Goal: Transaction & Acquisition: Purchase product/service

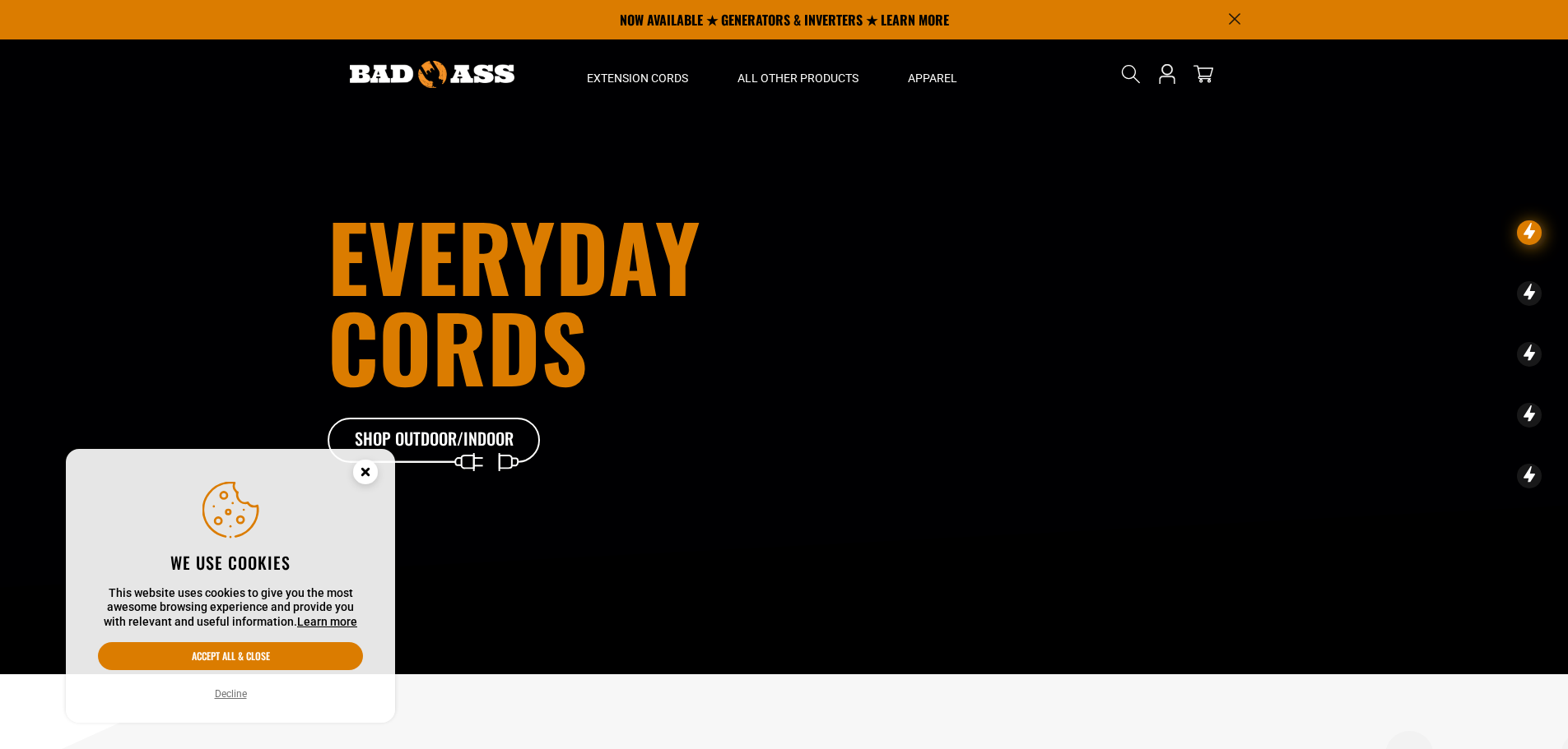
drag, startPoint x: 369, startPoint y: 468, endPoint x: 380, endPoint y: 468, distance: 11.0
click at [369, 468] on circle "Cookie Consent" at bounding box center [365, 473] width 25 height 25
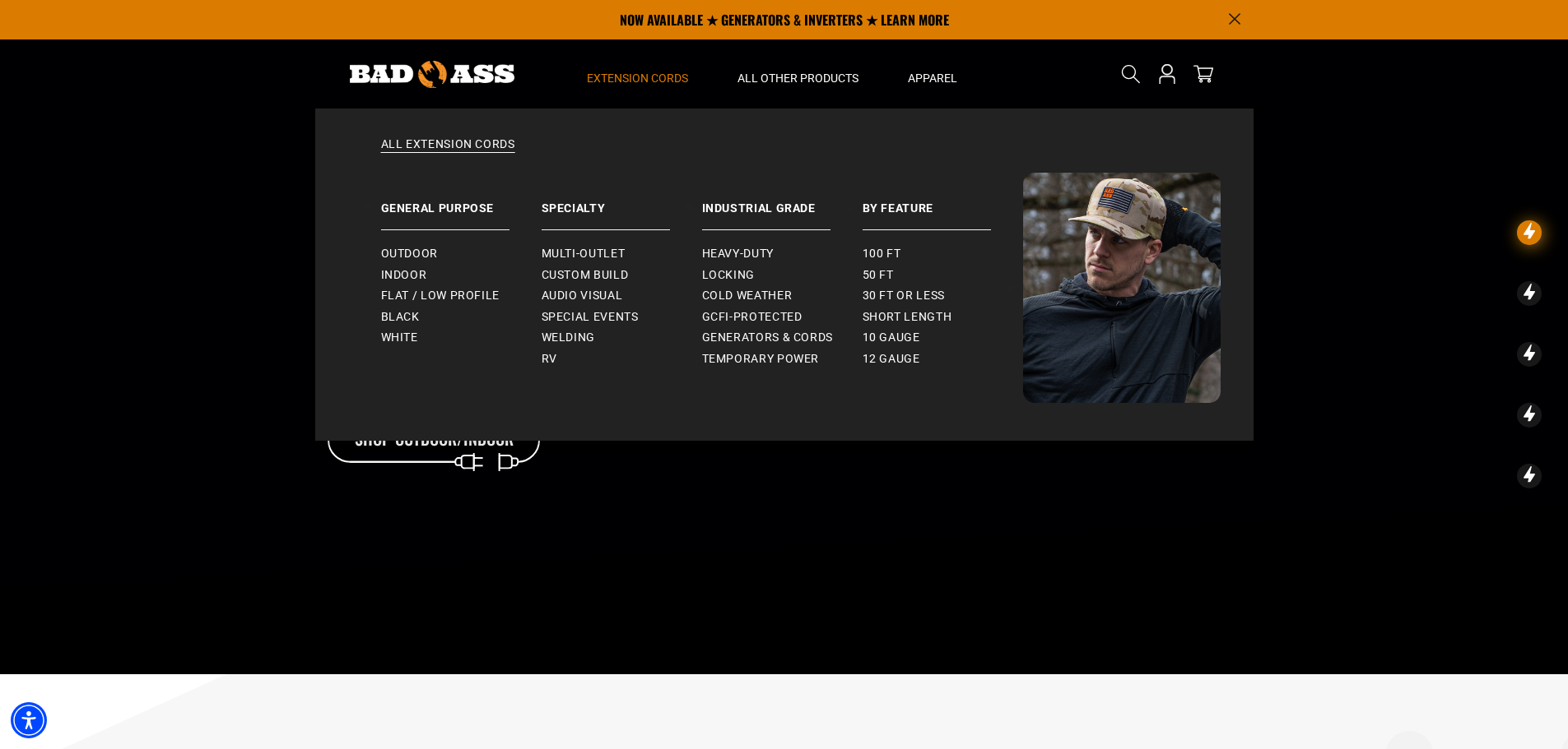
click at [631, 71] on span "Extension Cords" at bounding box center [637, 77] width 102 height 14
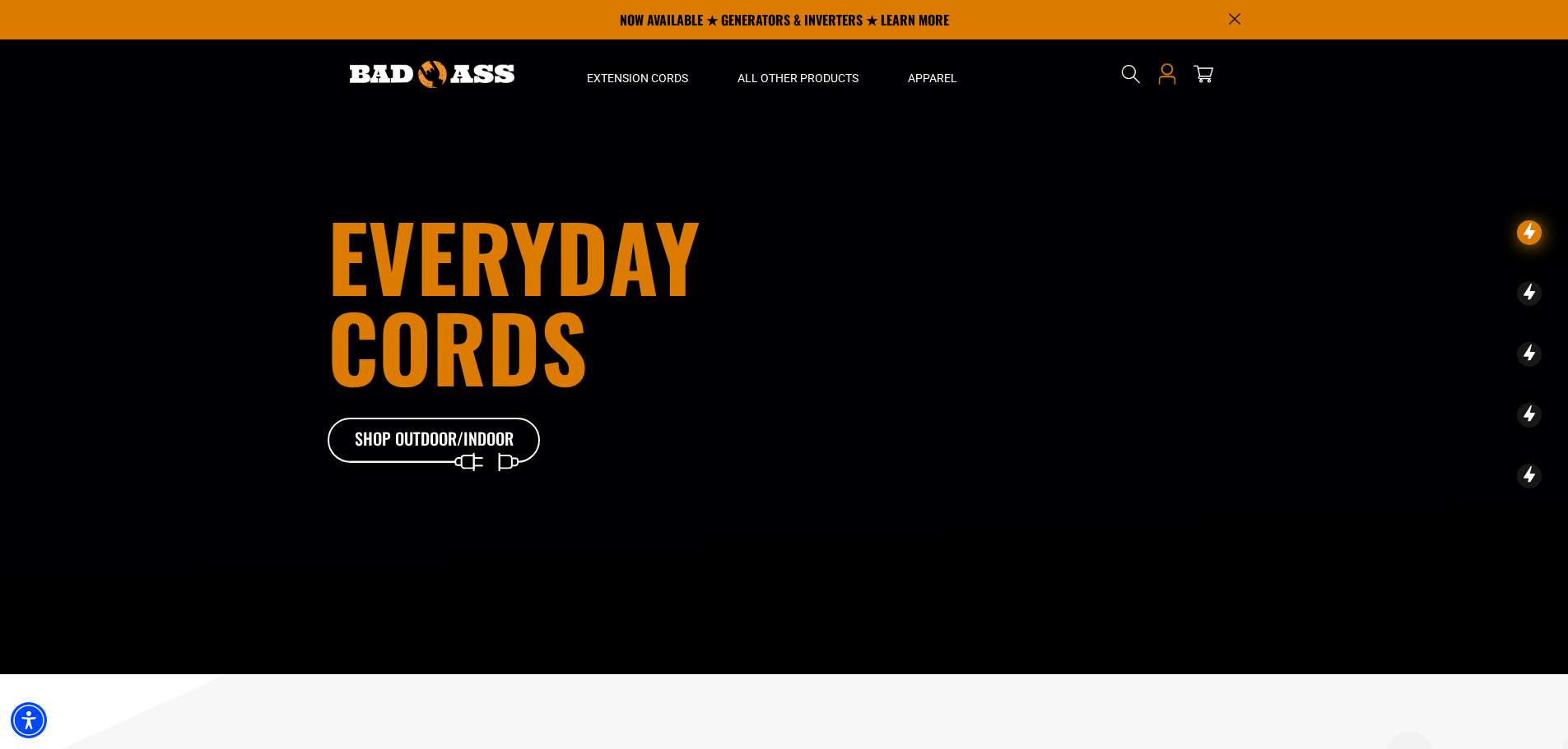
click at [1167, 72] on icon "Open this option" at bounding box center [1167, 74] width 21 height 21
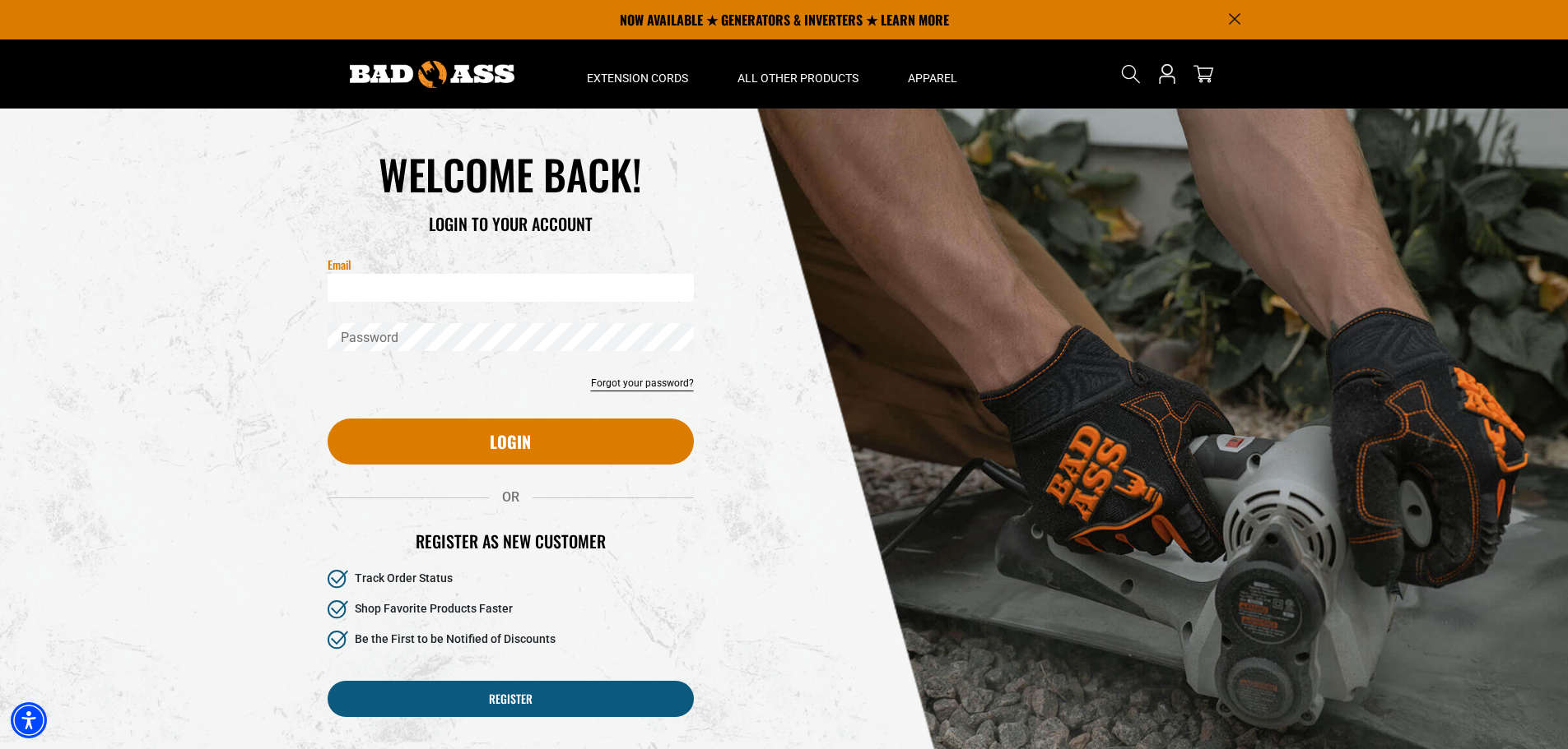
click at [510, 293] on input "Email" at bounding box center [510, 287] width 366 height 28
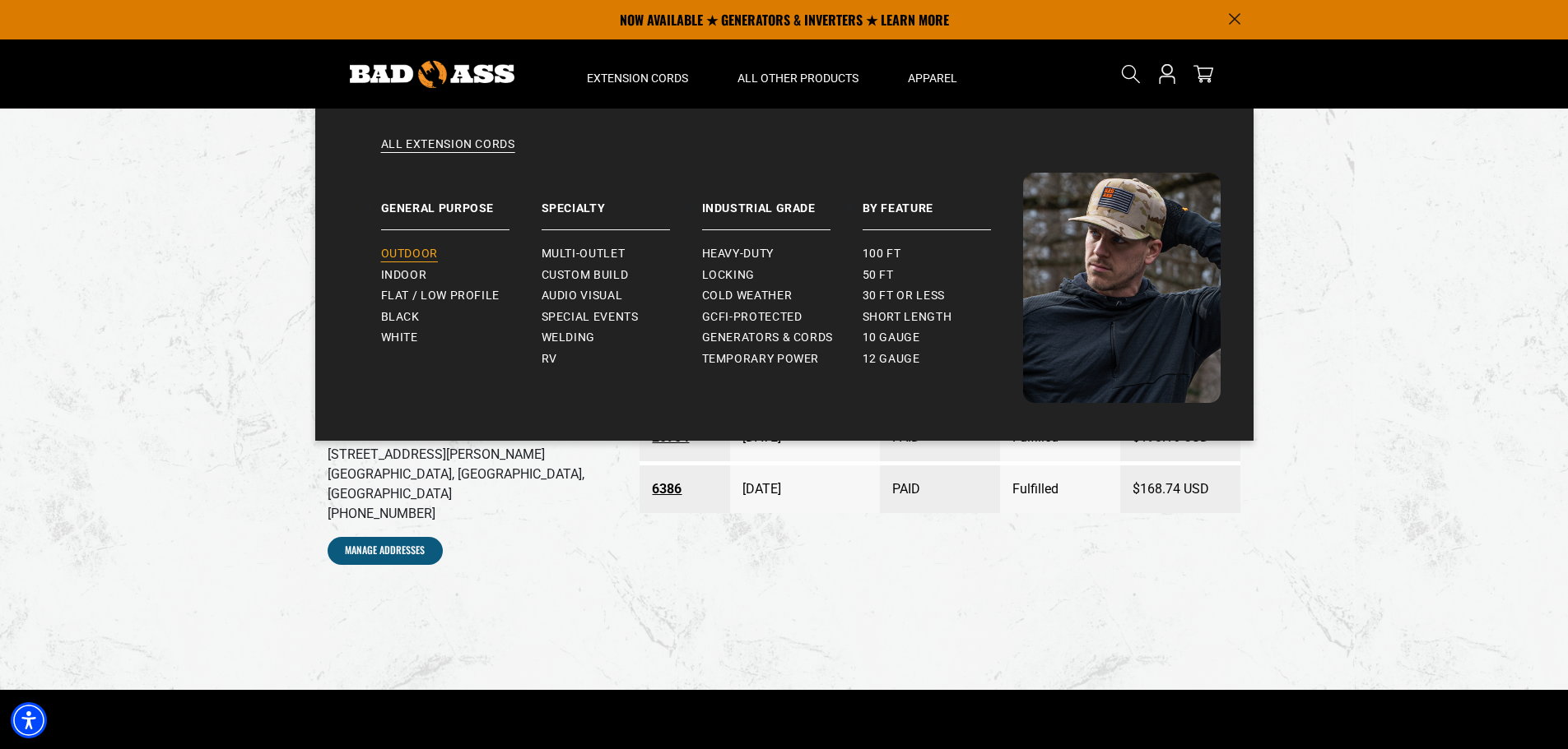
click at [403, 247] on span "Outdoor" at bounding box center [409, 253] width 57 height 14
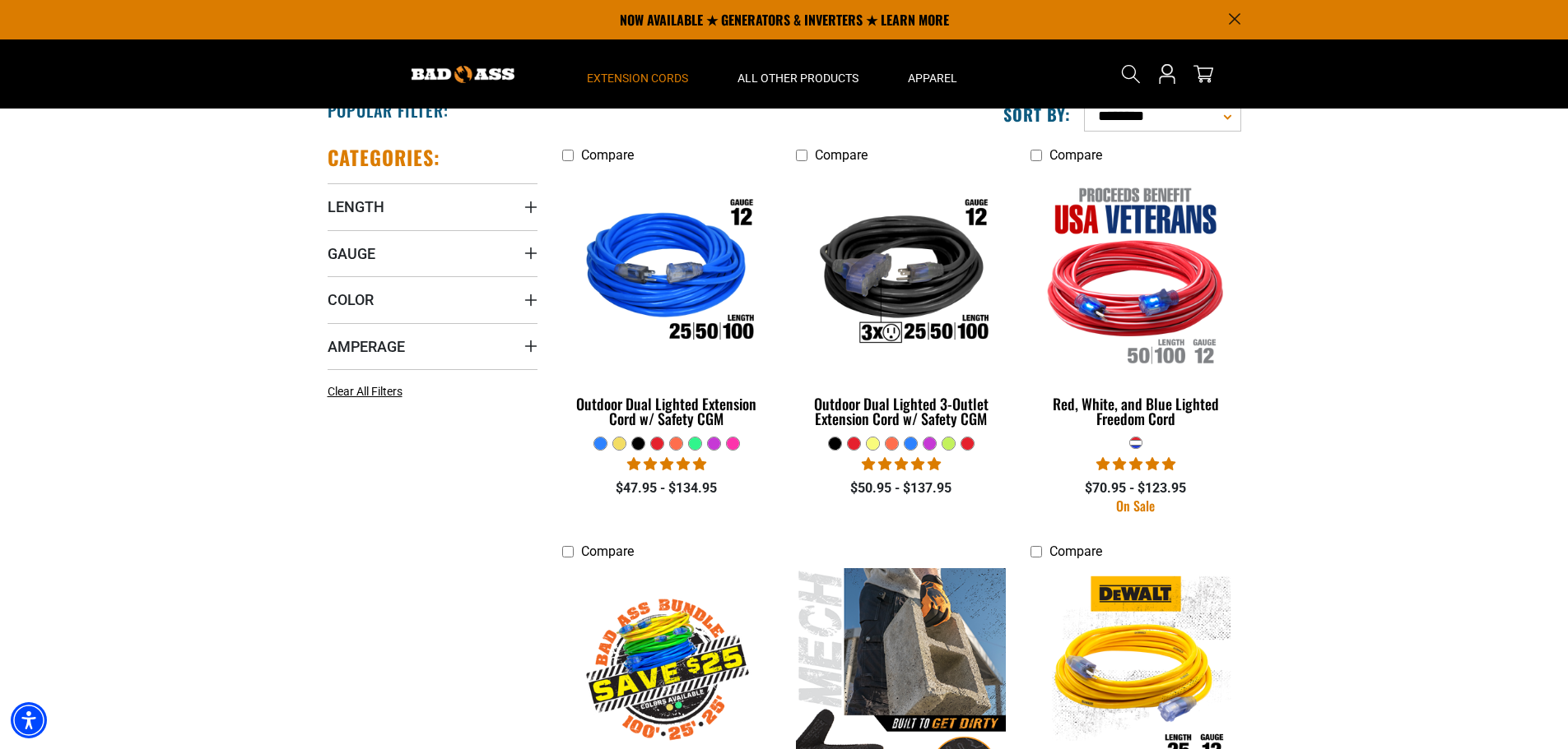
scroll to position [246, 0]
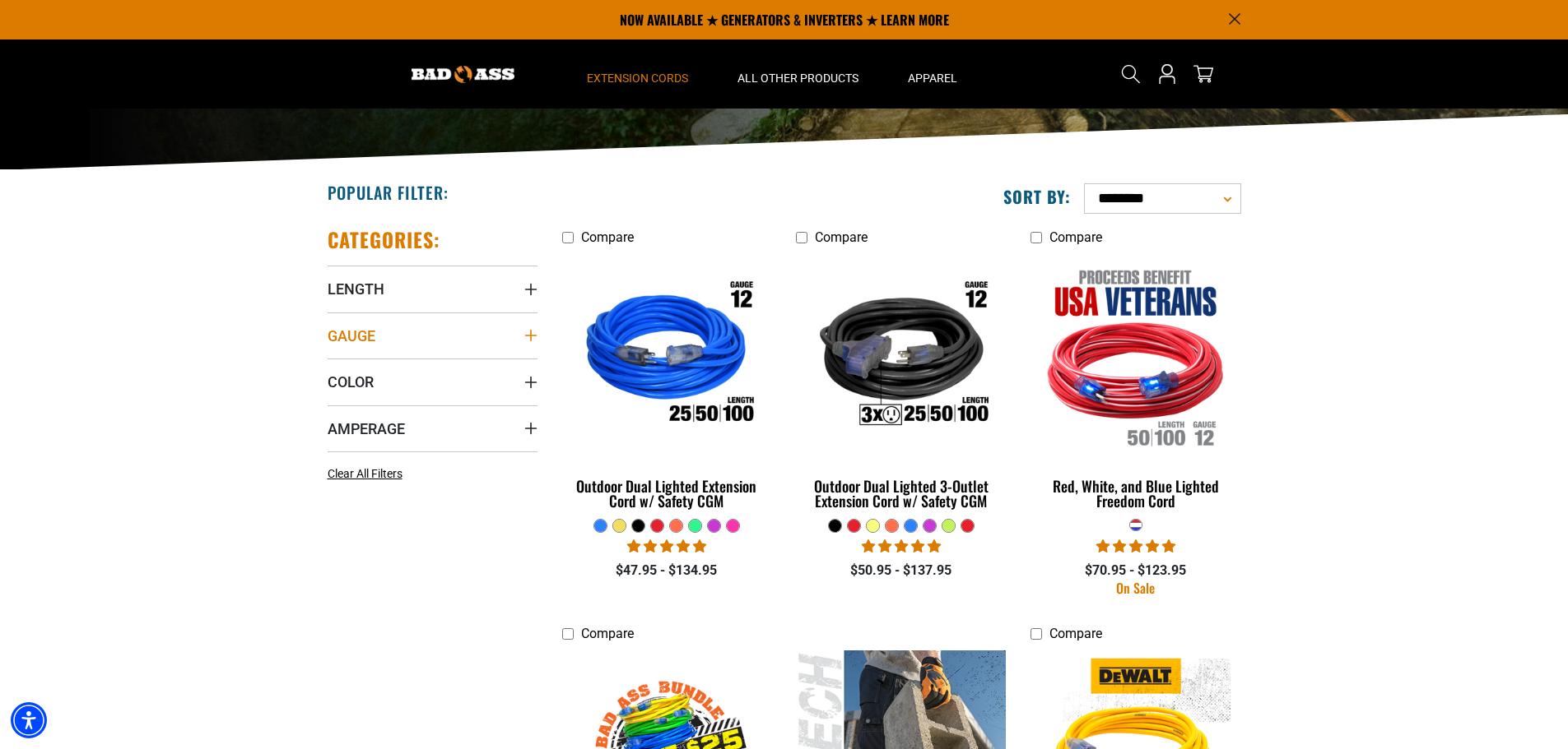
click at [526, 331] on icon "Gauge" at bounding box center [531, 335] width 14 height 14
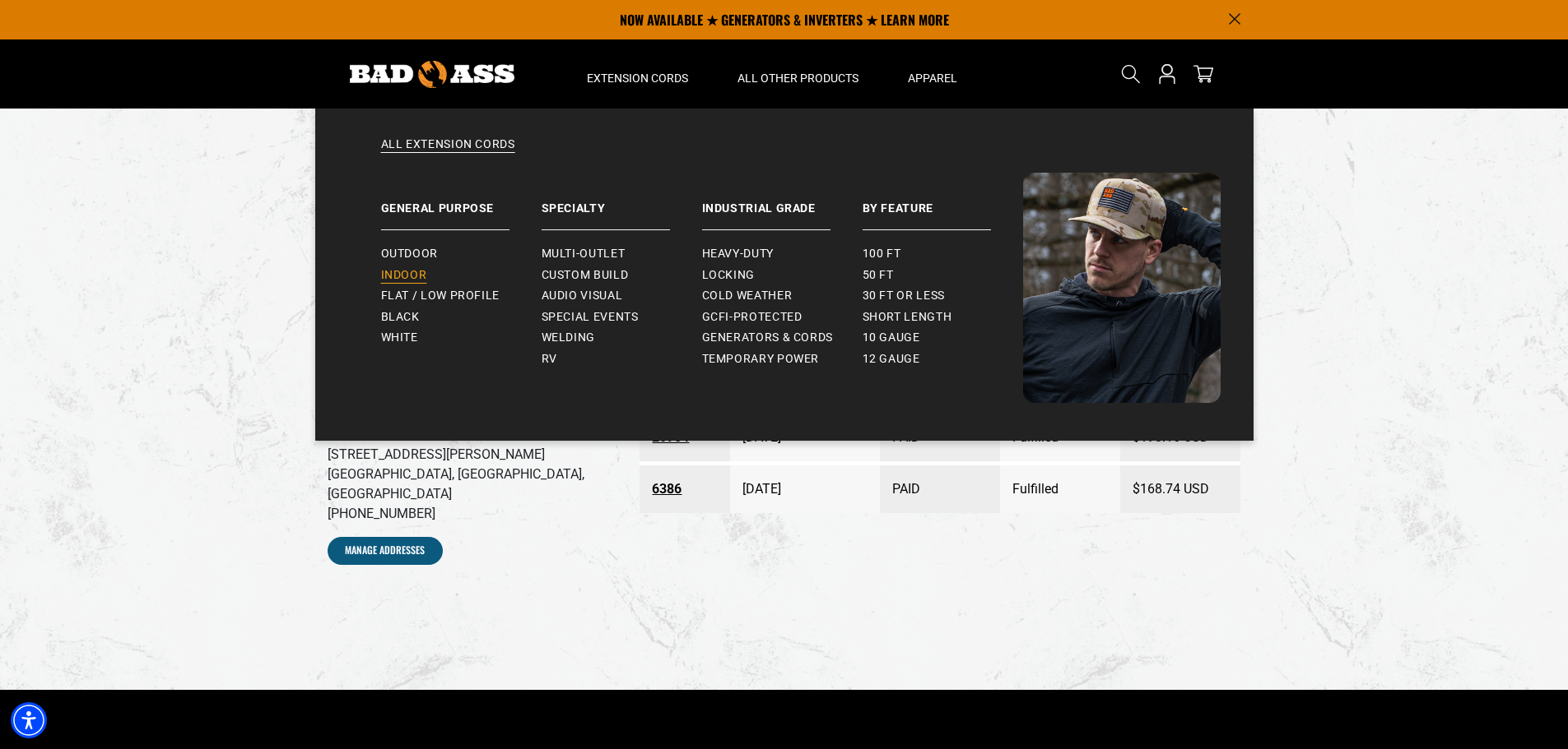
click at [401, 269] on span "Indoor" at bounding box center [404, 275] width 46 height 14
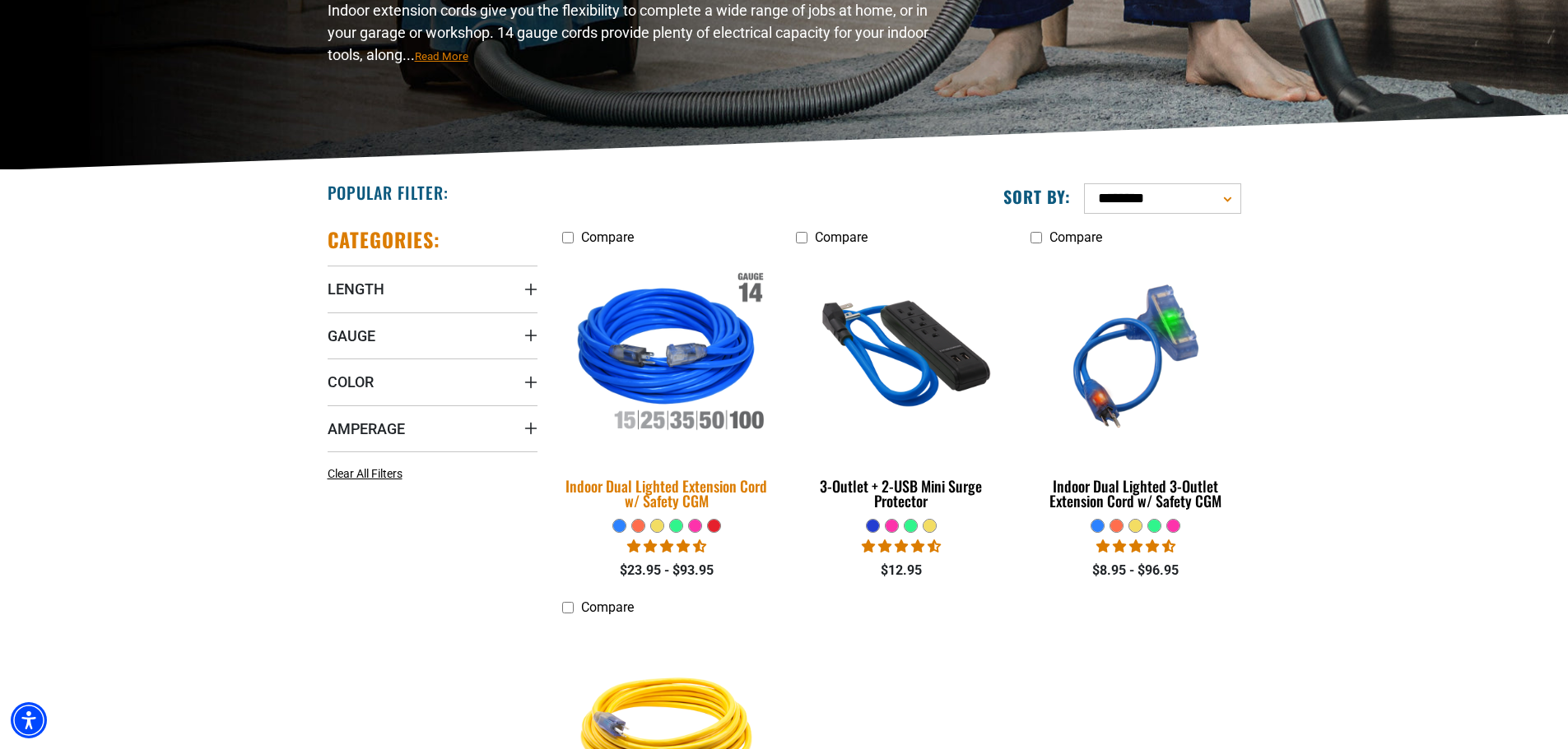
click at [656, 362] on img at bounding box center [666, 357] width 230 height 211
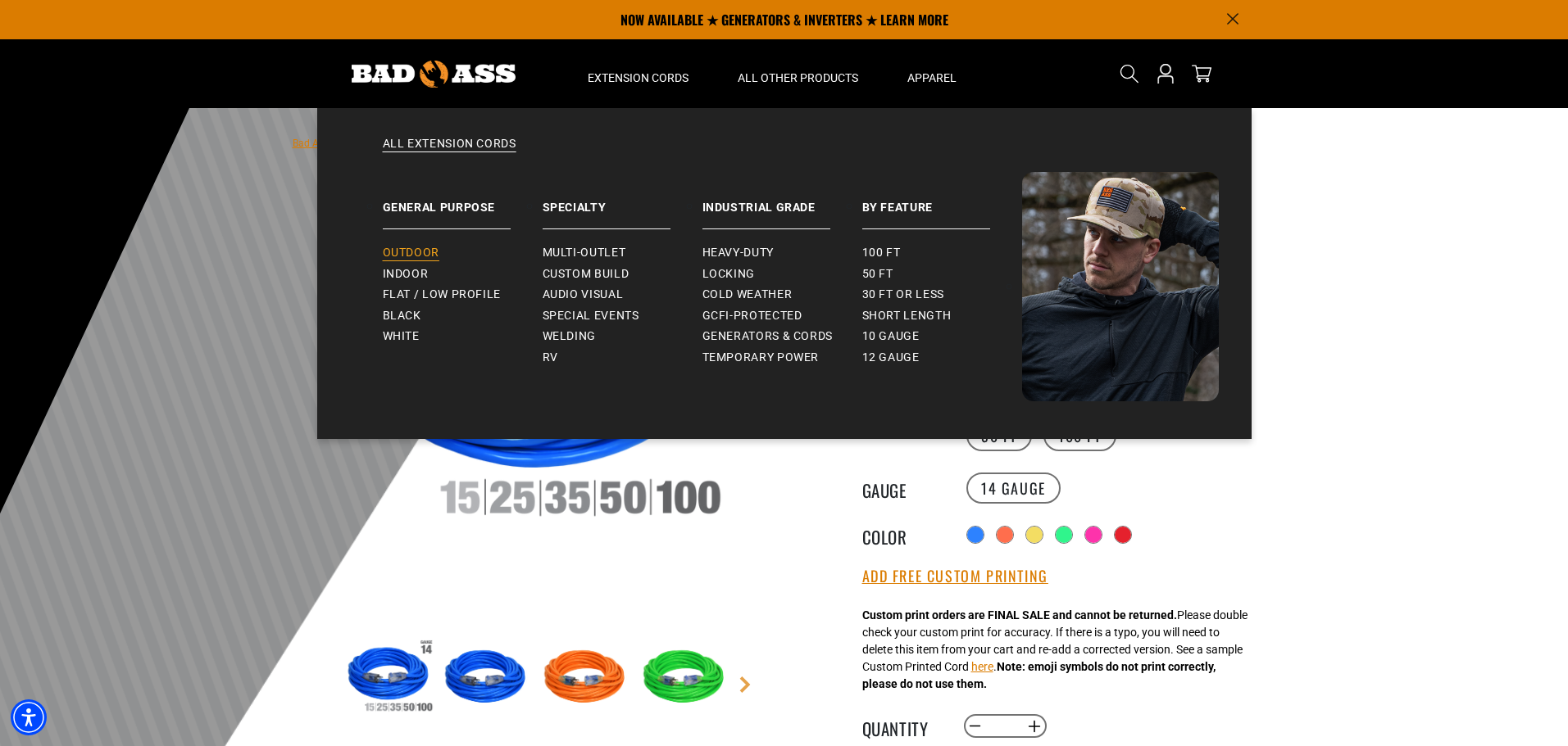
click at [415, 249] on span "Outdoor" at bounding box center [411, 252] width 57 height 14
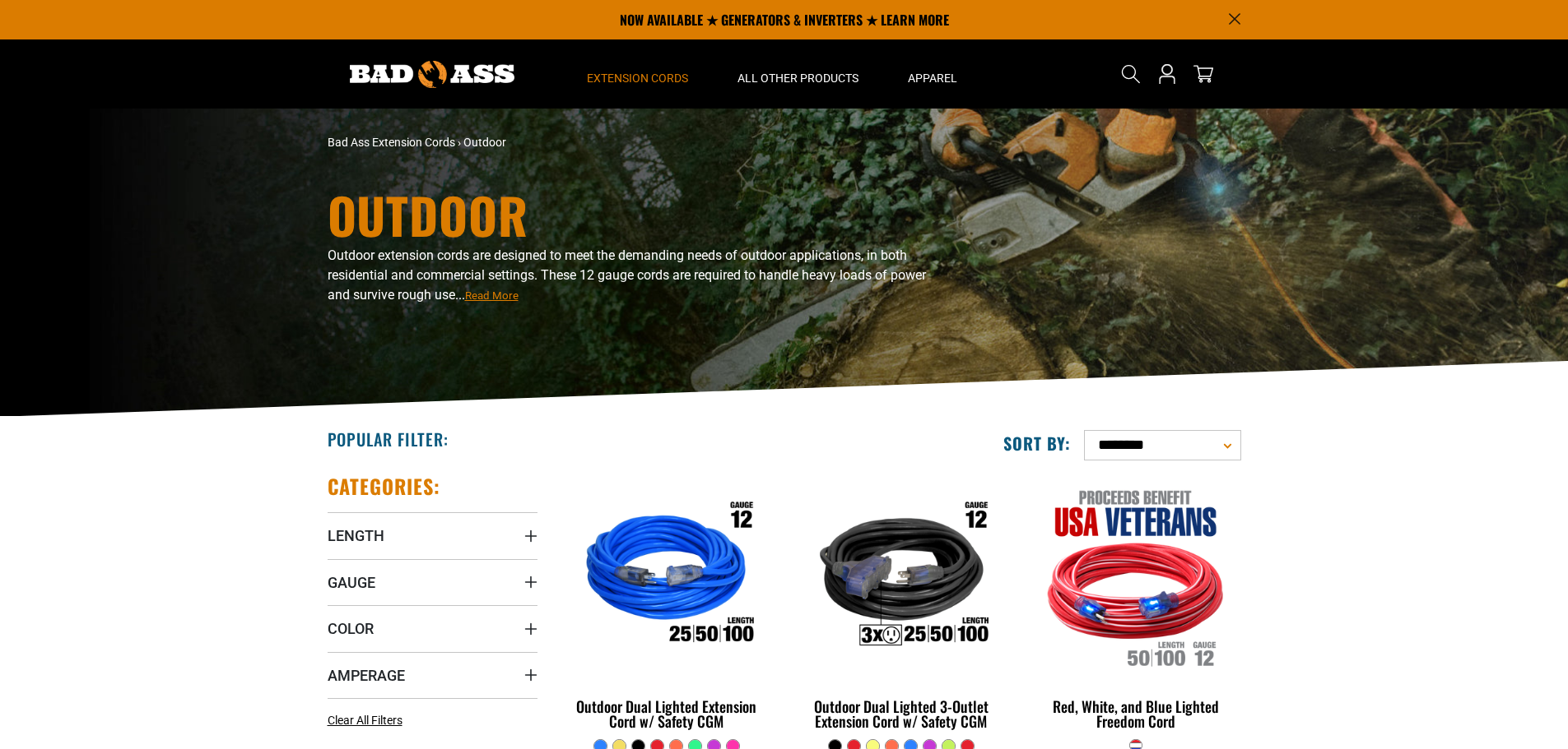
scroll to position [164, 0]
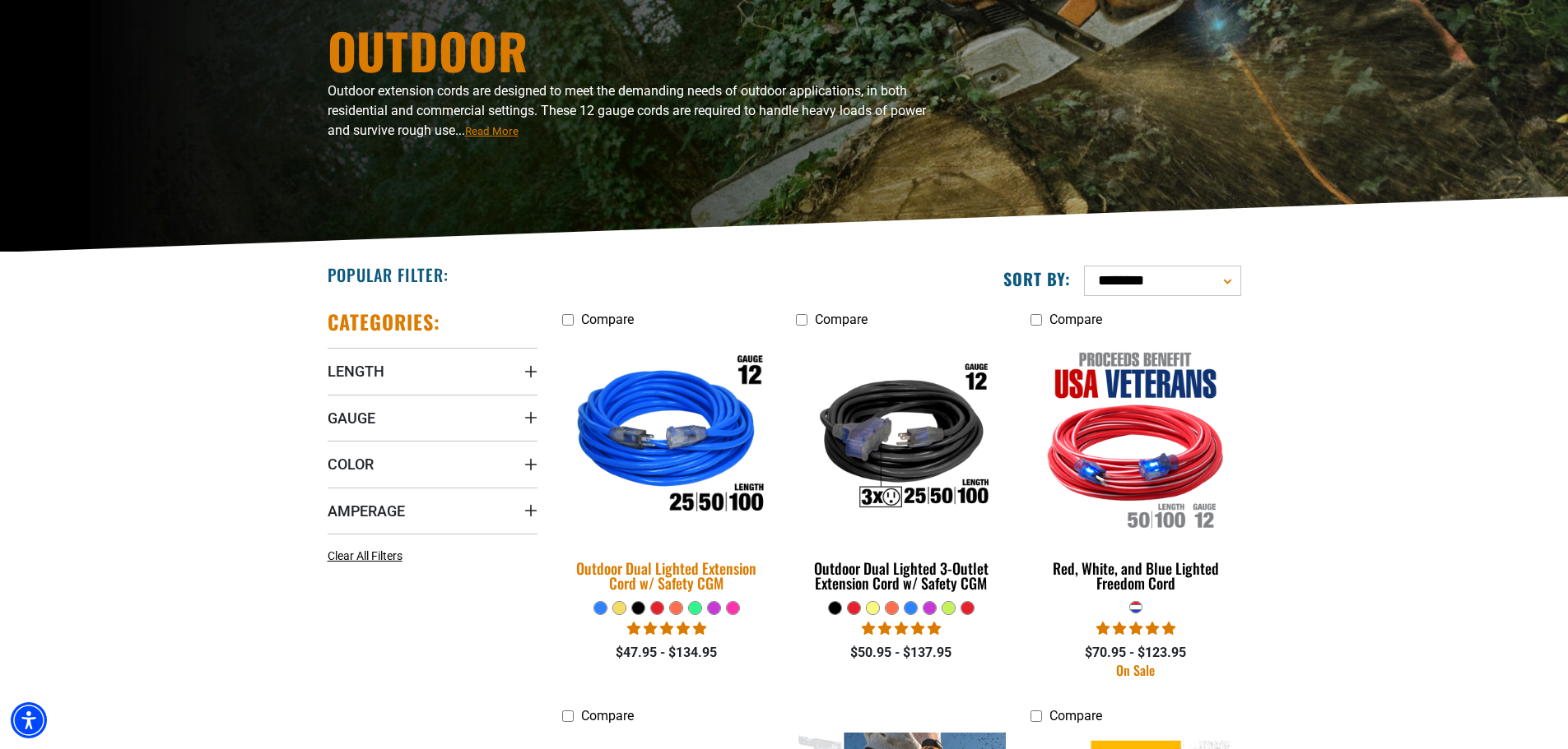
click at [676, 421] on img at bounding box center [666, 439] width 230 height 211
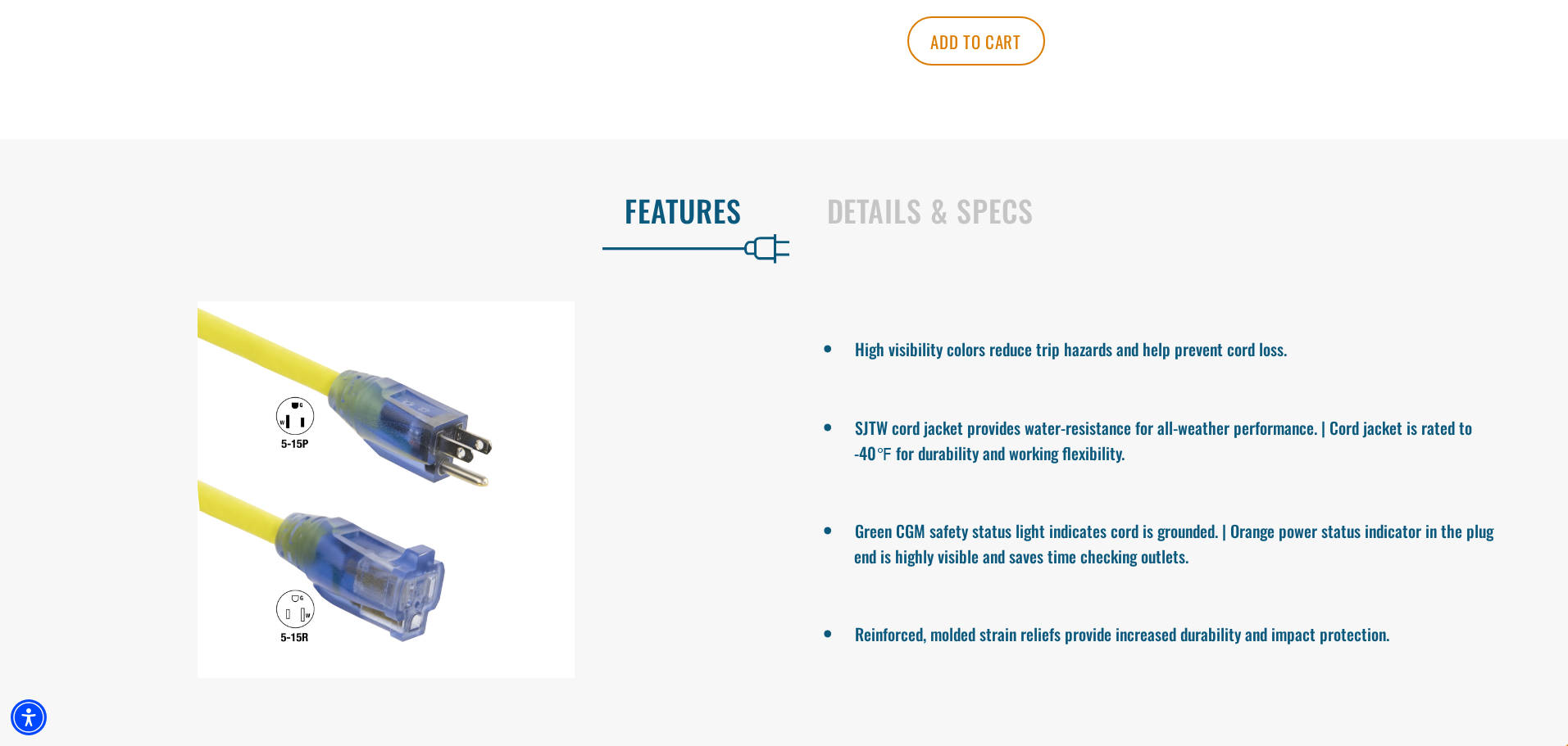
scroll to position [1066, 0]
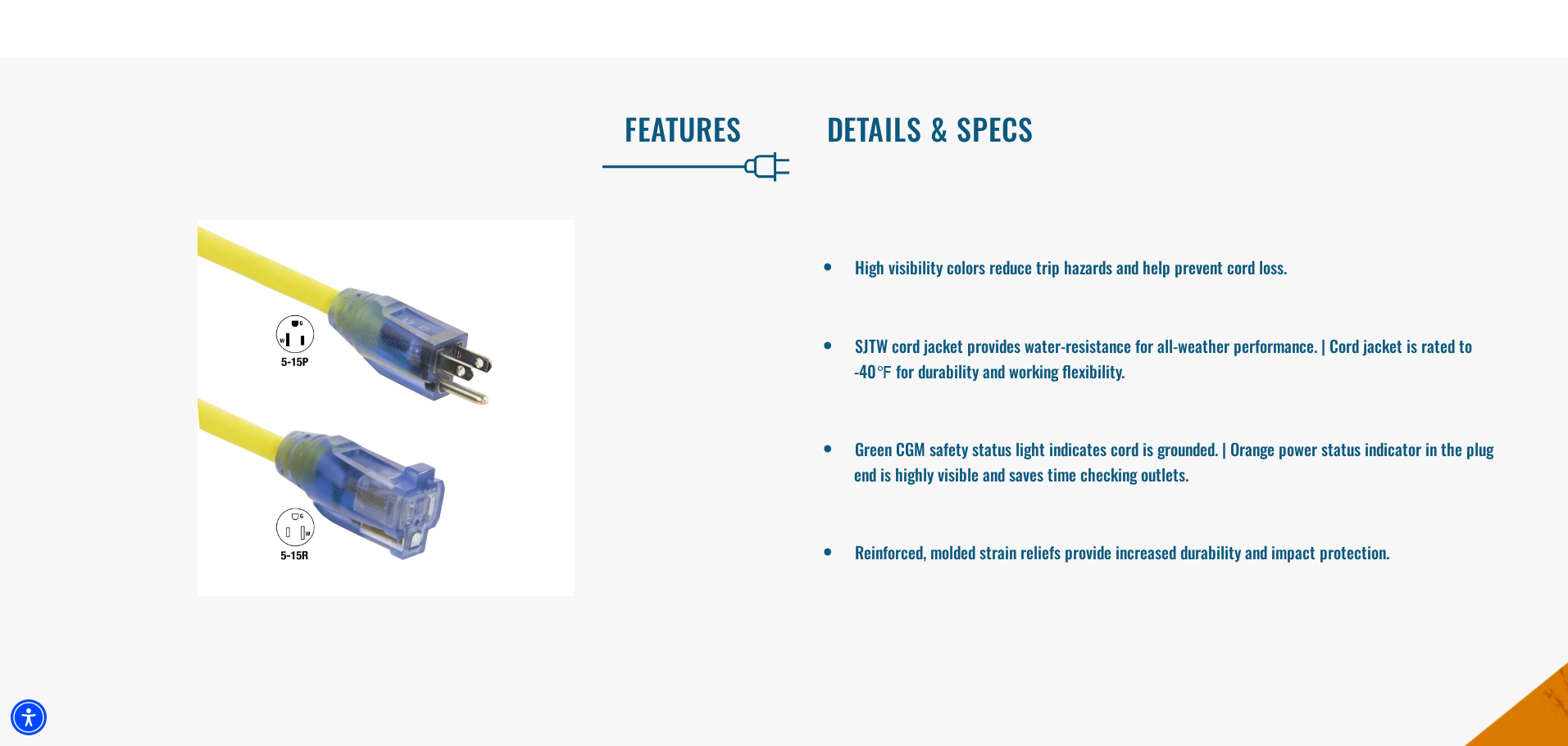
click at [951, 127] on h2 "Details & Specs" at bounding box center [1181, 129] width 708 height 35
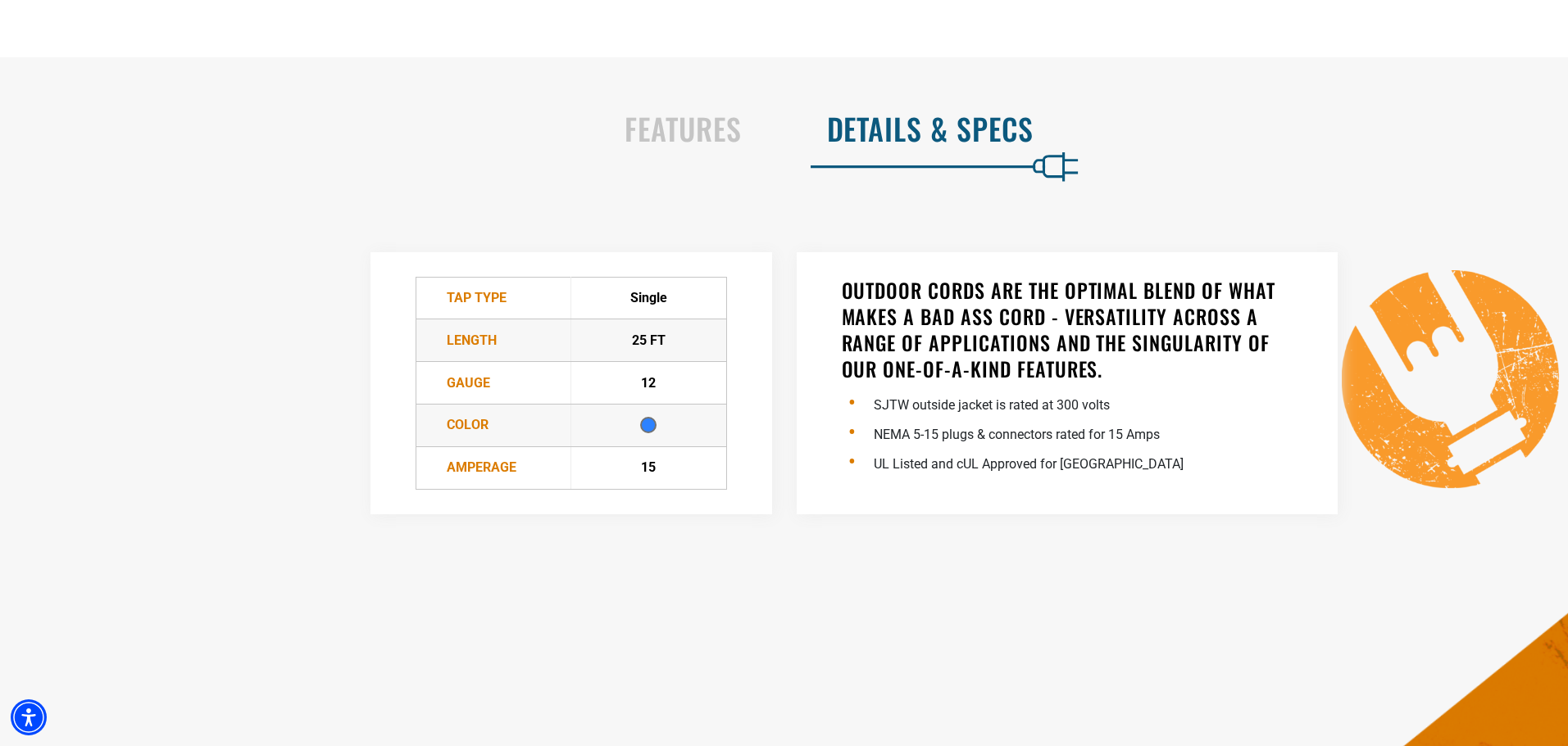
click at [751, 133] on div "Features" at bounding box center [388, 132] width 760 height 67
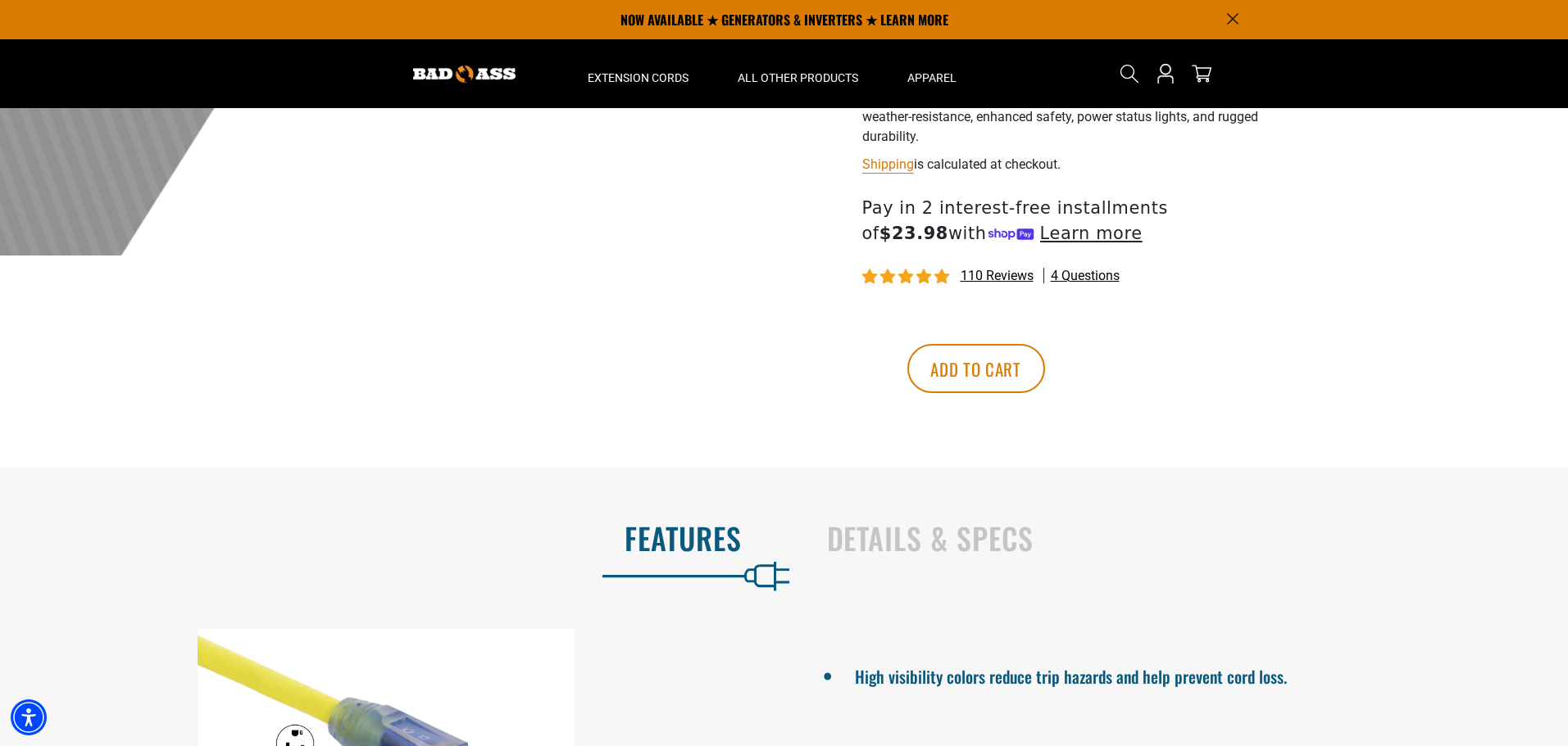
scroll to position [82, 0]
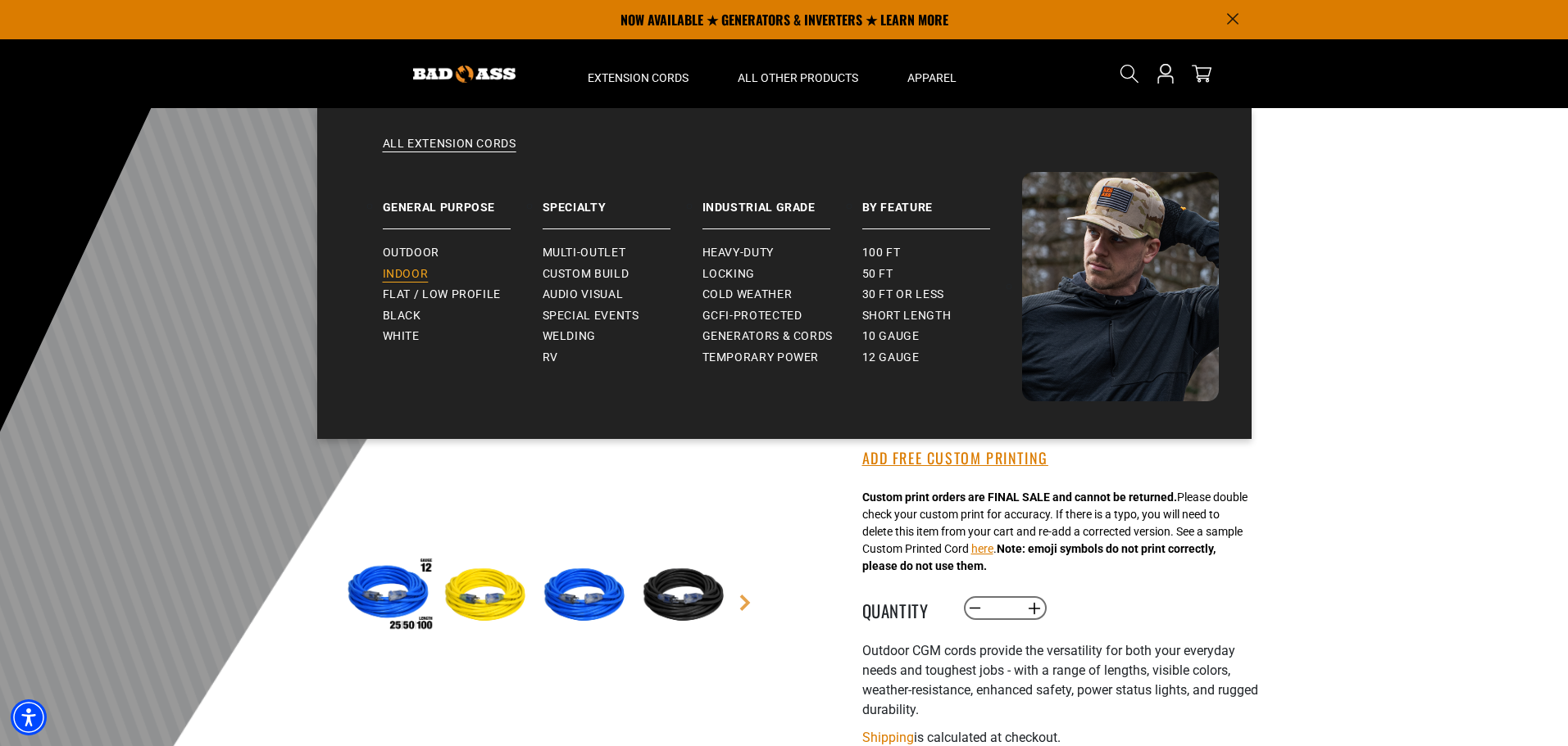
click at [405, 270] on span "Indoor" at bounding box center [406, 274] width 46 height 14
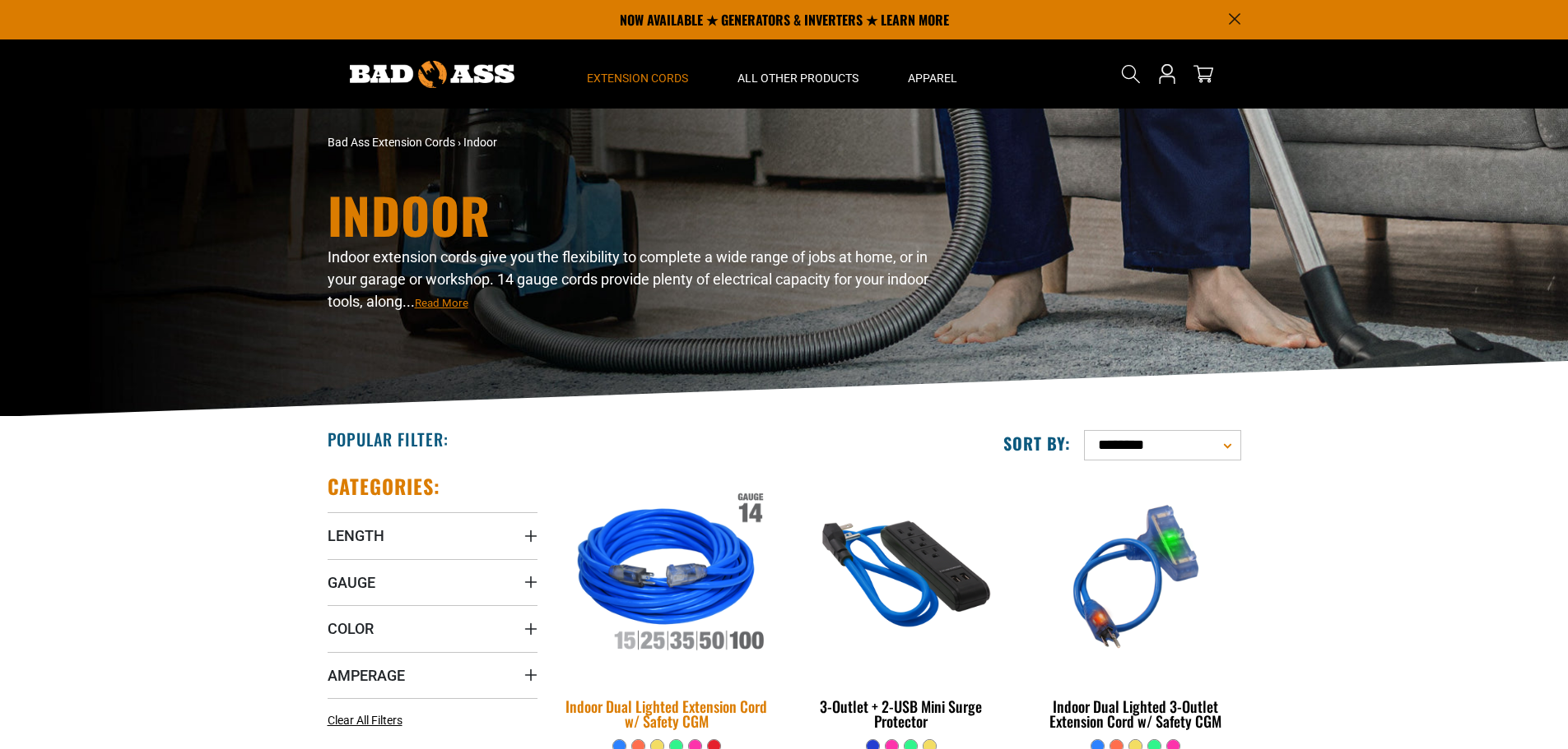
scroll to position [329, 0]
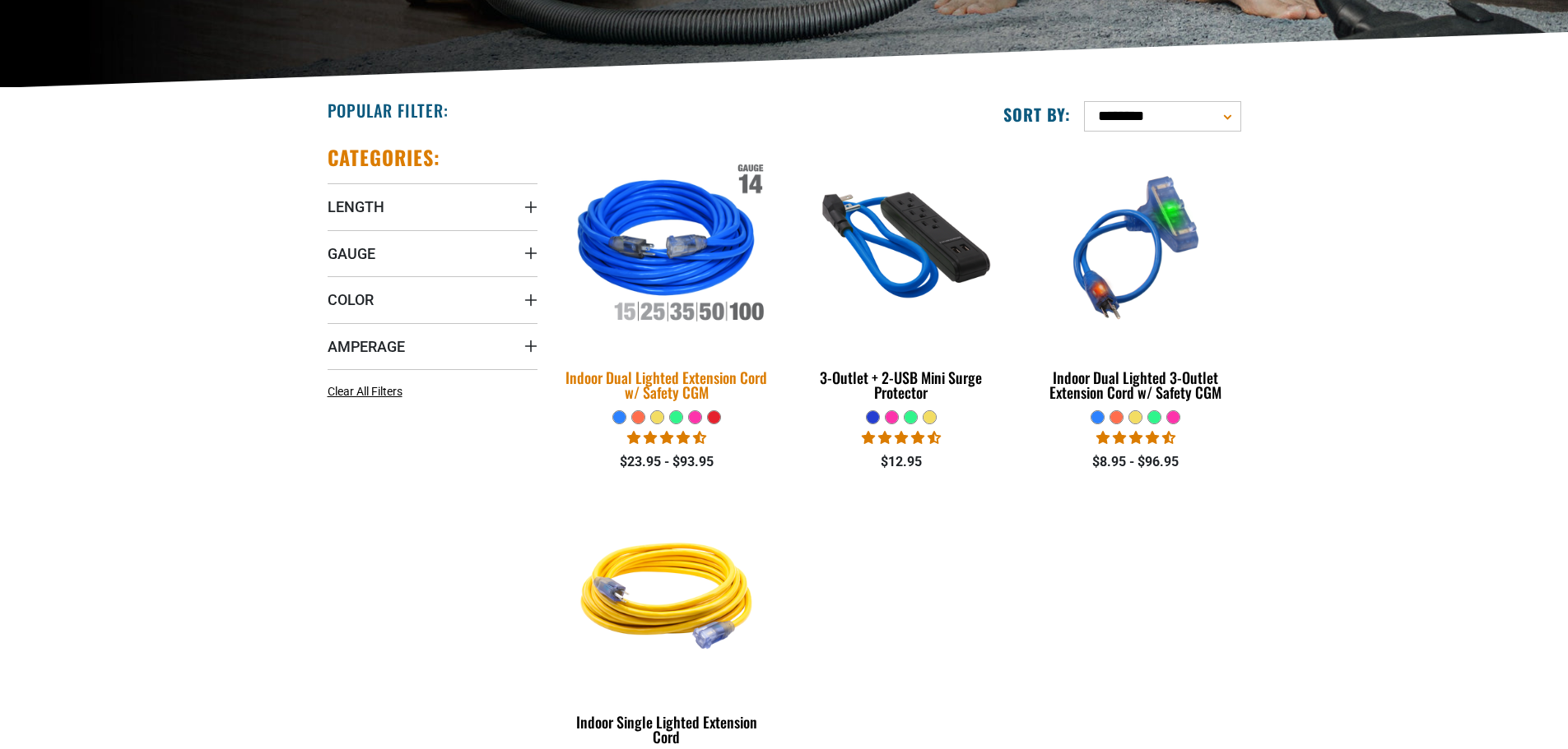
click at [647, 264] on img at bounding box center [666, 247] width 230 height 211
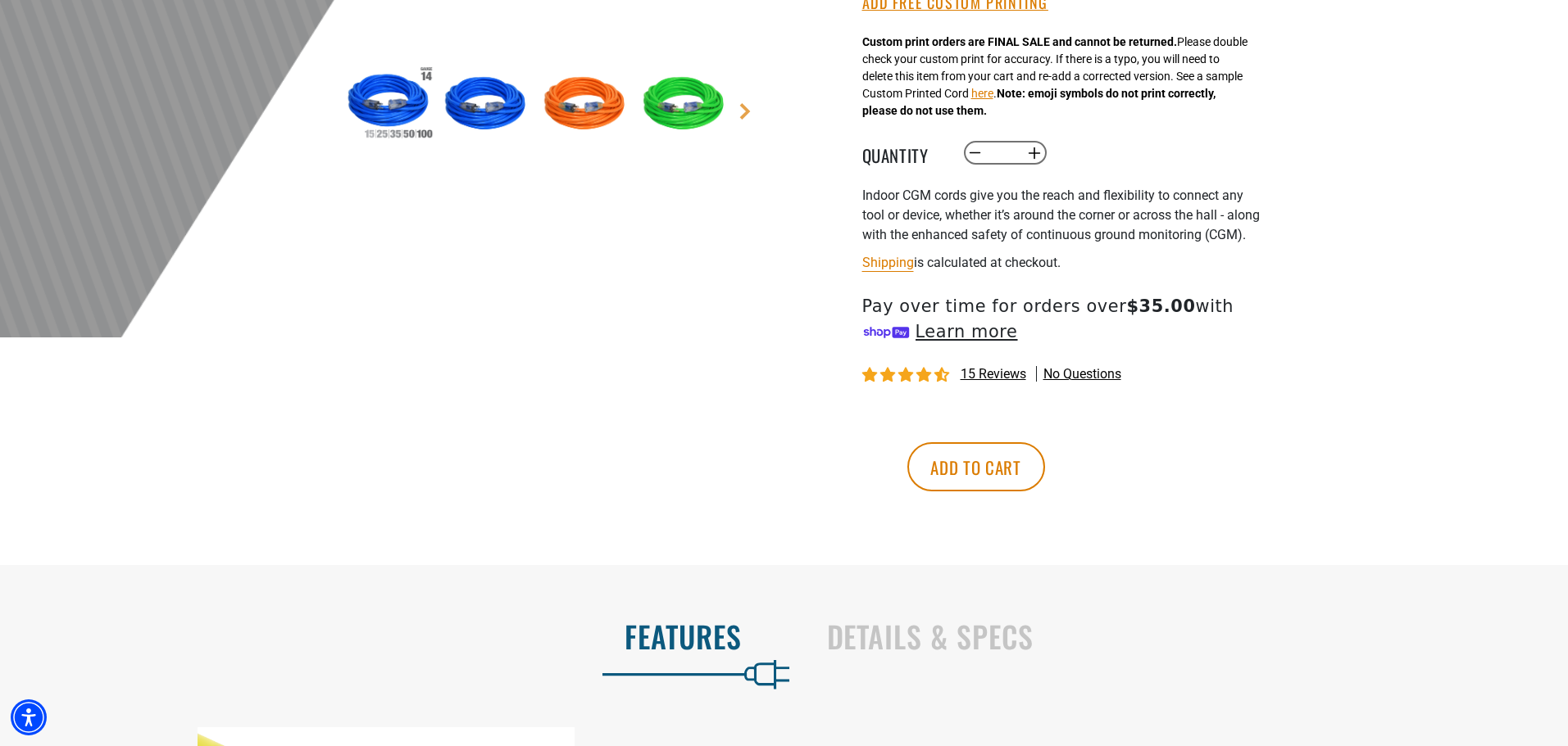
scroll to position [82, 0]
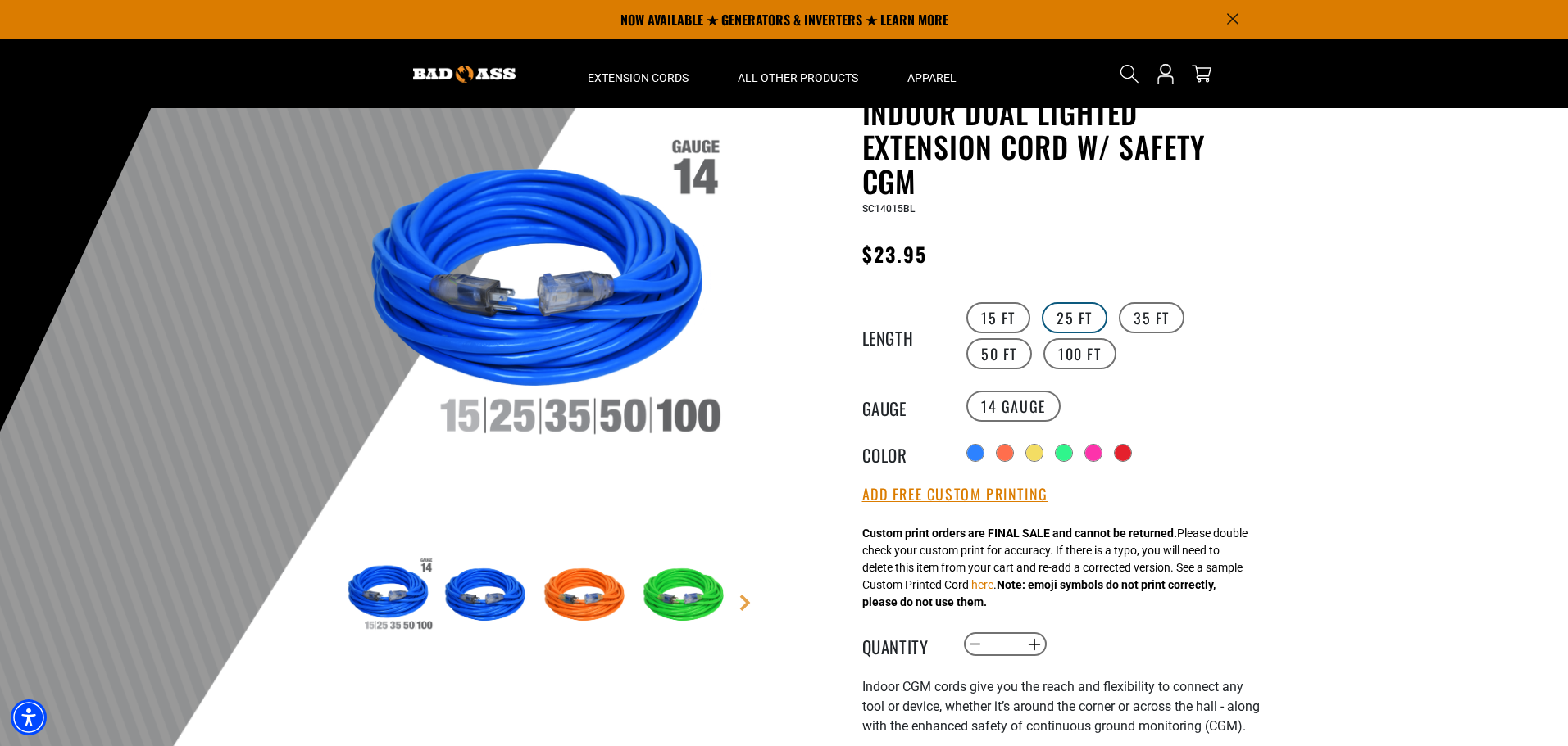
click at [1073, 319] on label "25 FT" at bounding box center [1075, 318] width 65 height 31
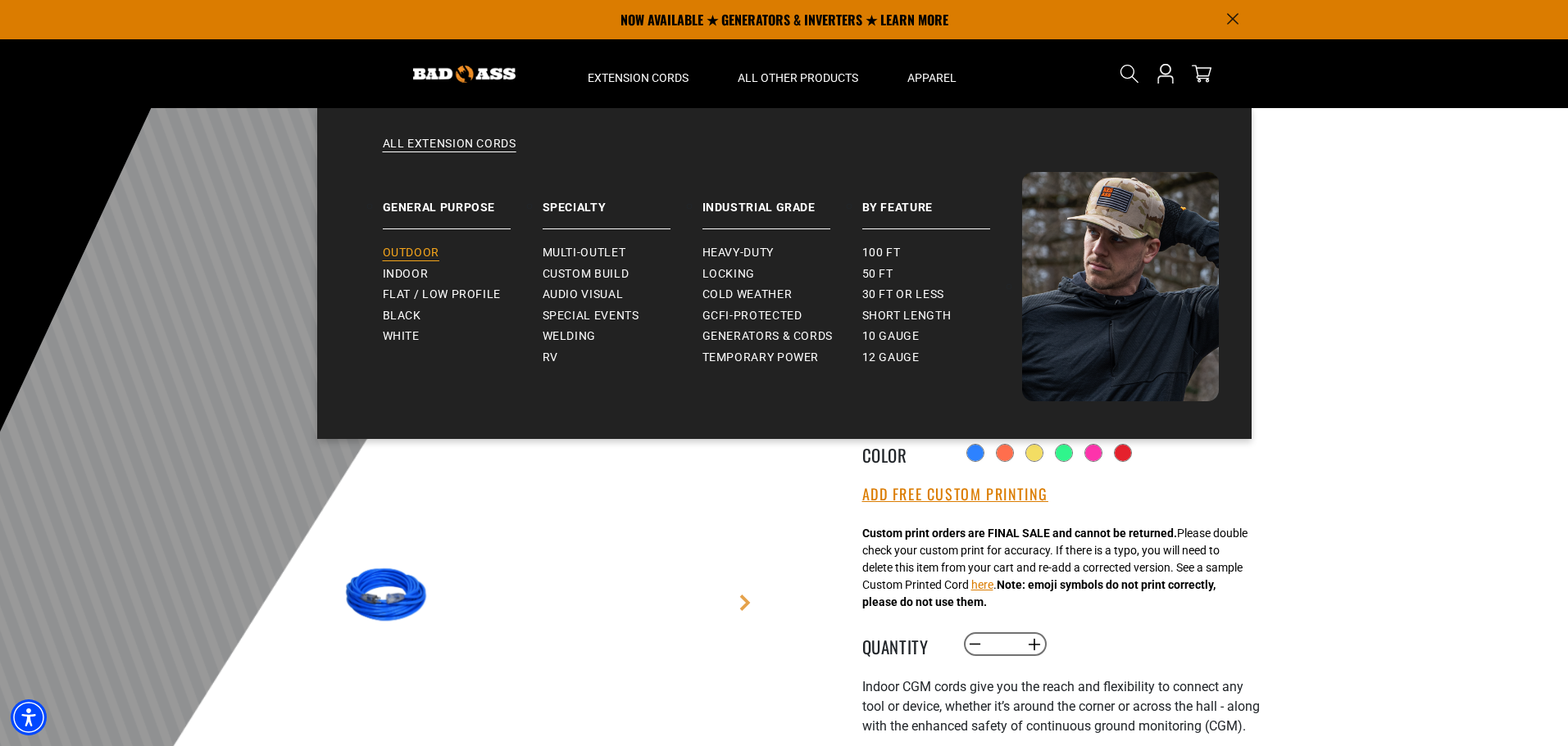
click at [410, 251] on span "Outdoor" at bounding box center [411, 252] width 57 height 14
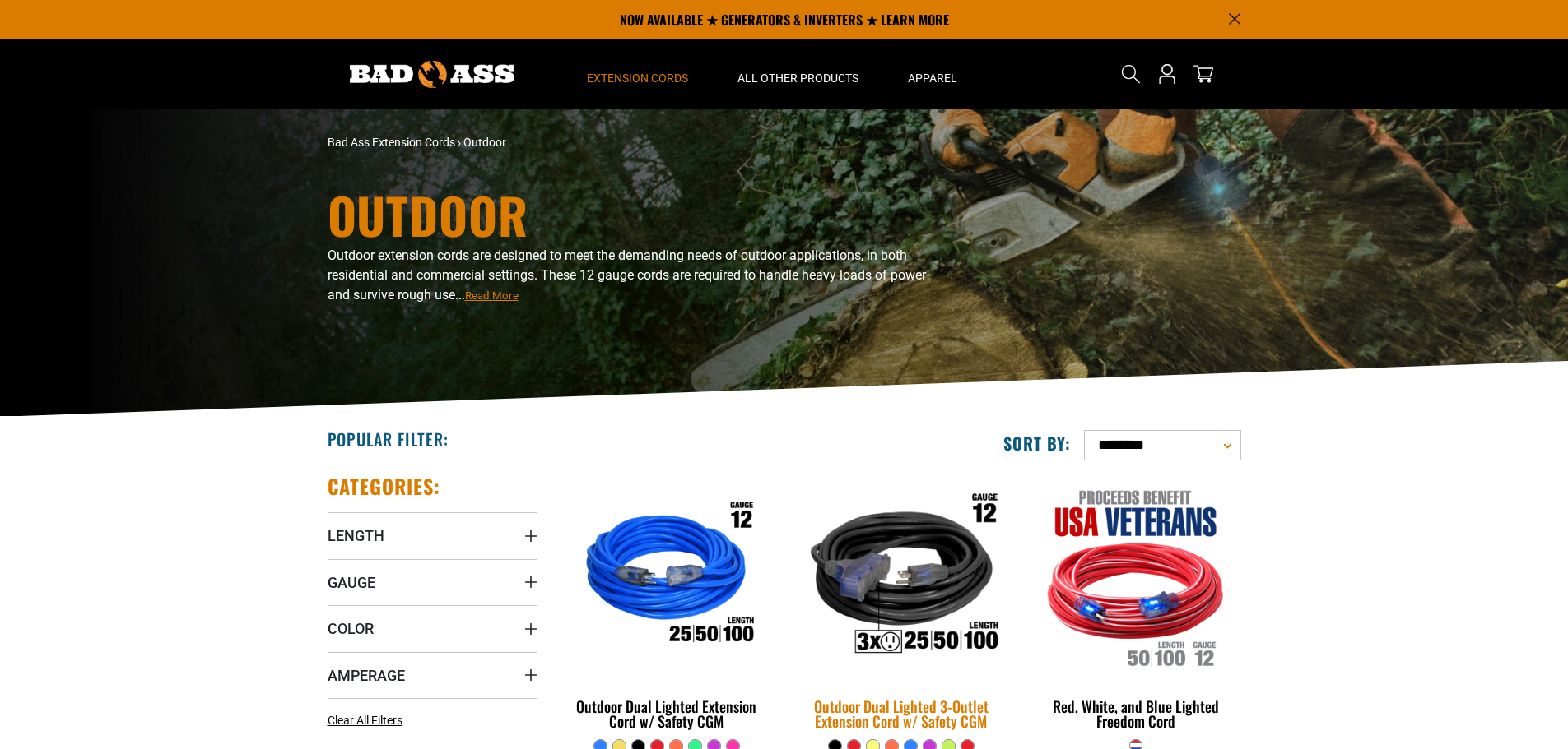
scroll to position [246, 0]
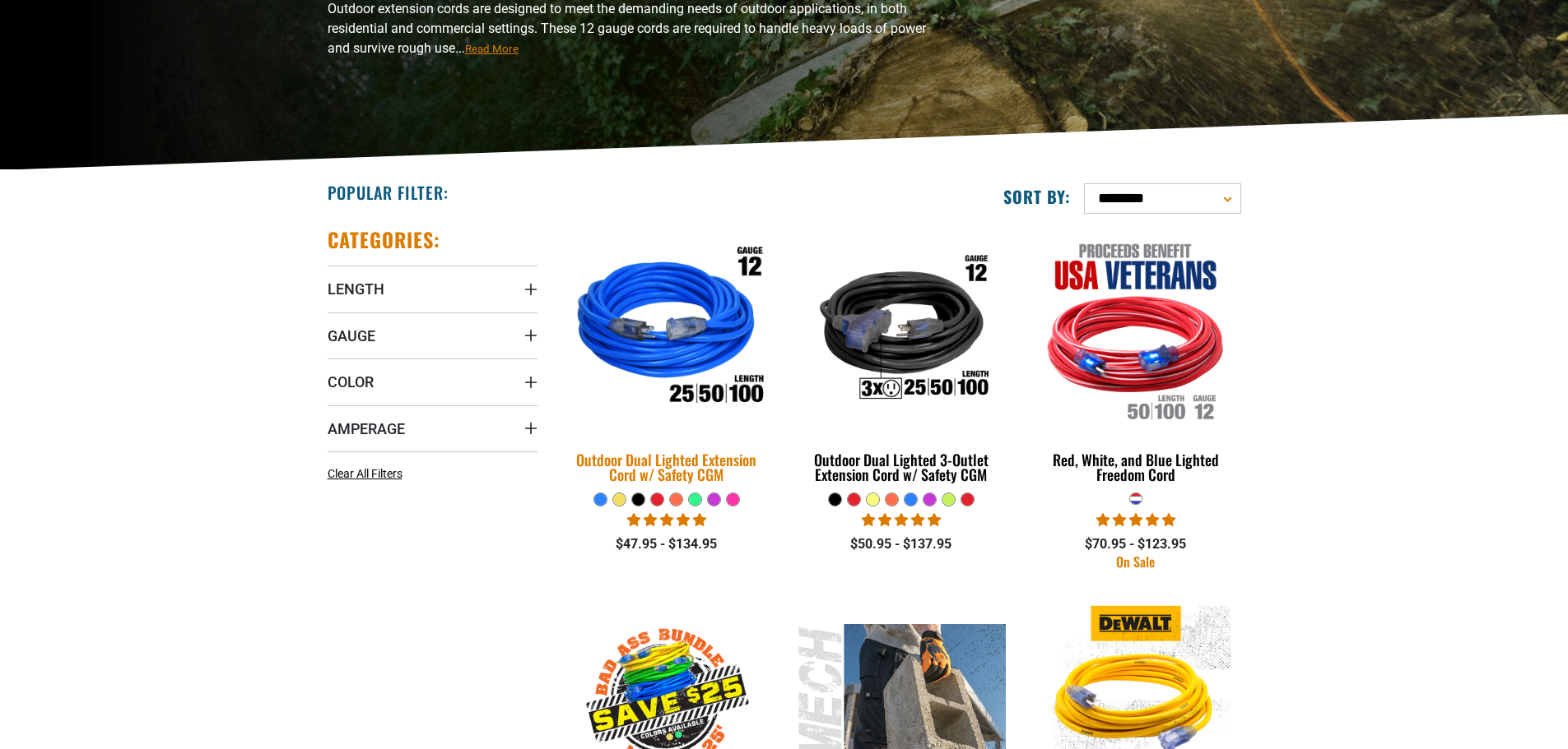
click at [686, 340] on img at bounding box center [666, 330] width 230 height 211
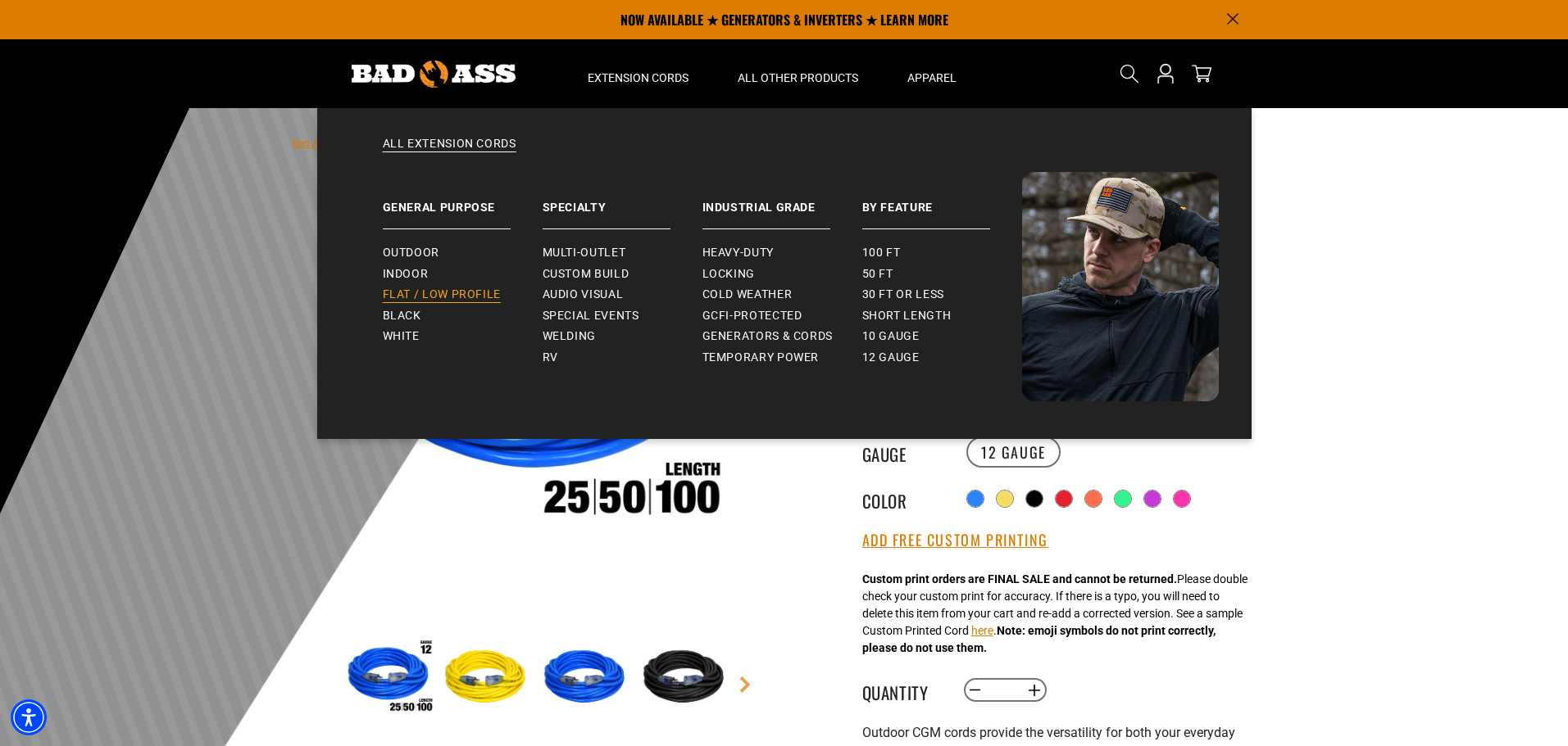
click at [408, 295] on span "Flat / Low Profile" at bounding box center [442, 295] width 118 height 14
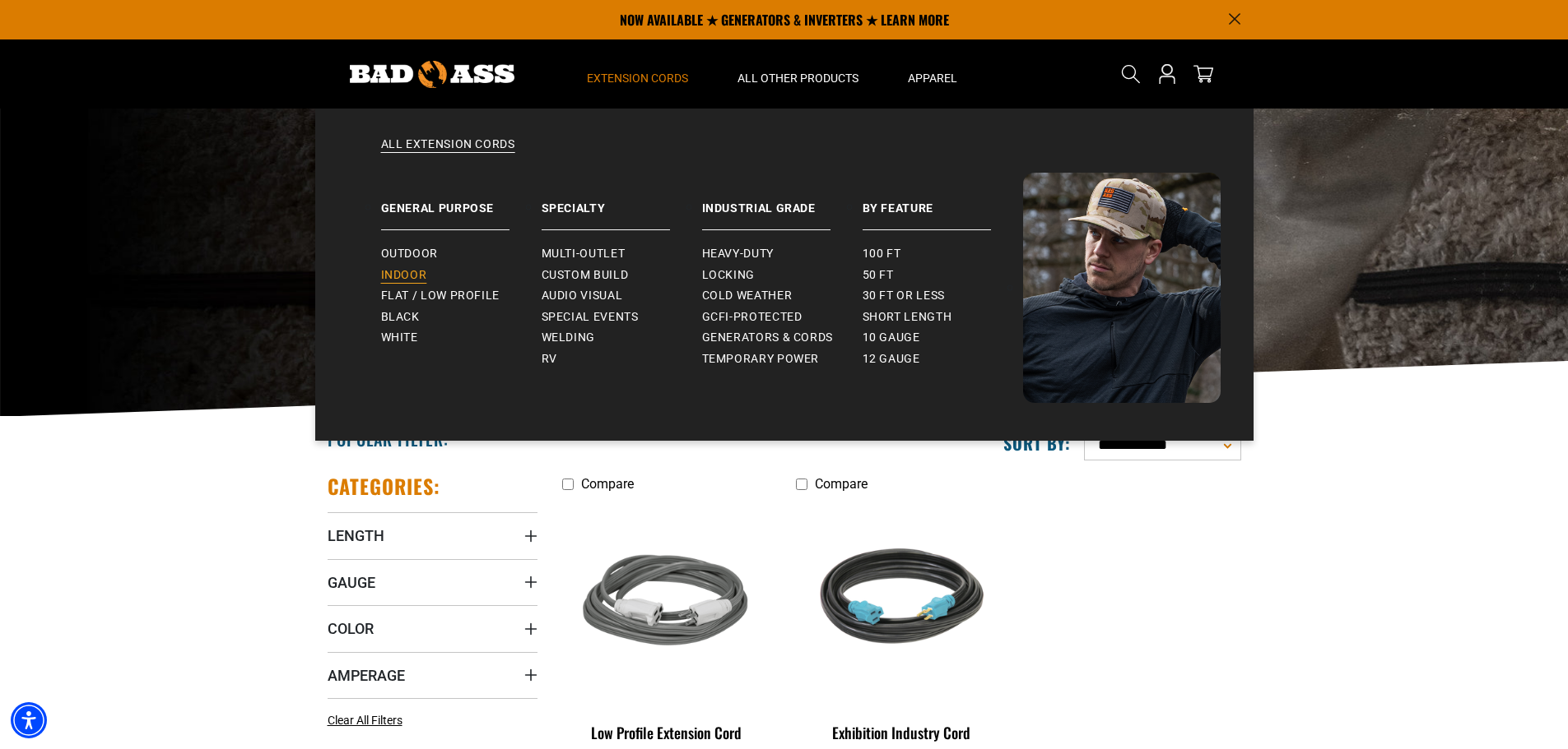
click at [404, 272] on span "Indoor" at bounding box center [404, 275] width 46 height 14
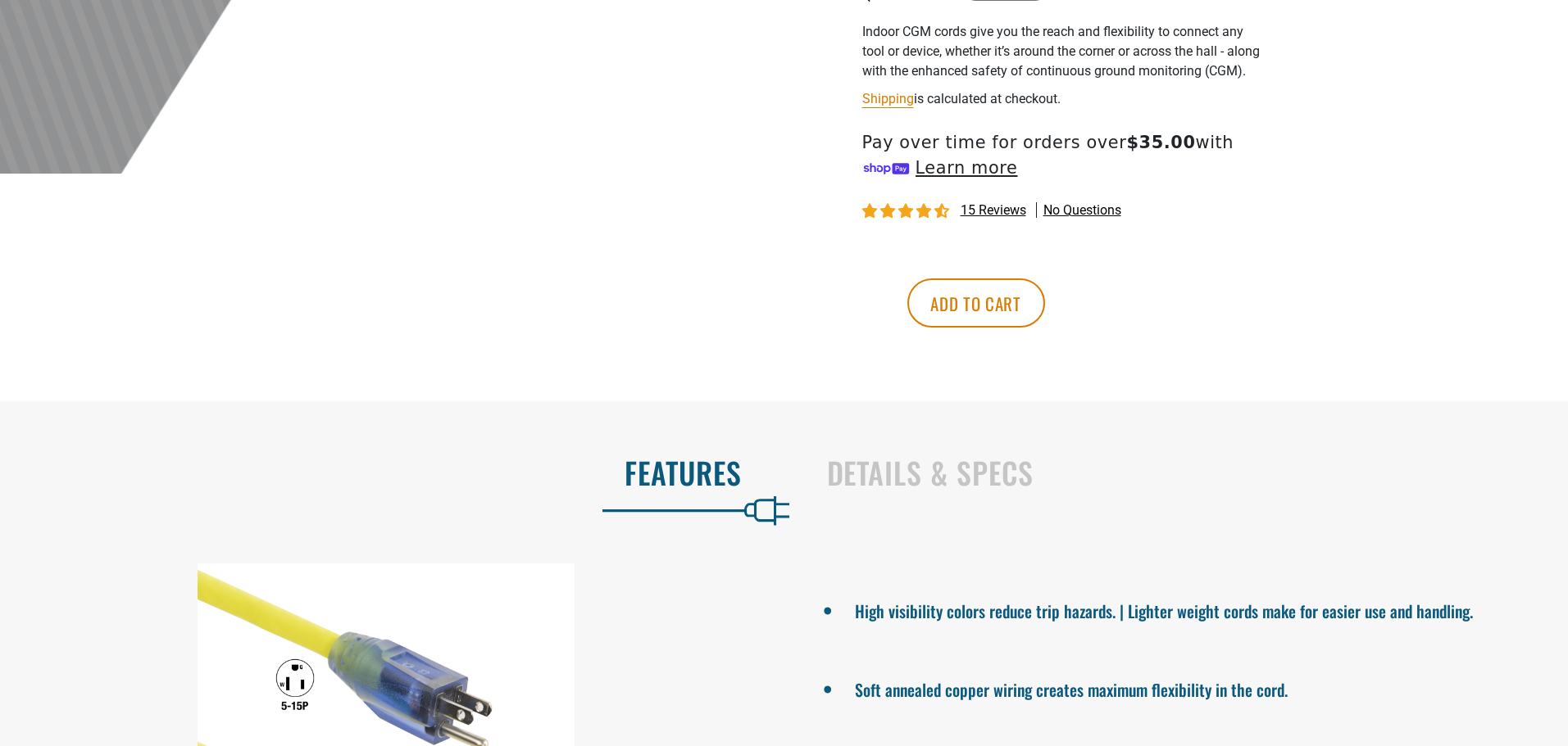
scroll to position [1066, 0]
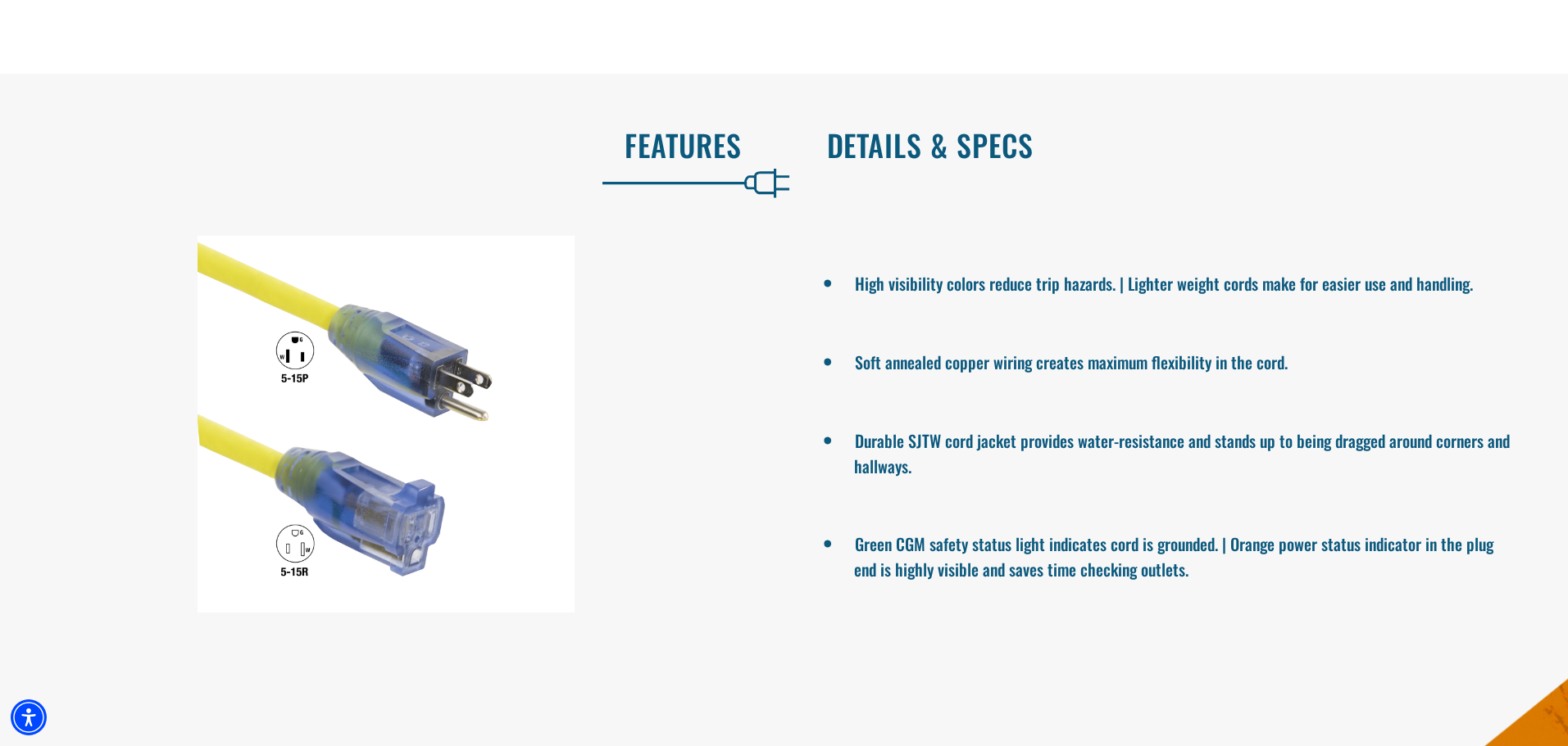
click at [928, 163] on h2 "Details & Specs" at bounding box center [1181, 145] width 708 height 35
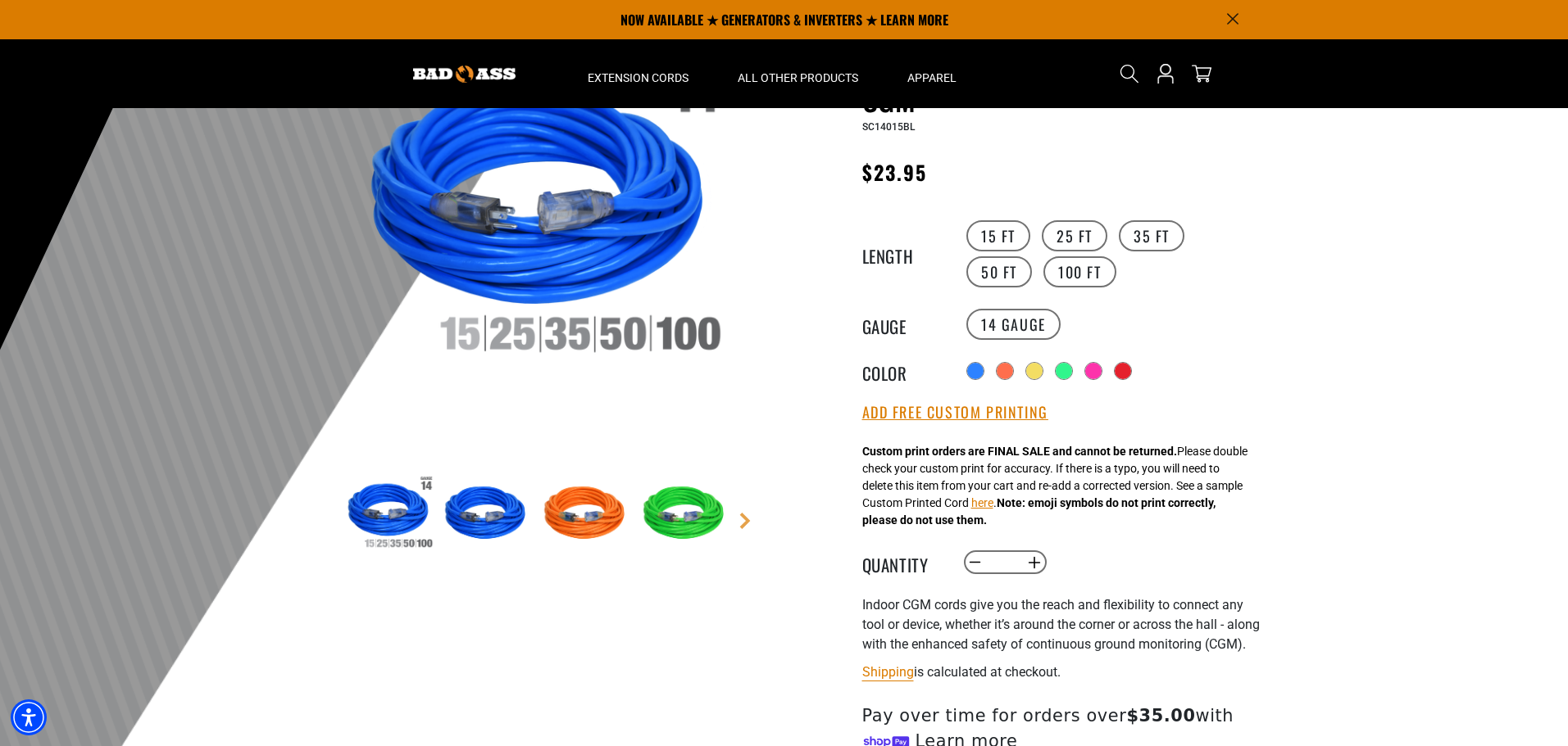
scroll to position [0, 0]
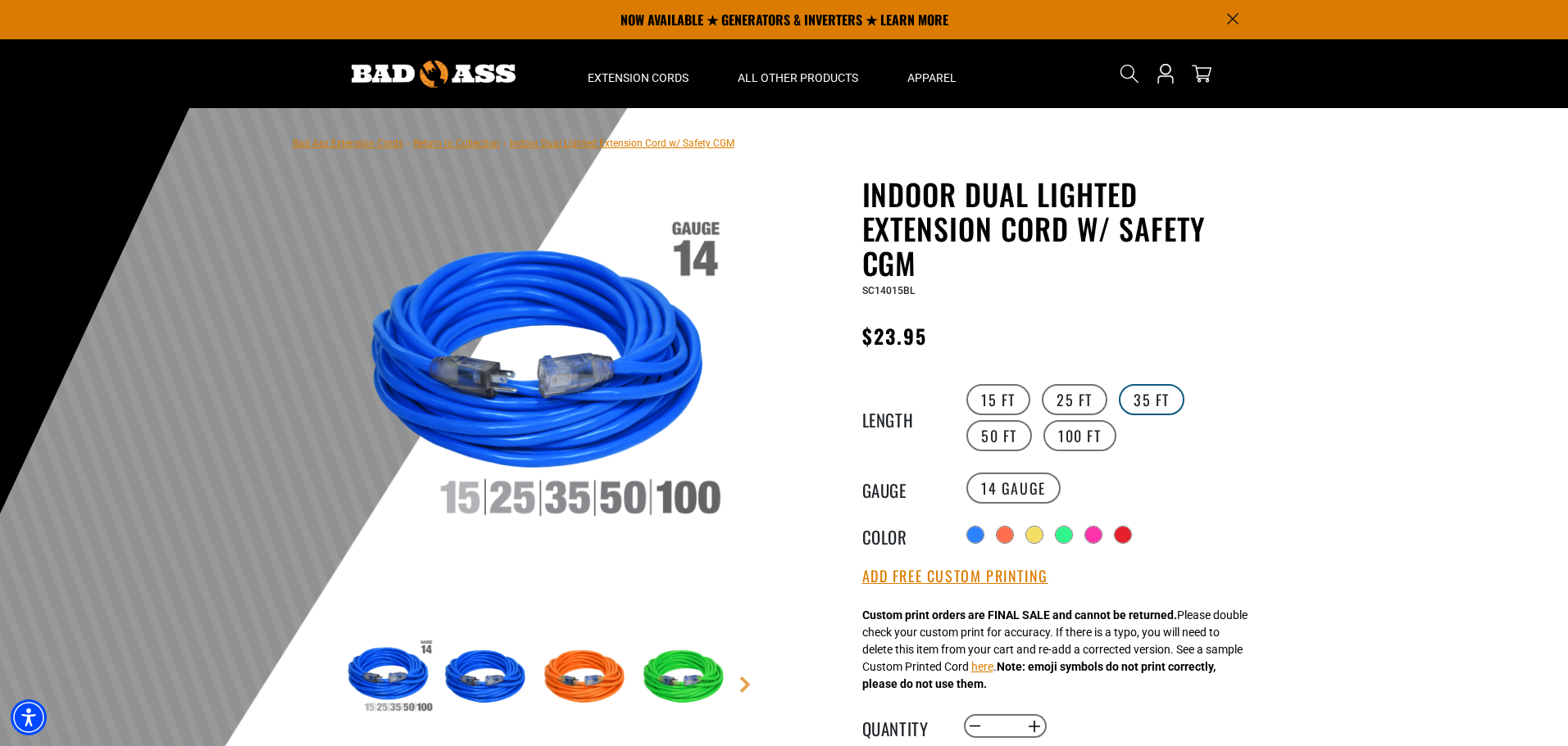
click at [1150, 393] on label "35 FT" at bounding box center [1152, 399] width 65 height 31
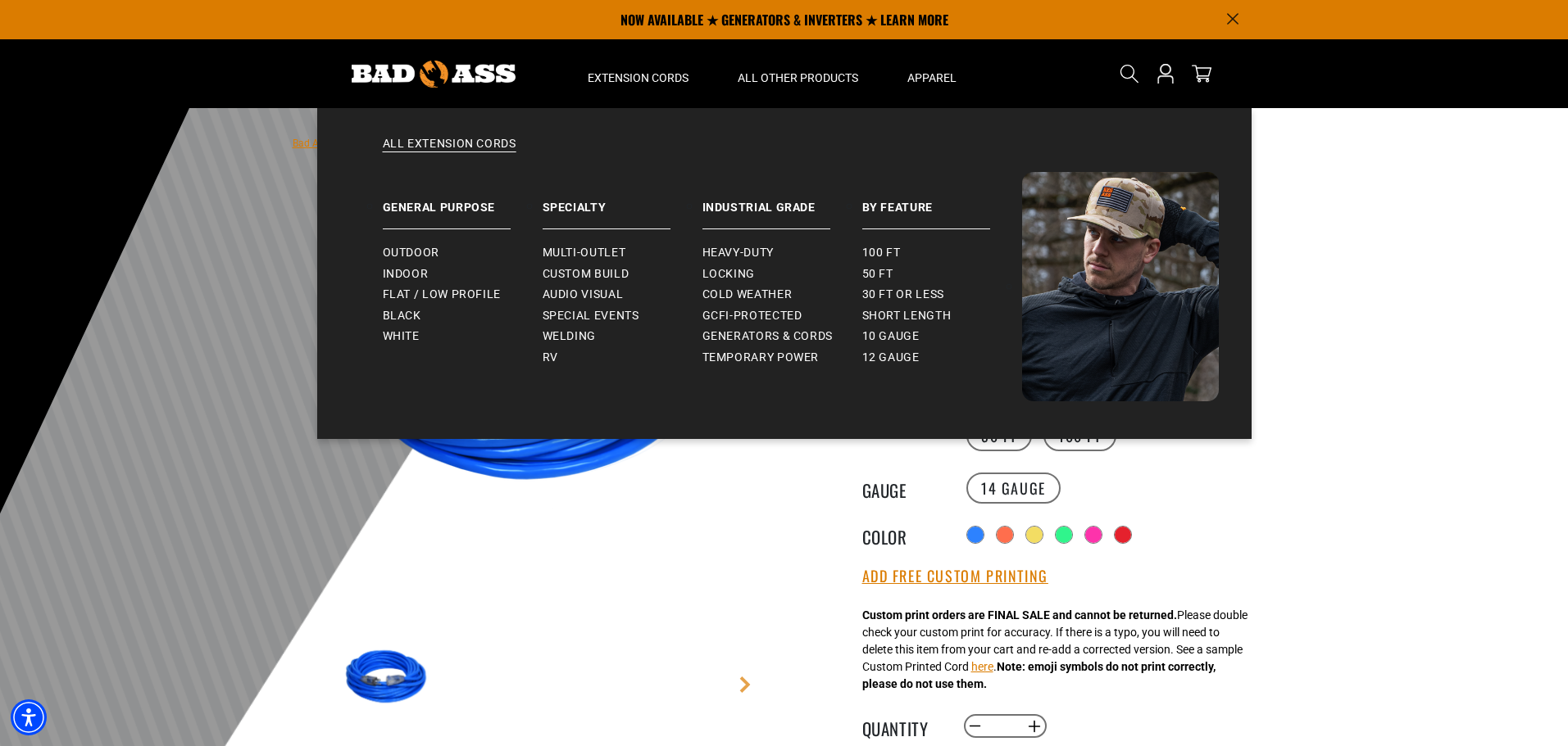
click at [417, 242] on ul "Outdoor Indoor Flat / Low Profile" at bounding box center [463, 288] width 160 height 118
click at [416, 244] on link "Outdoor" at bounding box center [463, 253] width 160 height 21
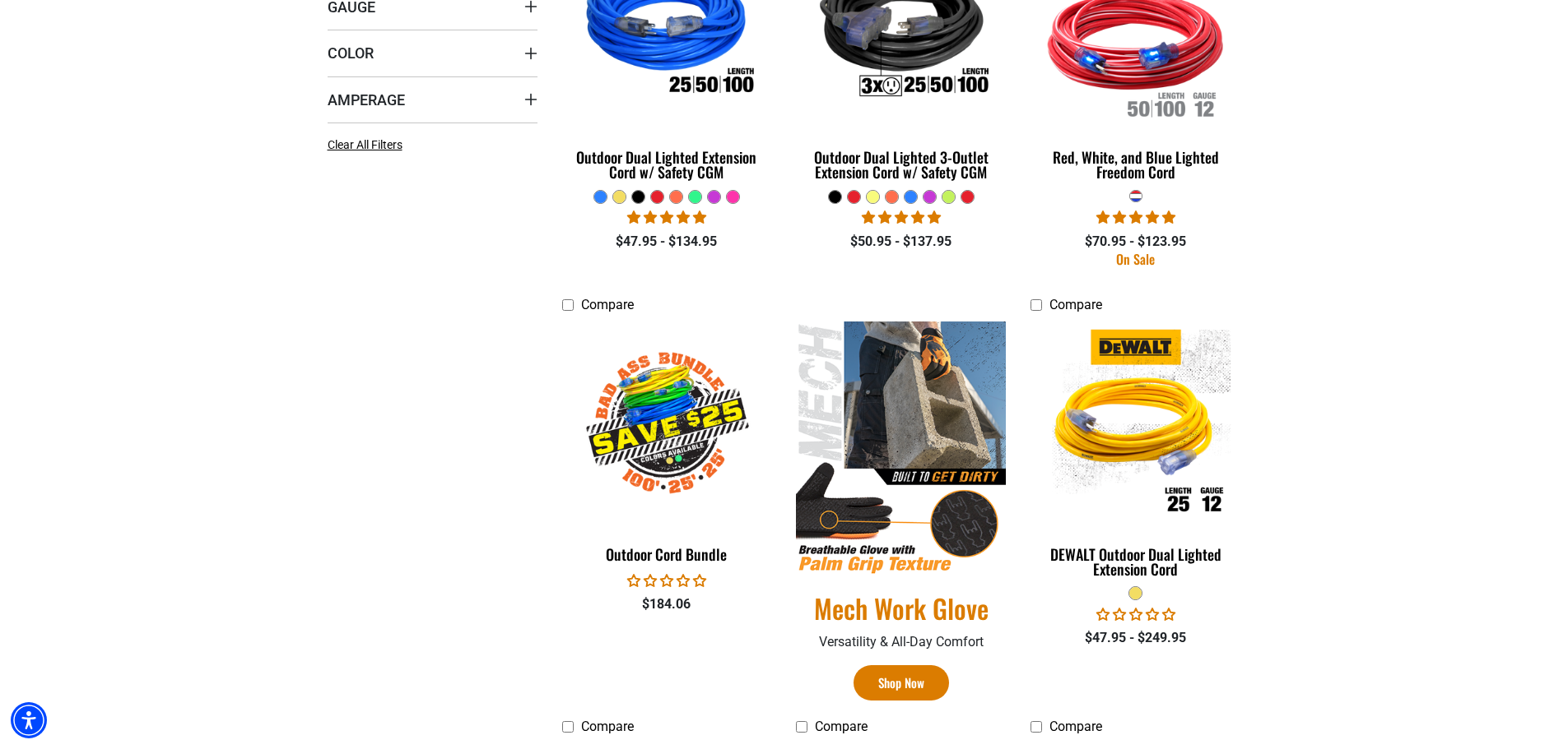
scroll to position [329, 0]
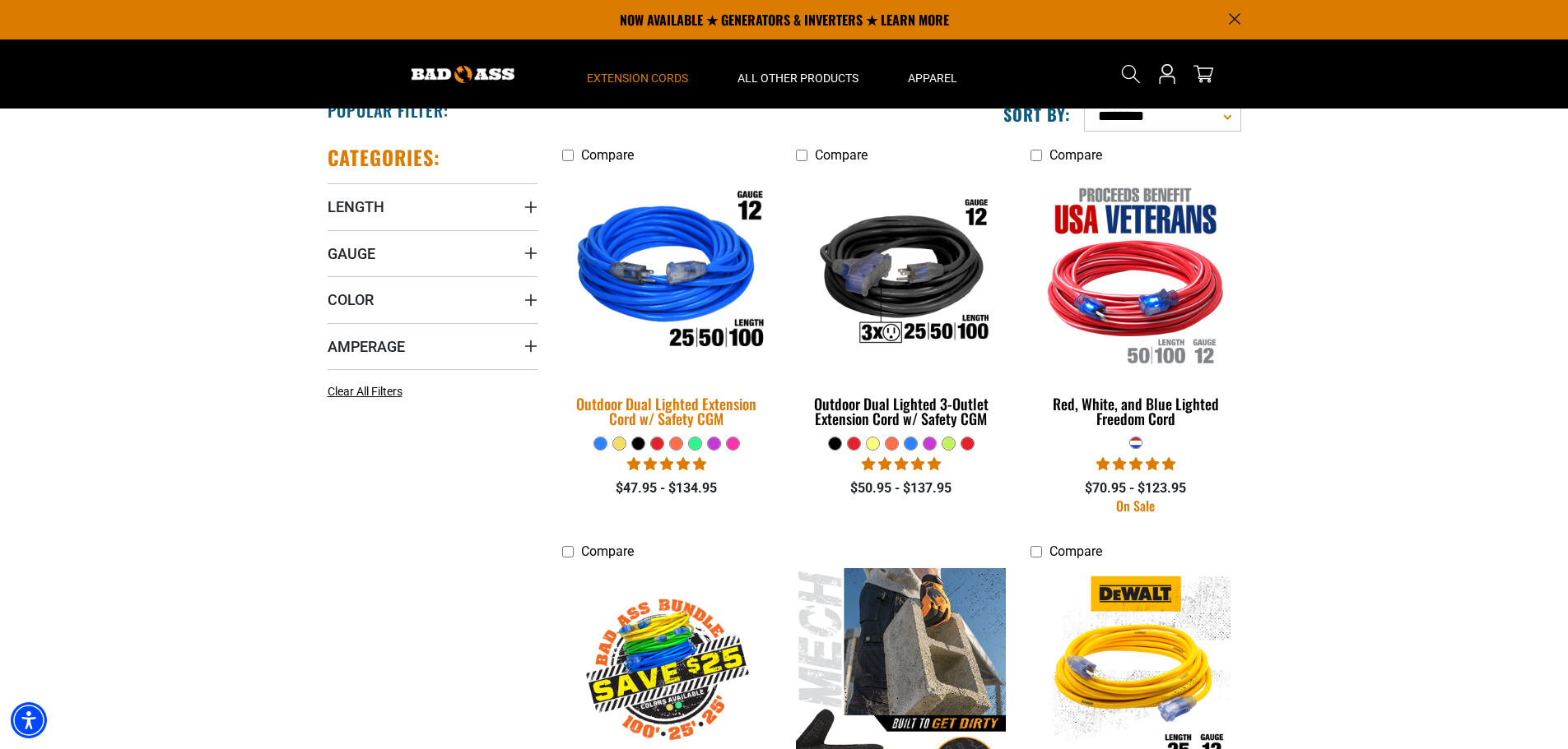
click at [705, 275] on img at bounding box center [666, 274] width 230 height 211
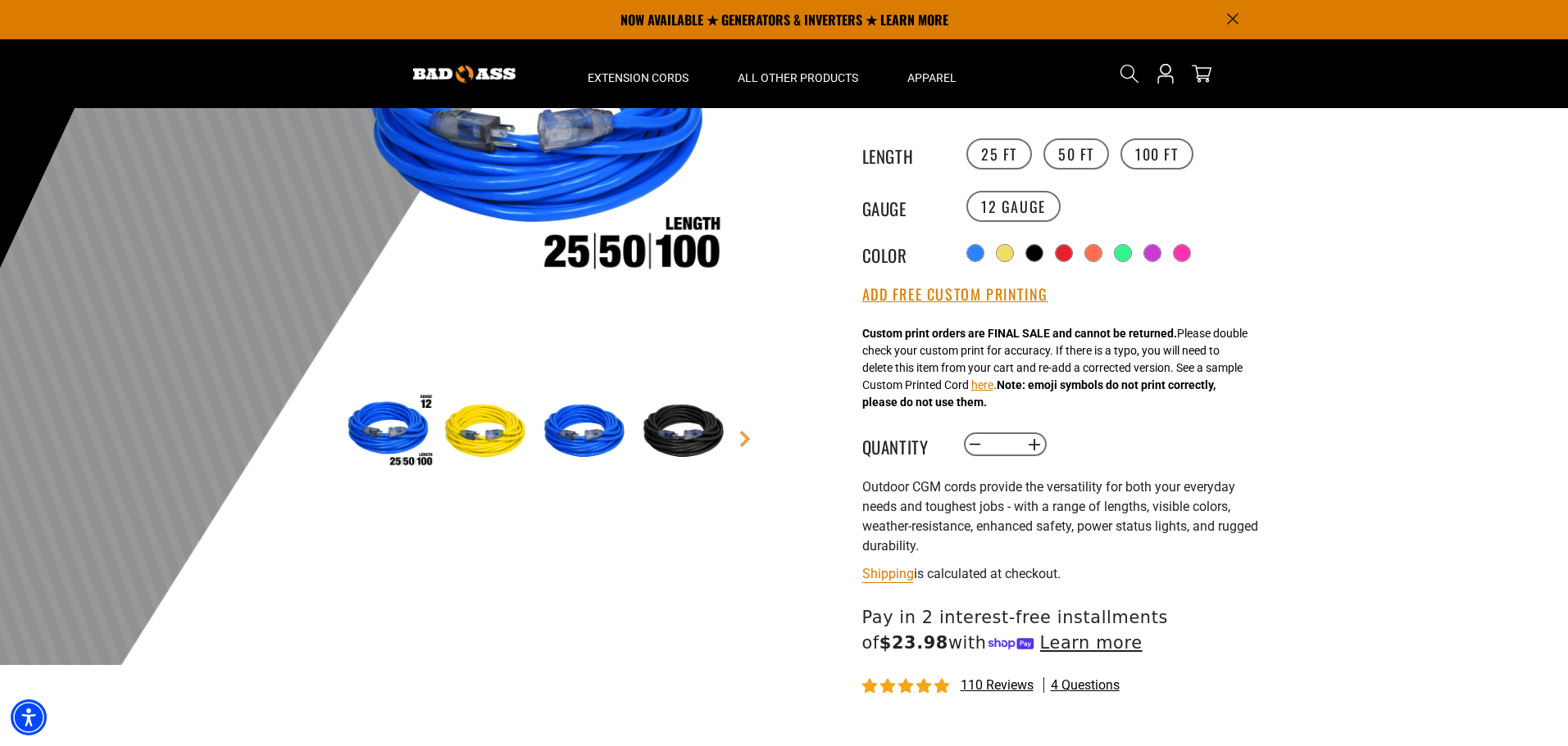
scroll to position [82, 0]
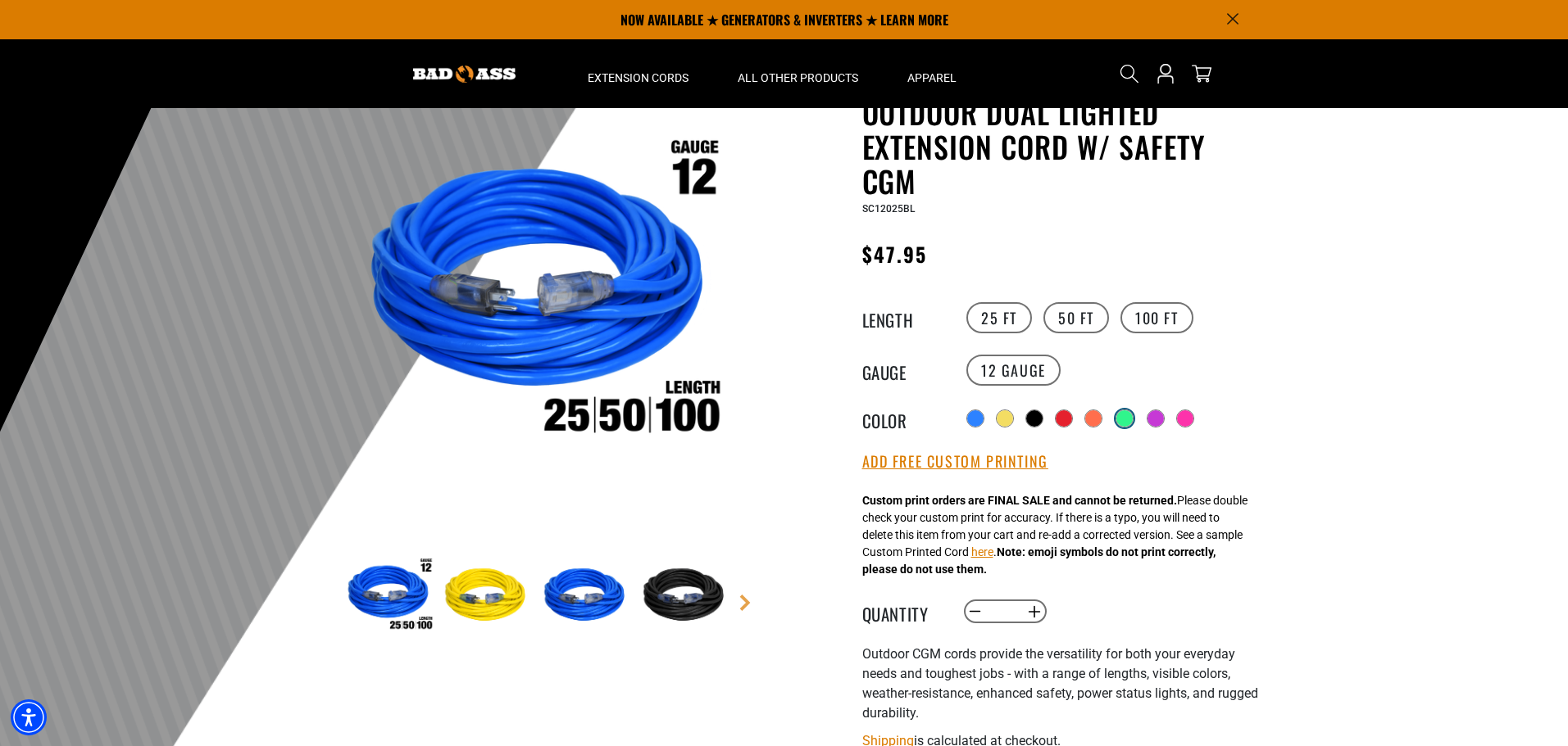
click at [1132, 416] on div at bounding box center [1124, 418] width 16 height 16
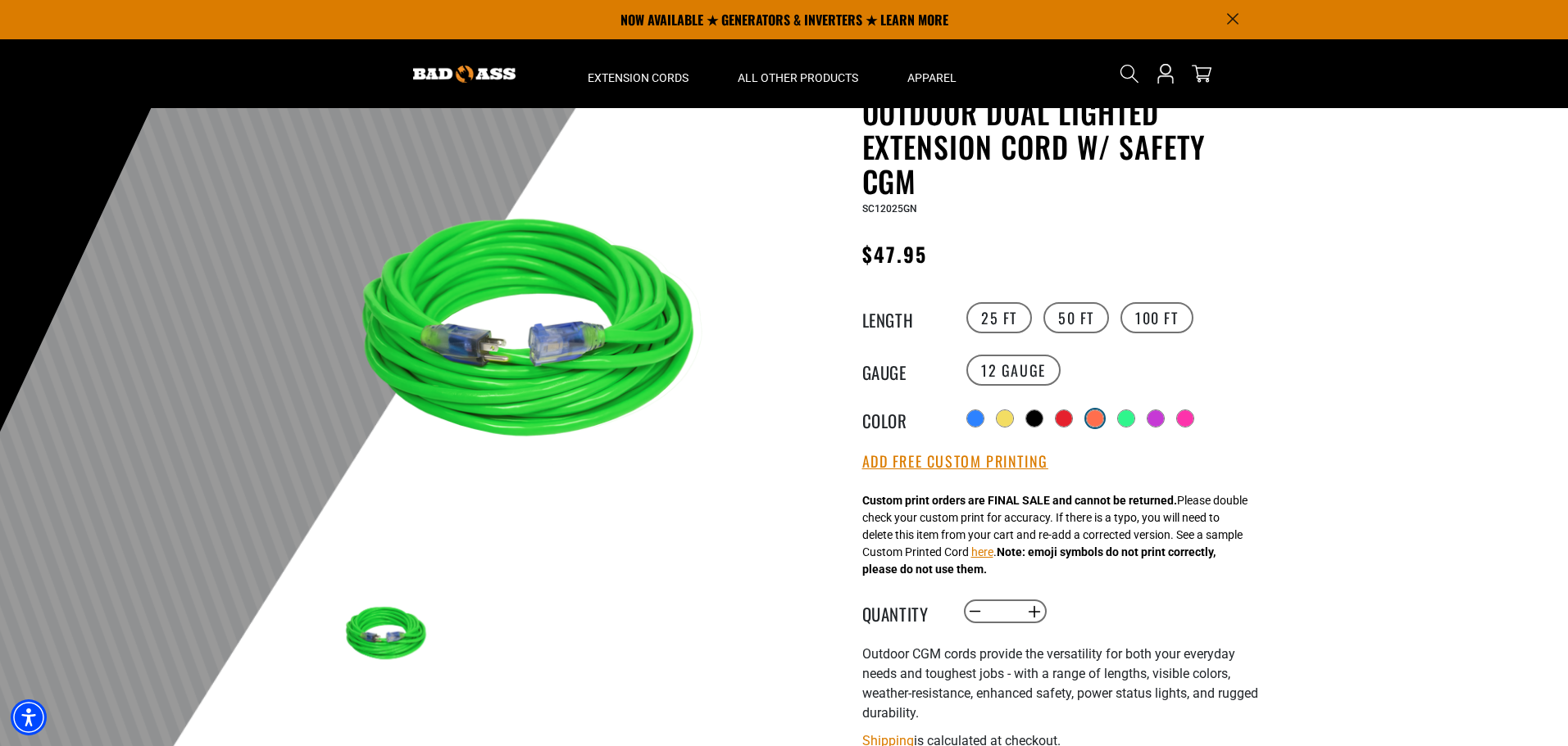
click at [1088, 416] on div at bounding box center [1095, 418] width 16 height 16
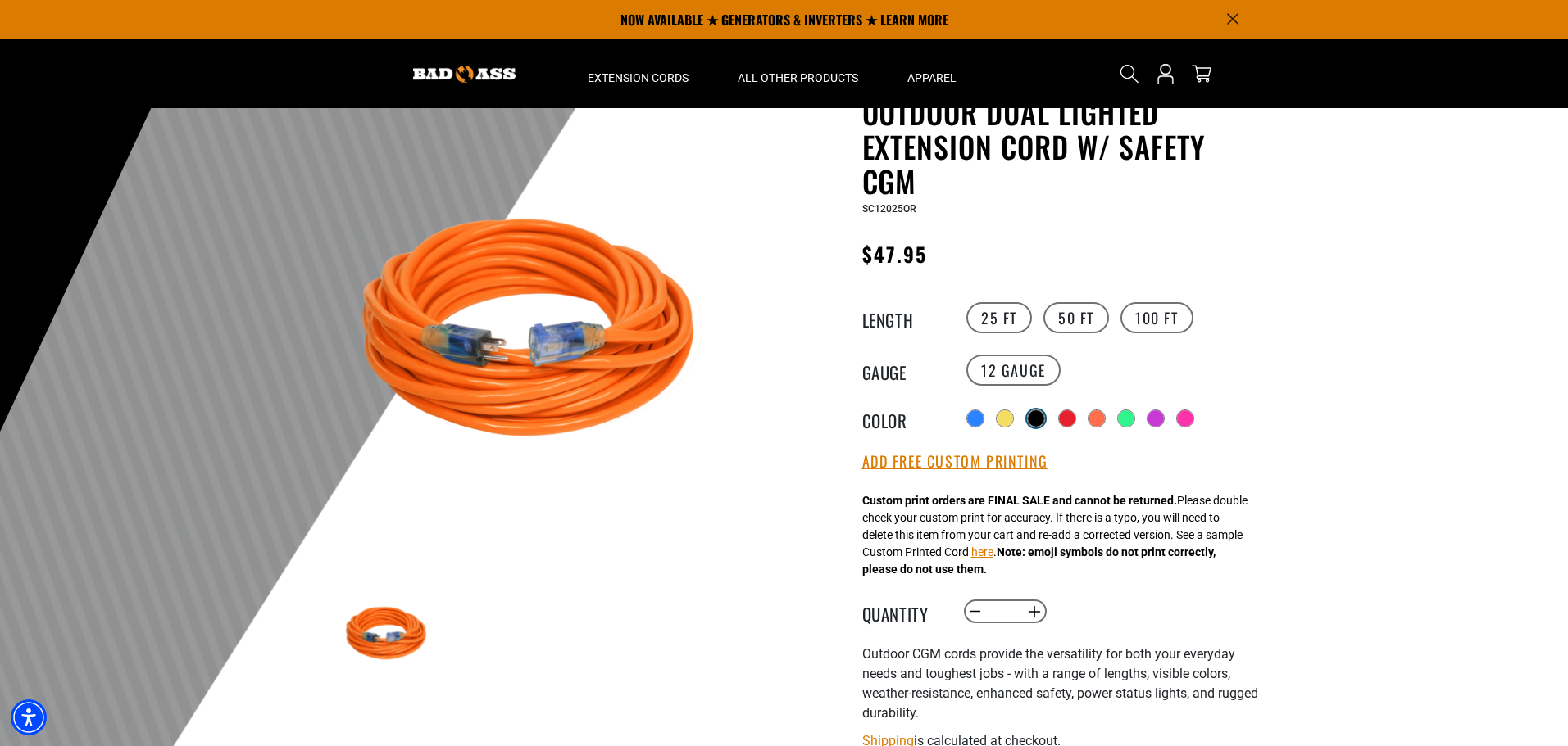
click at [1032, 414] on div at bounding box center [1035, 418] width 16 height 16
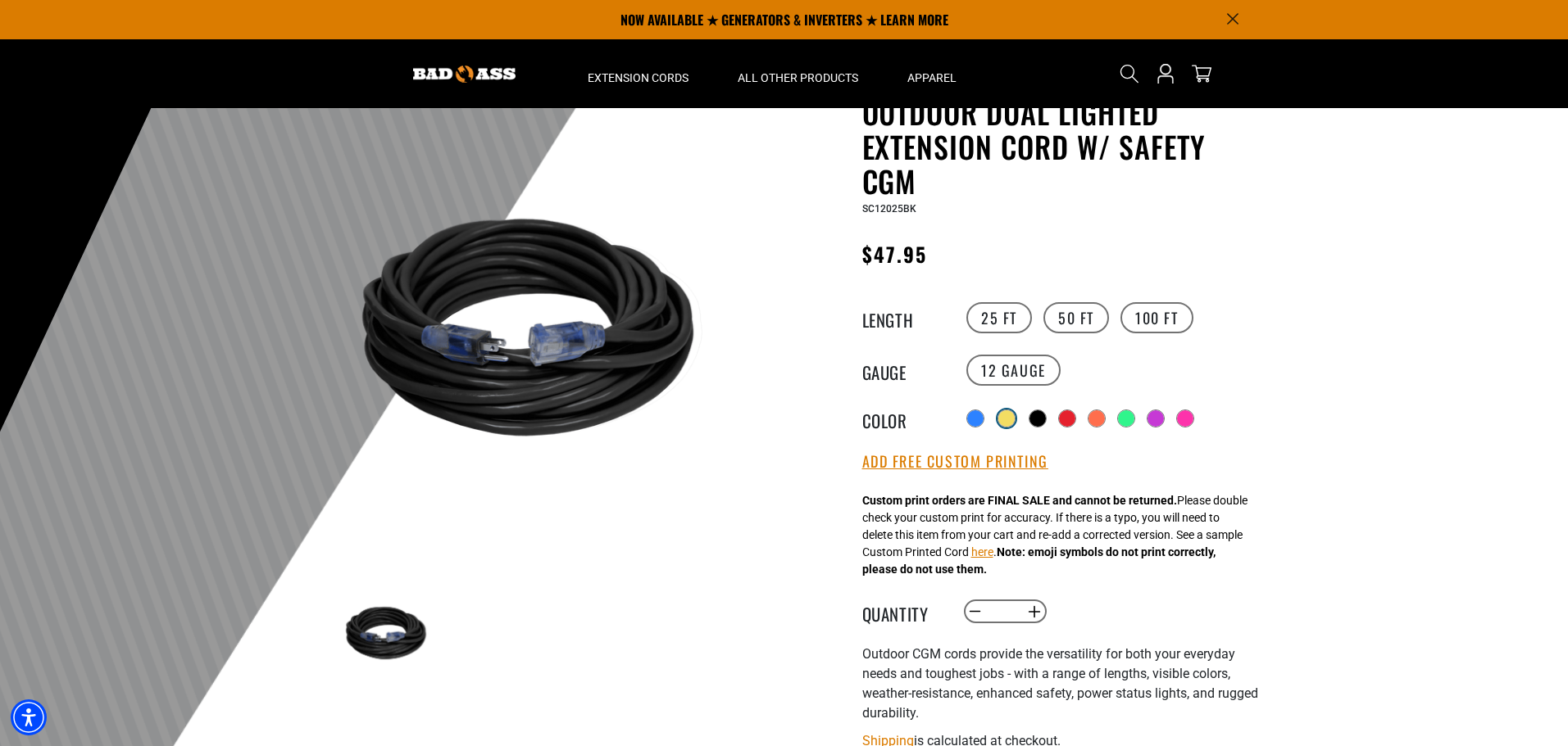
click at [999, 417] on div at bounding box center [1006, 418] width 16 height 16
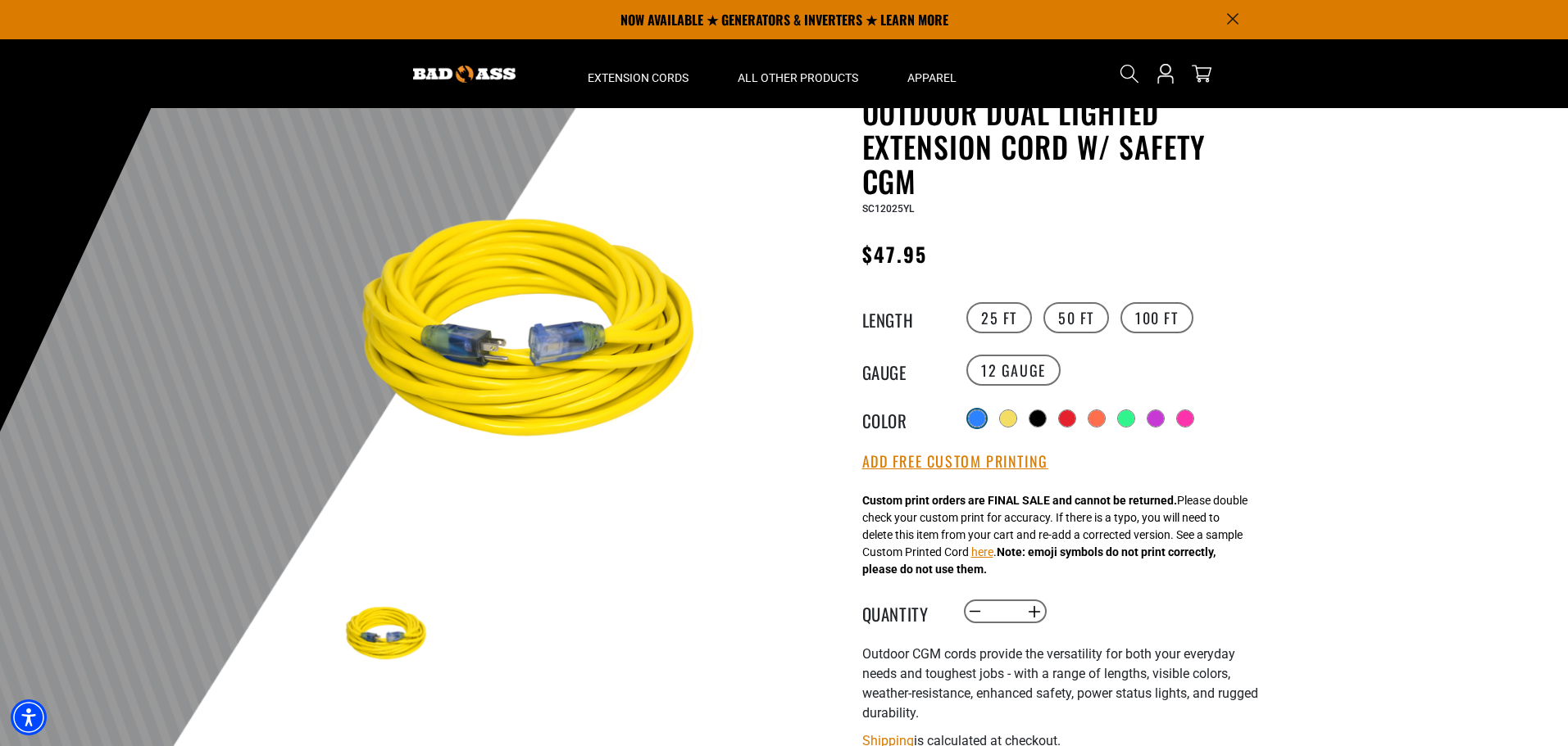
click at [974, 410] on div at bounding box center [977, 418] width 16 height 16
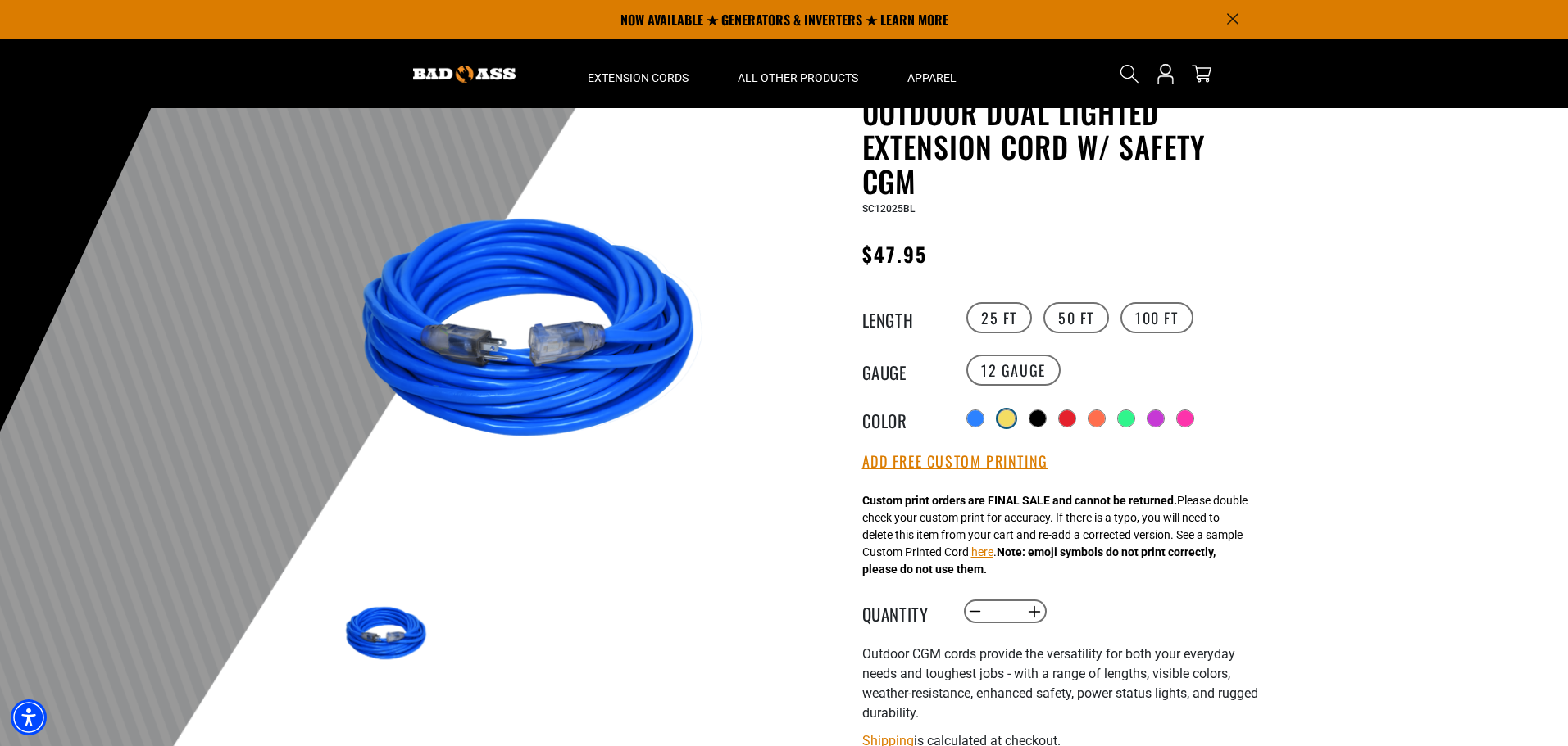
click at [1010, 416] on div at bounding box center [1006, 418] width 16 height 16
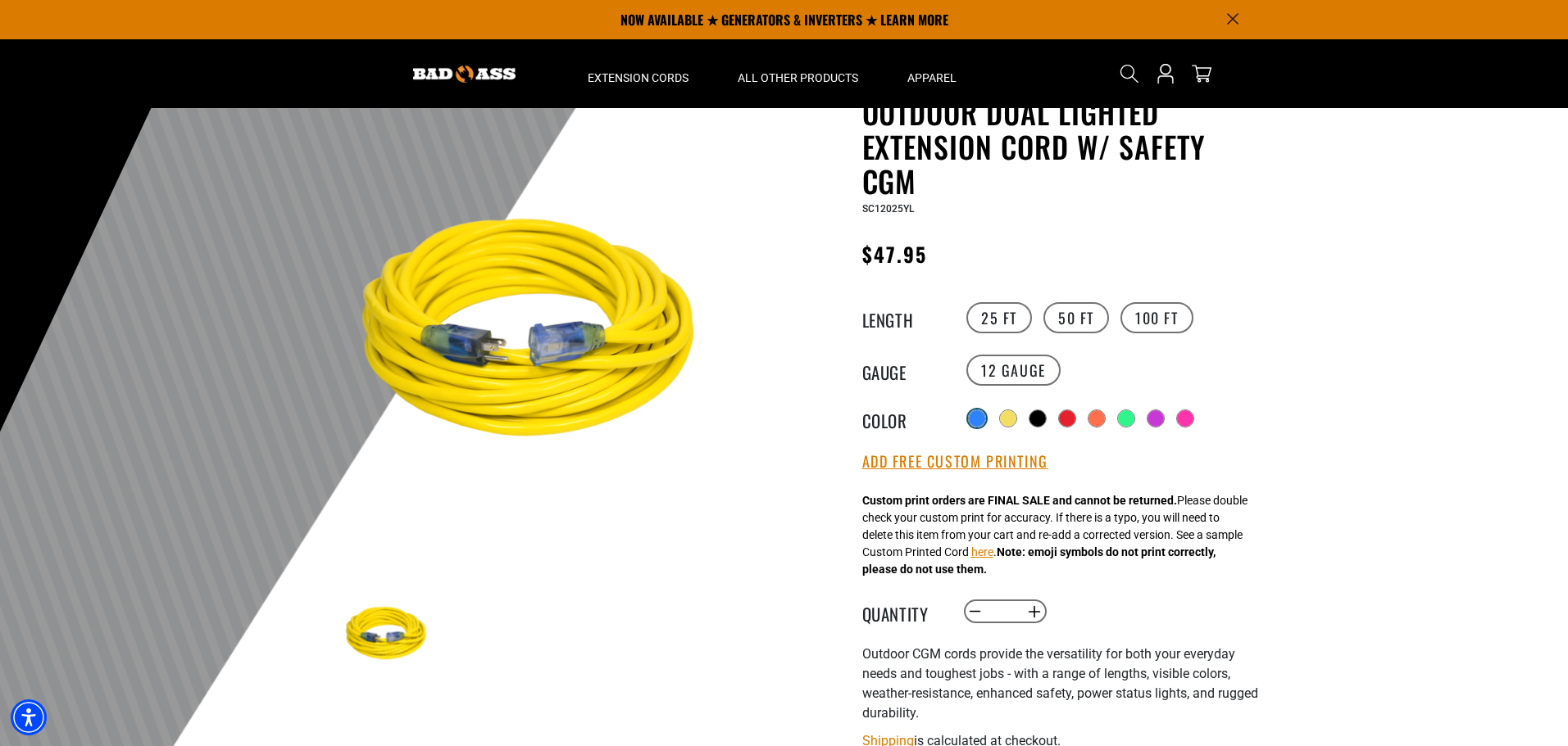
click at [980, 413] on div at bounding box center [977, 418] width 16 height 16
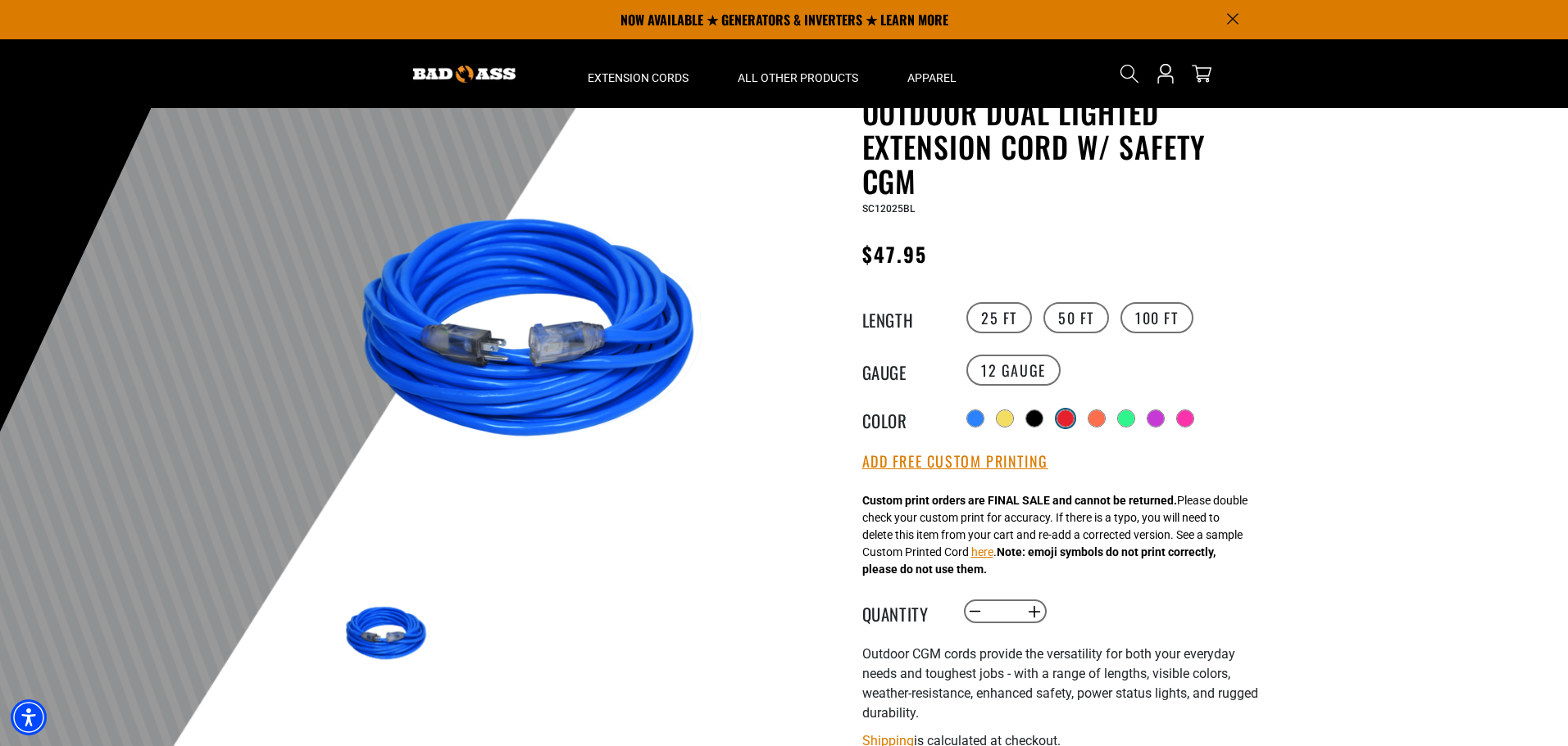
click at [1075, 410] on div at bounding box center [1065, 419] width 18 height 18
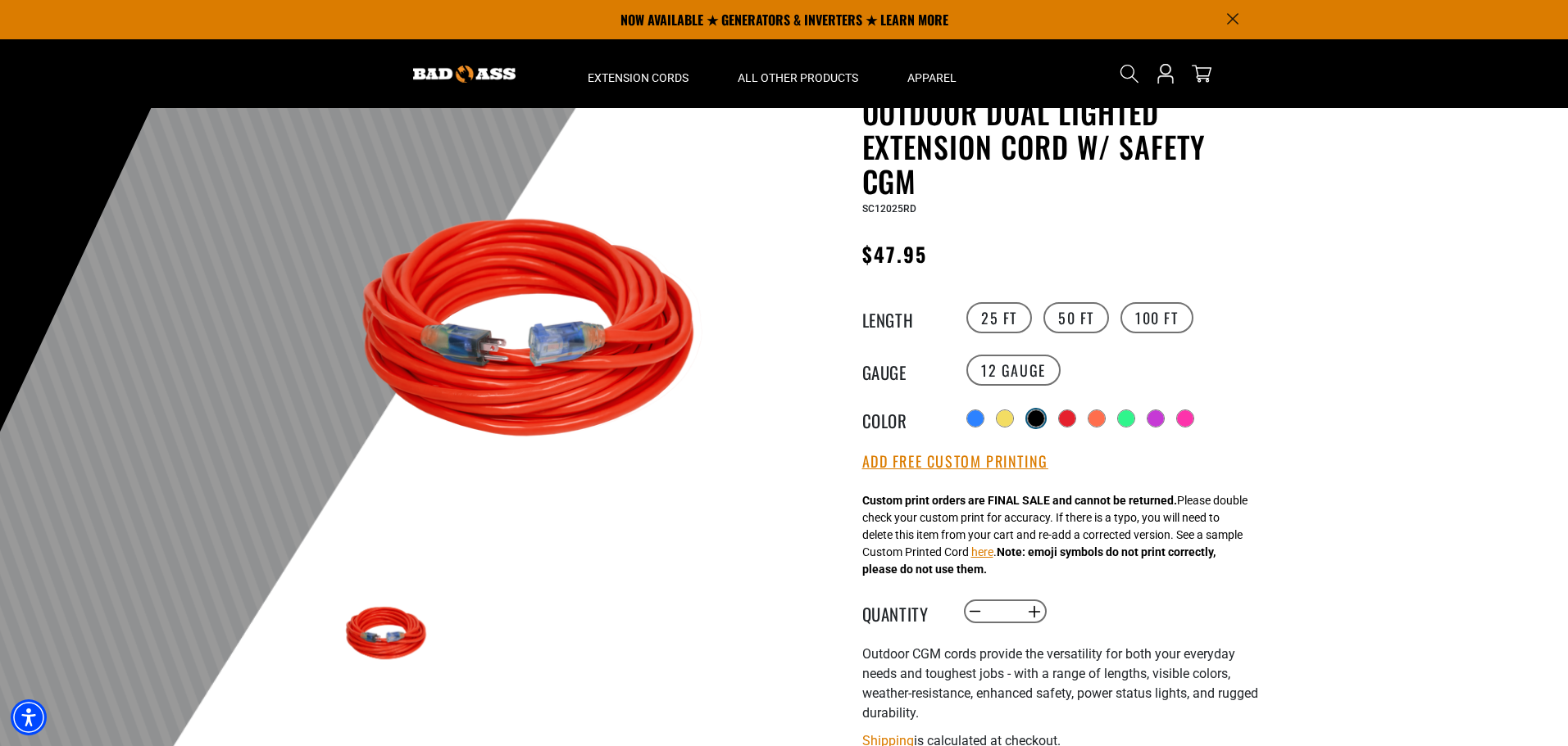
click at [1039, 413] on div at bounding box center [1035, 418] width 16 height 16
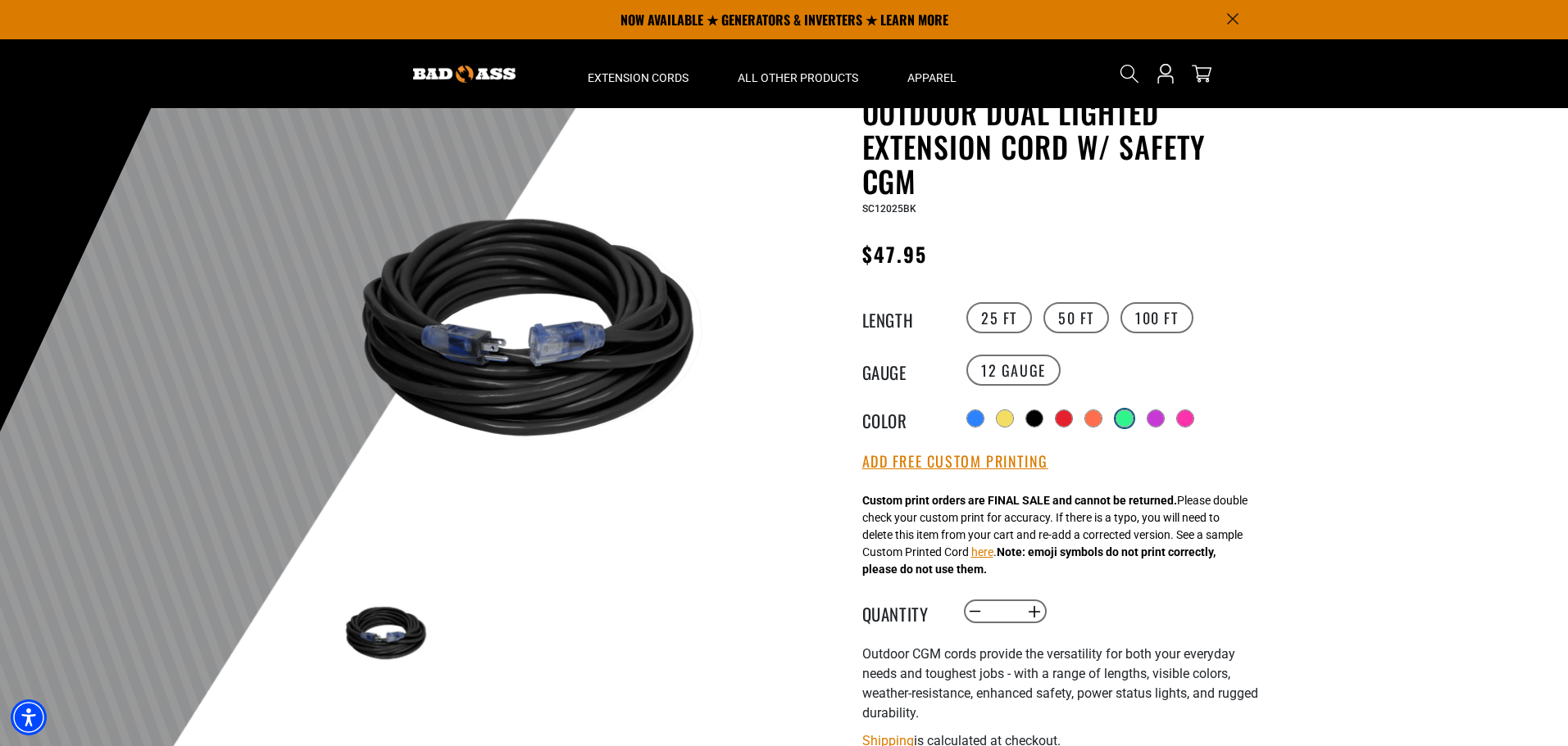
click at [1123, 417] on div at bounding box center [1124, 418] width 16 height 16
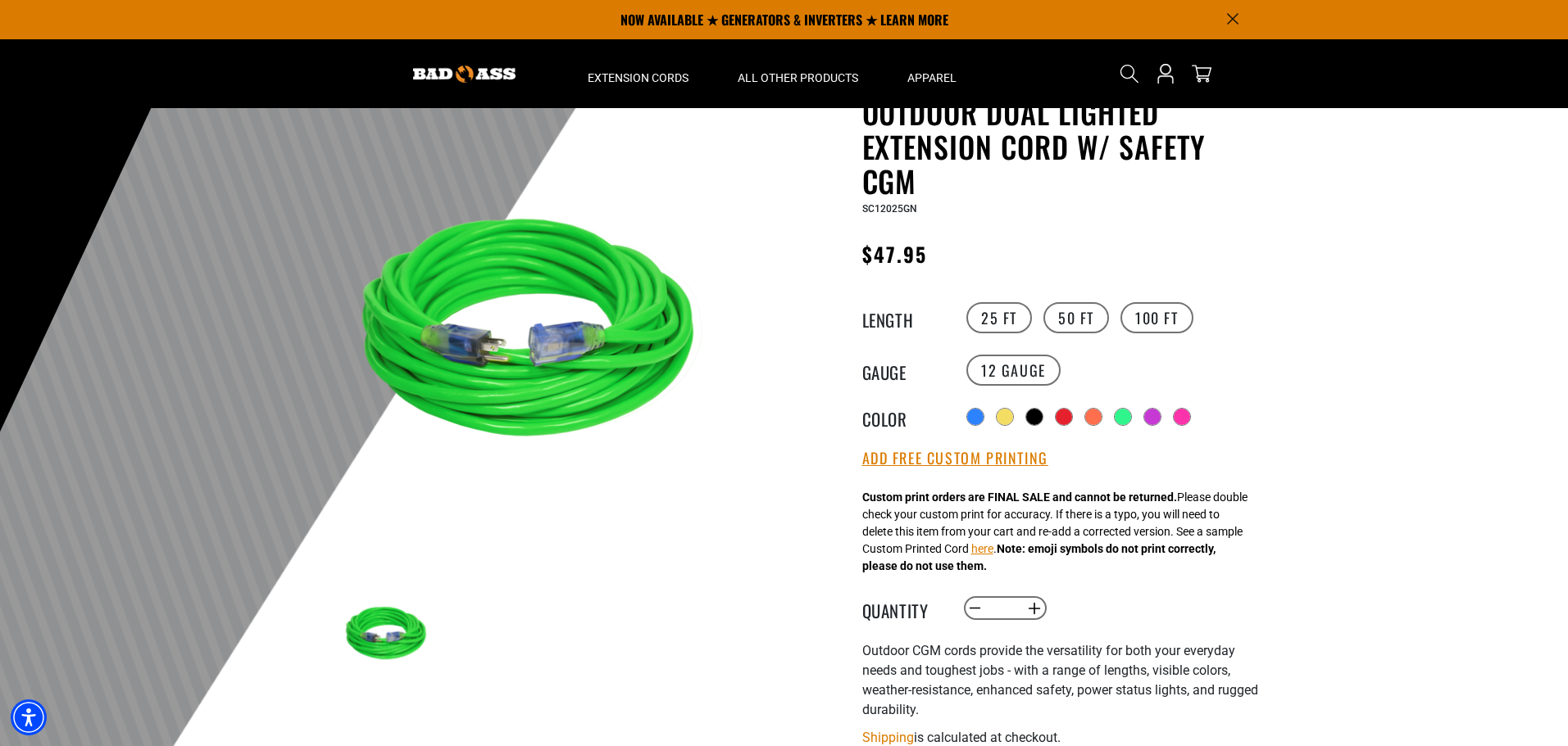
click at [1085, 412] on div "Radio button Radio button Radio button Radio button Radio button Radio button" at bounding box center [1112, 417] width 301 height 26
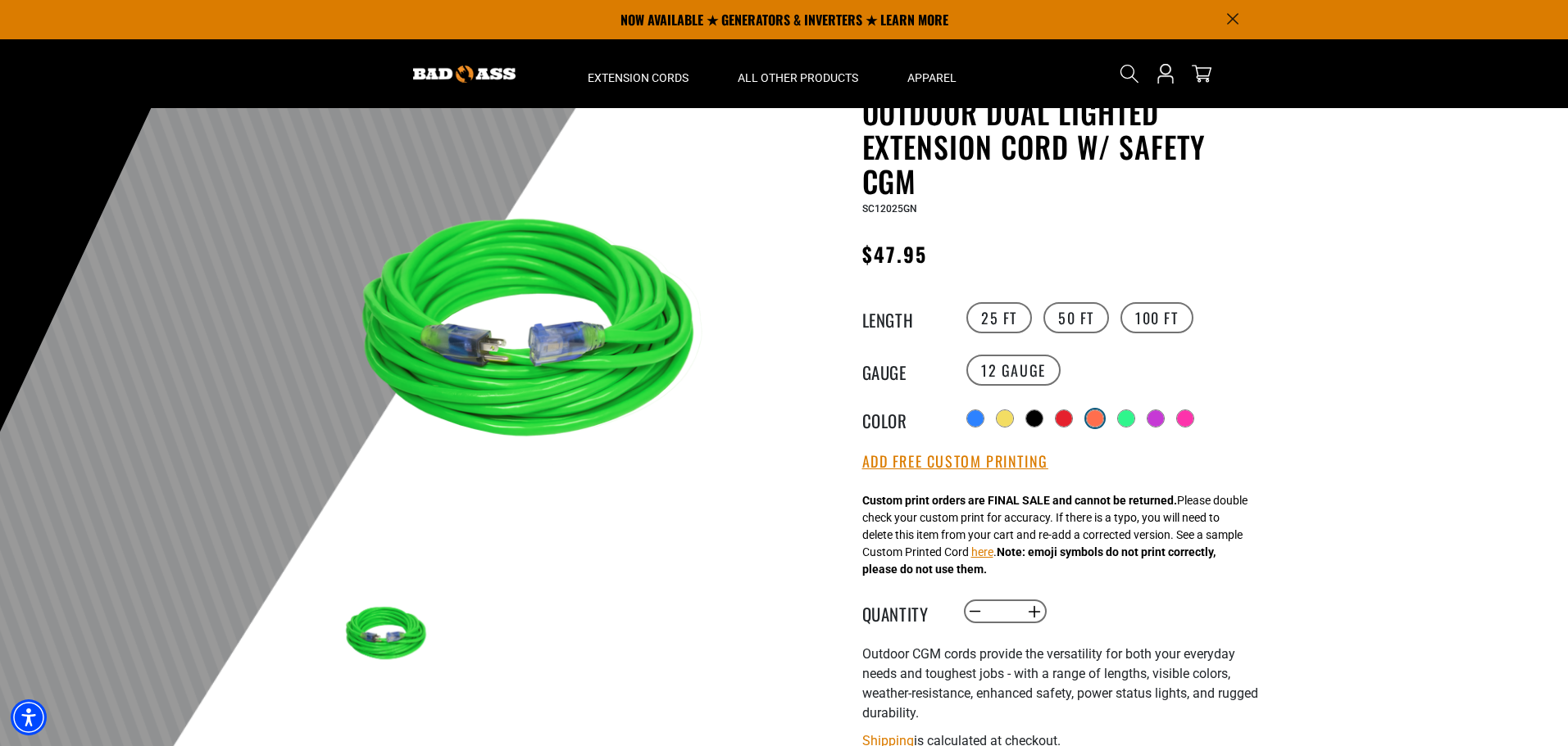
click at [1096, 416] on div at bounding box center [1095, 418] width 16 height 16
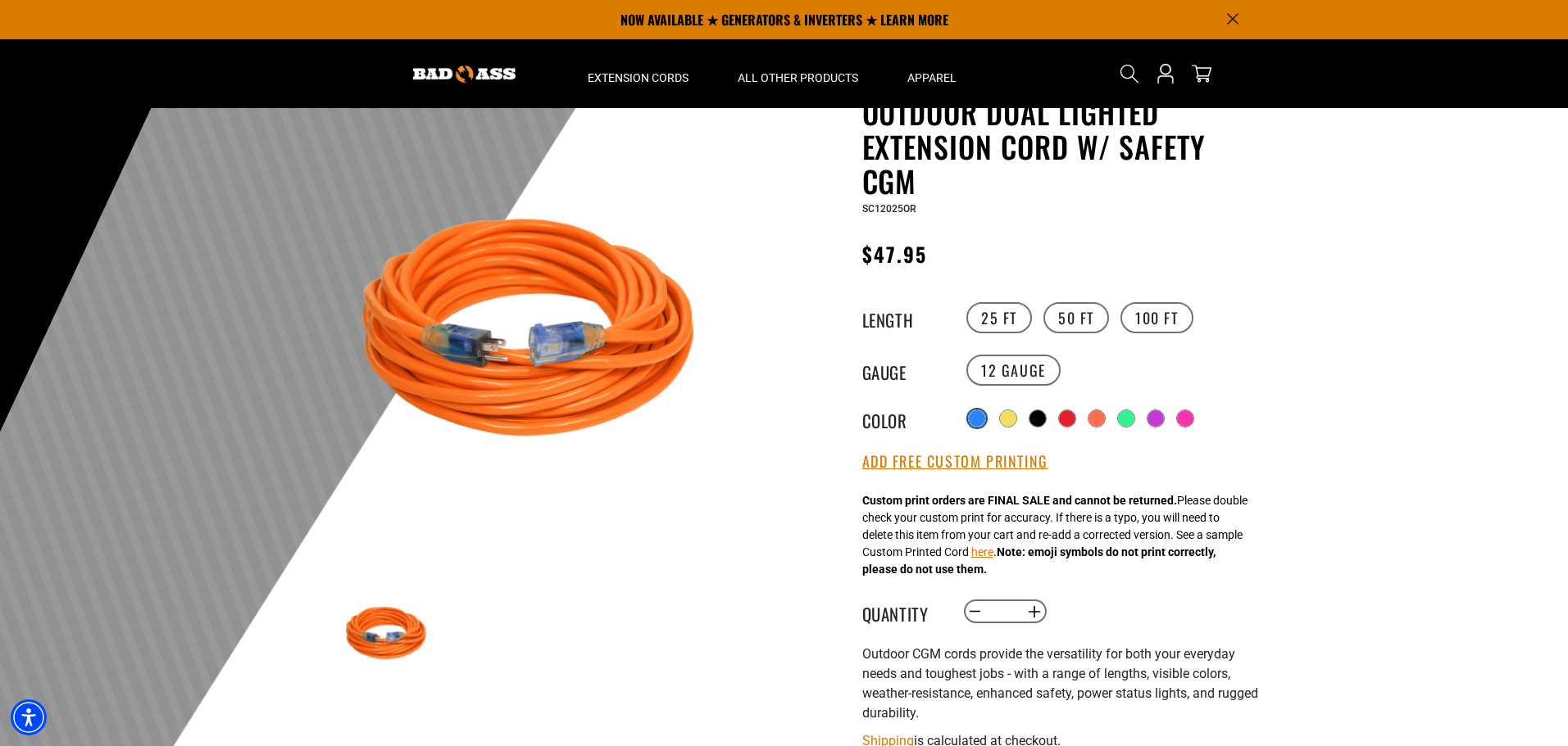
click at [972, 416] on div at bounding box center [977, 418] width 16 height 16
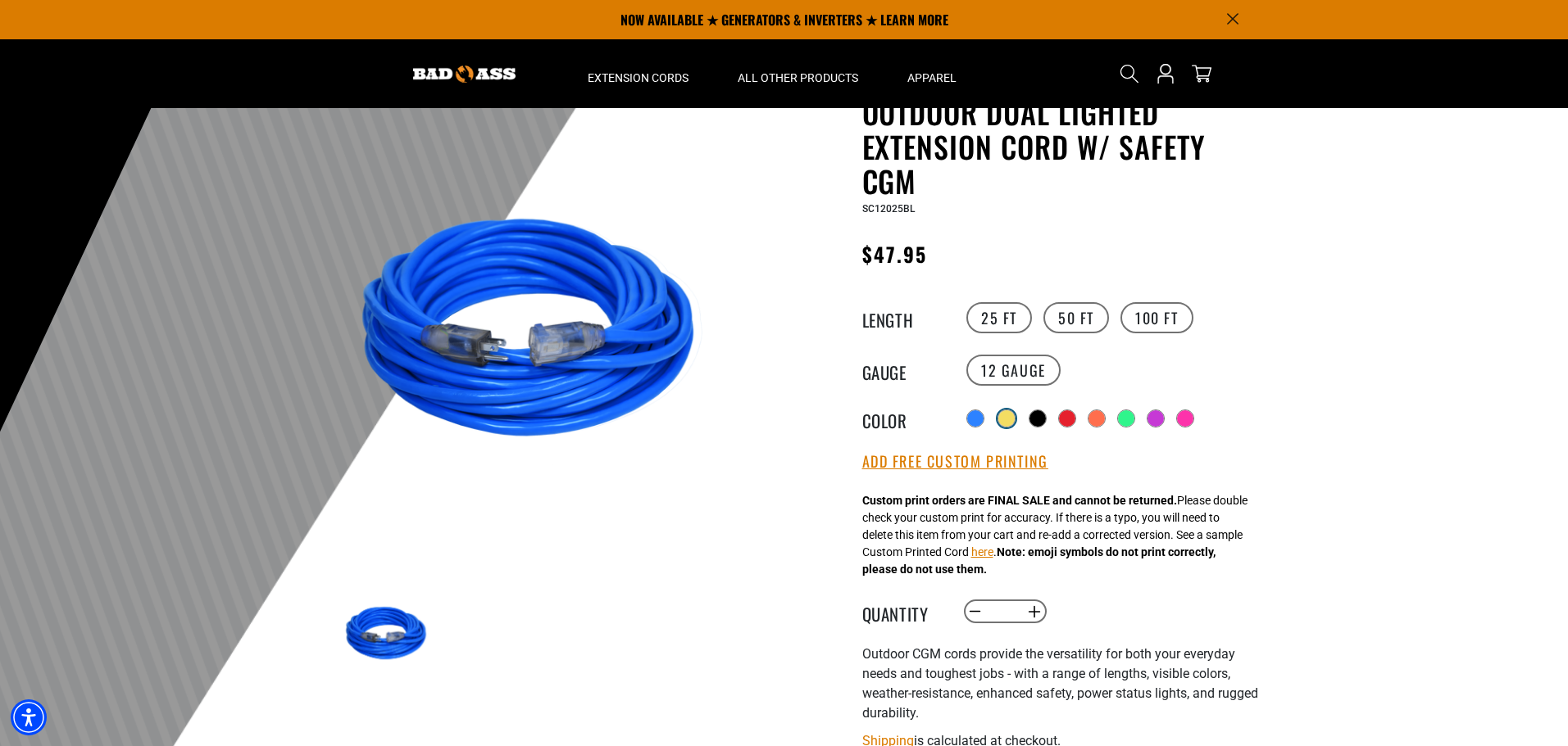
click at [1008, 414] on div at bounding box center [1006, 418] width 16 height 16
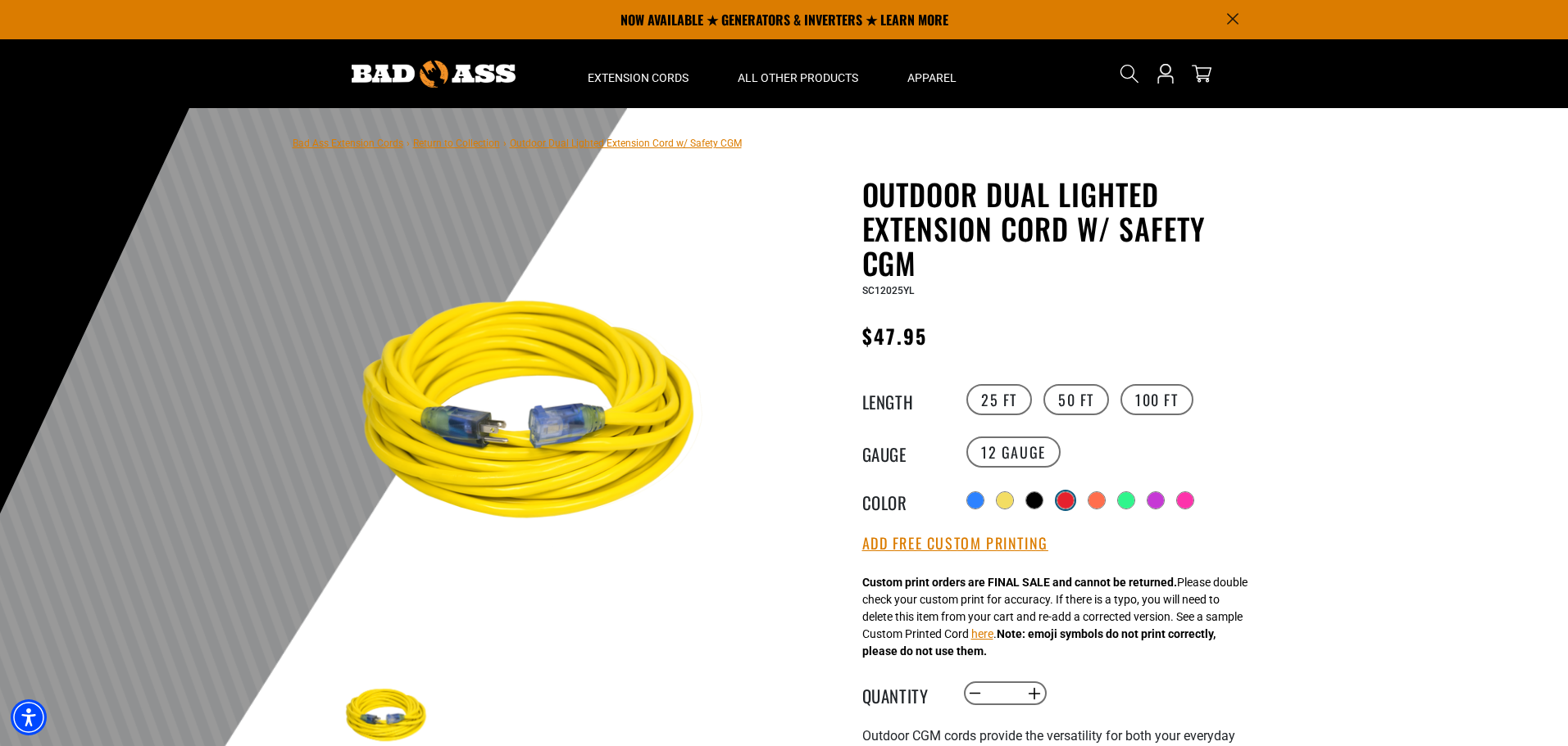
click at [1068, 497] on div at bounding box center [1065, 501] width 16 height 16
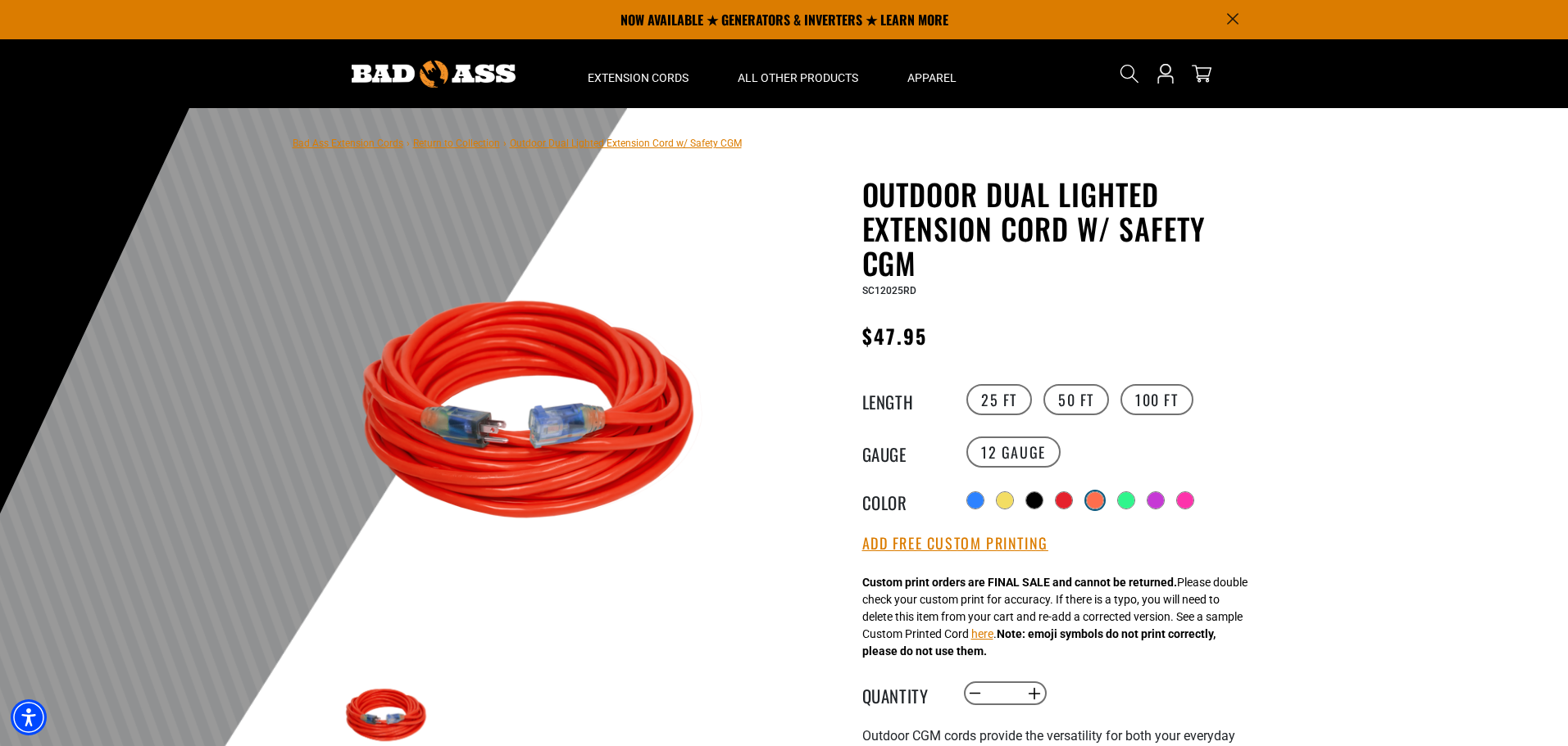
click at [1100, 497] on div at bounding box center [1095, 501] width 16 height 16
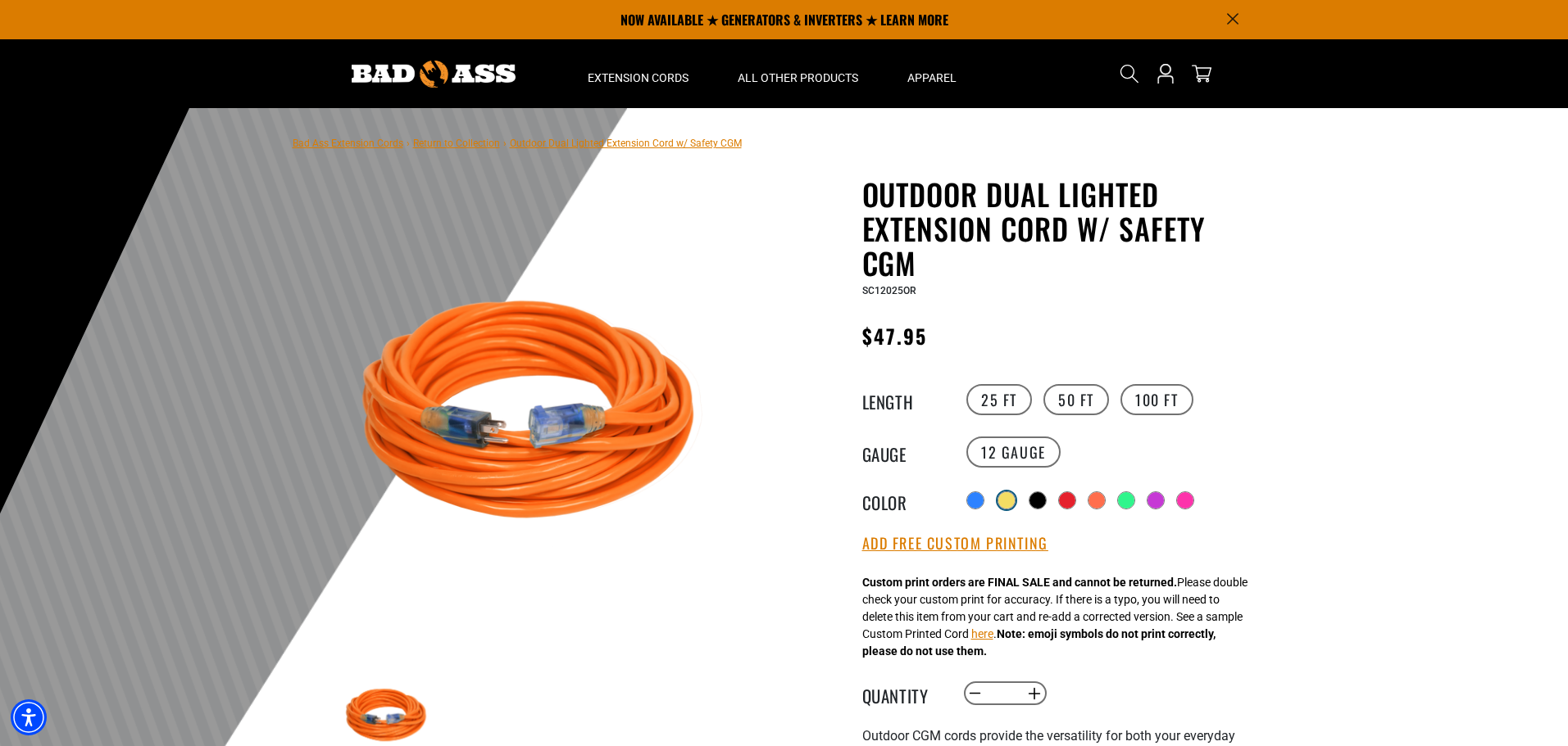
click at [1003, 497] on div at bounding box center [1006, 501] width 16 height 16
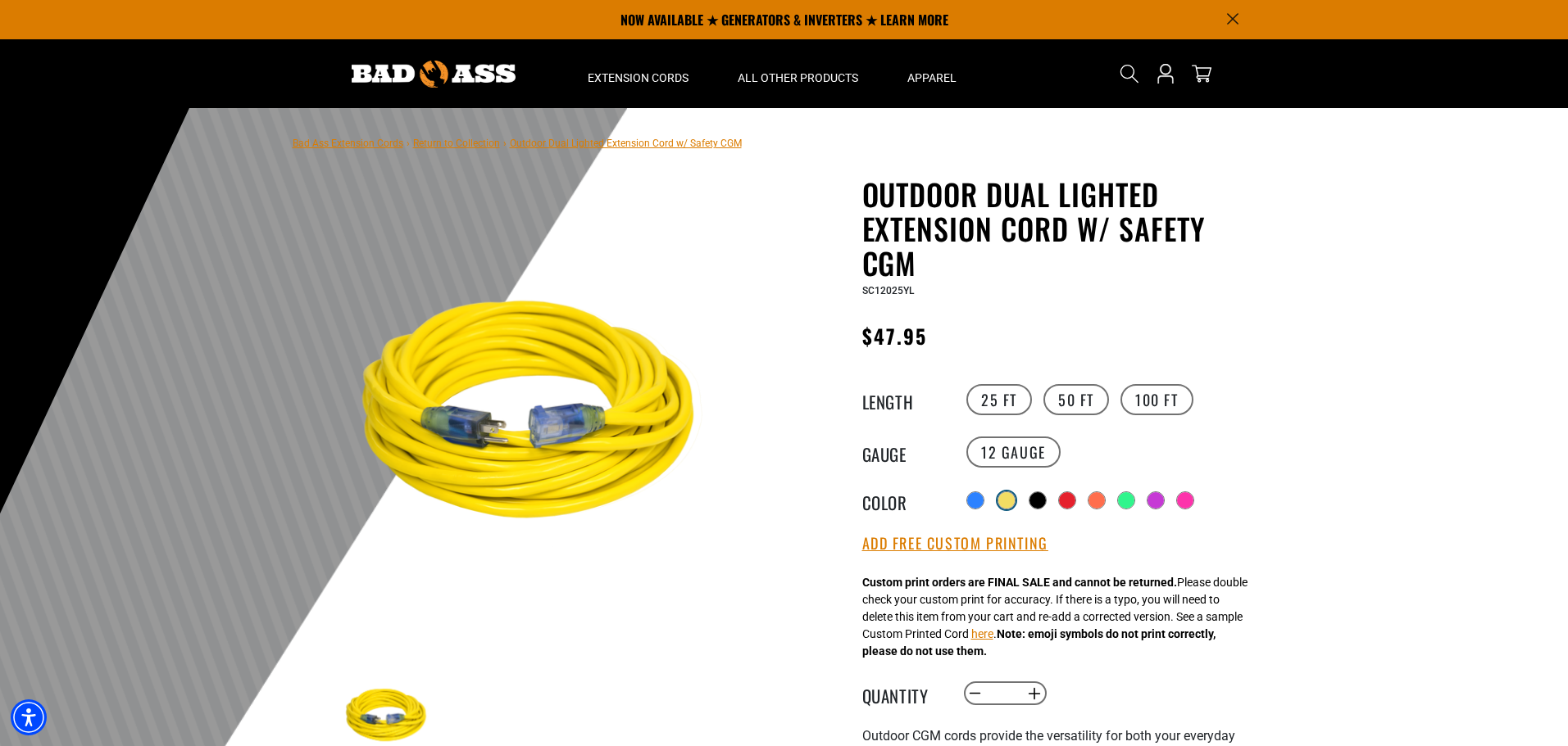
scroll to position [82, 0]
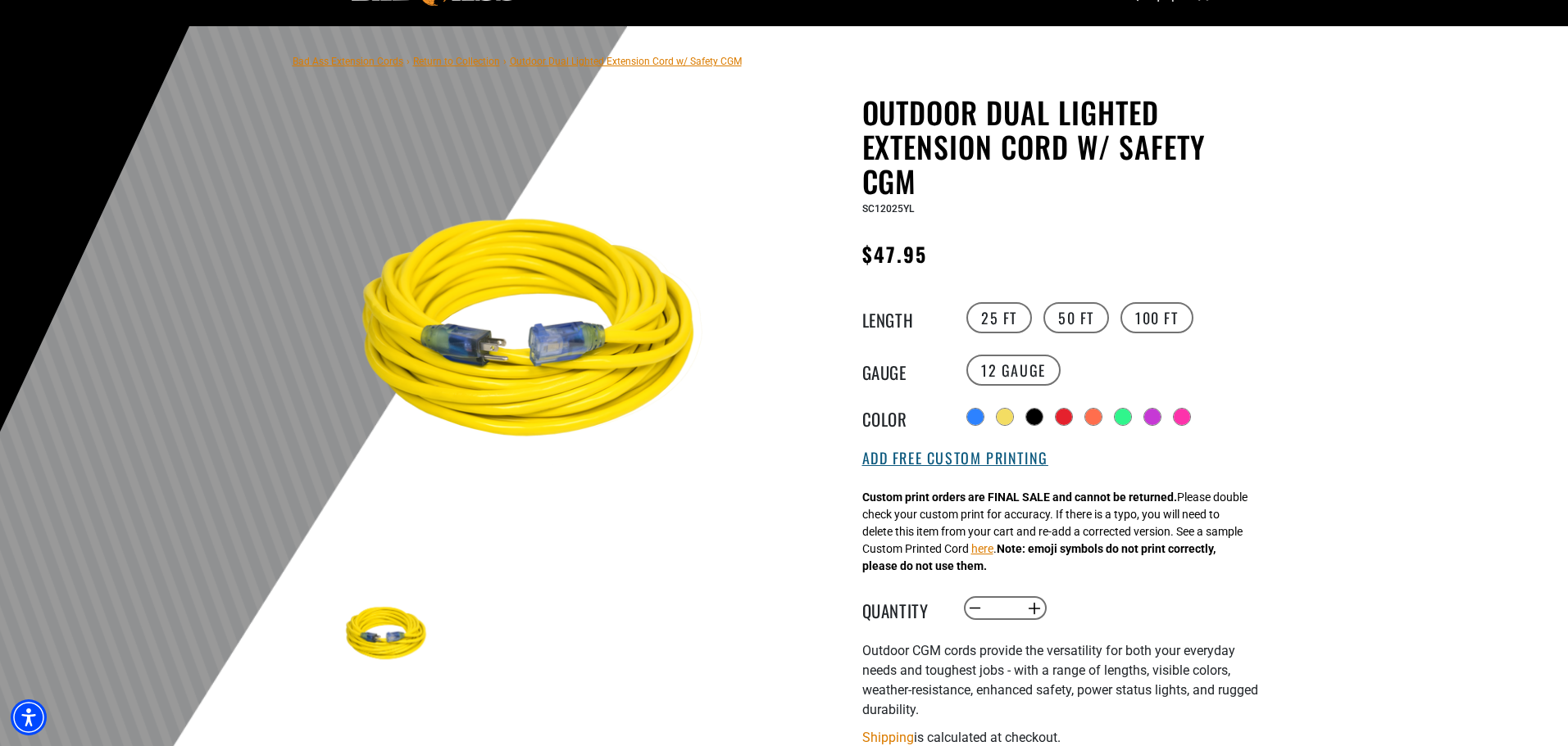
click at [990, 454] on button "Add Free Custom Printing" at bounding box center [955, 458] width 186 height 18
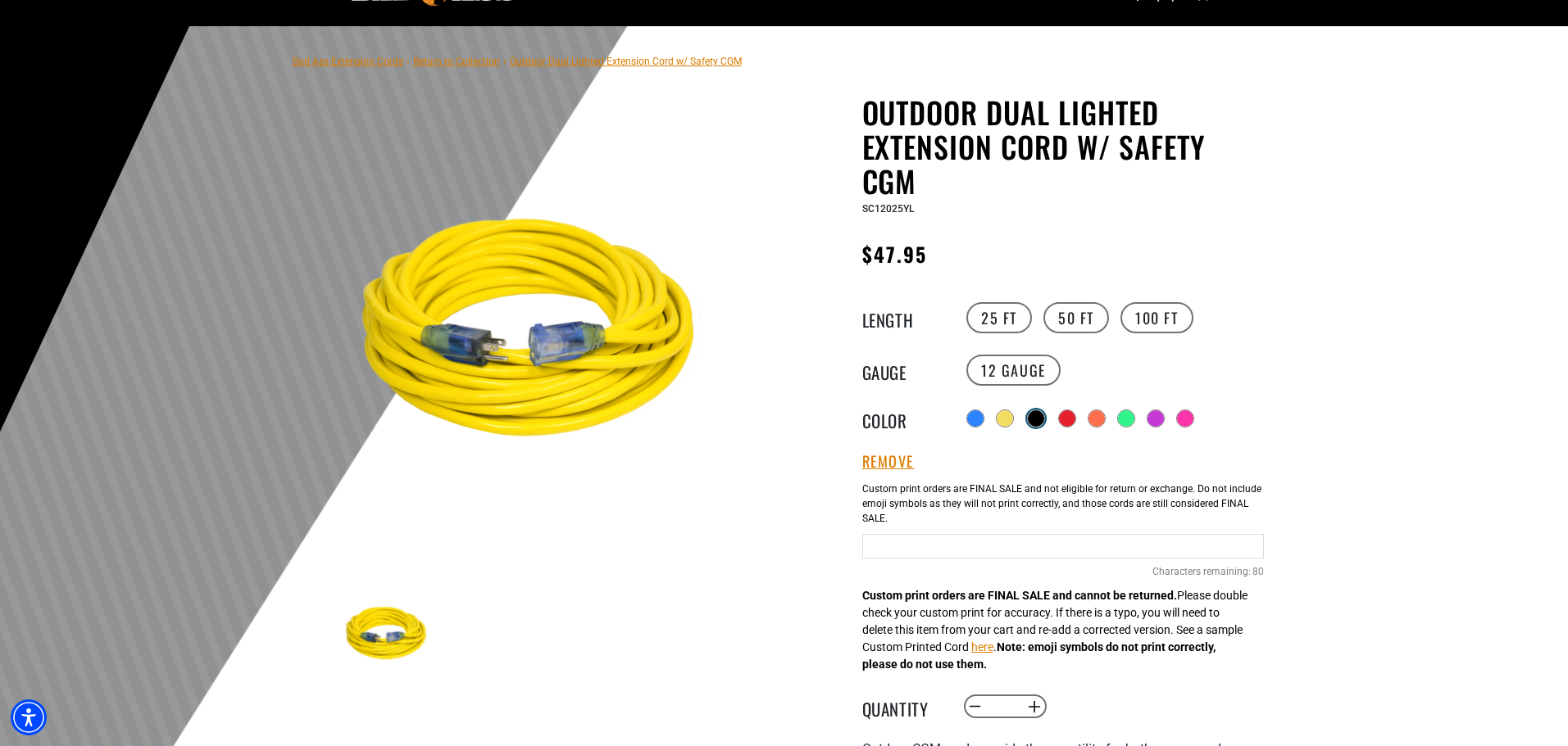
click at [1038, 418] on div at bounding box center [1035, 418] width 16 height 16
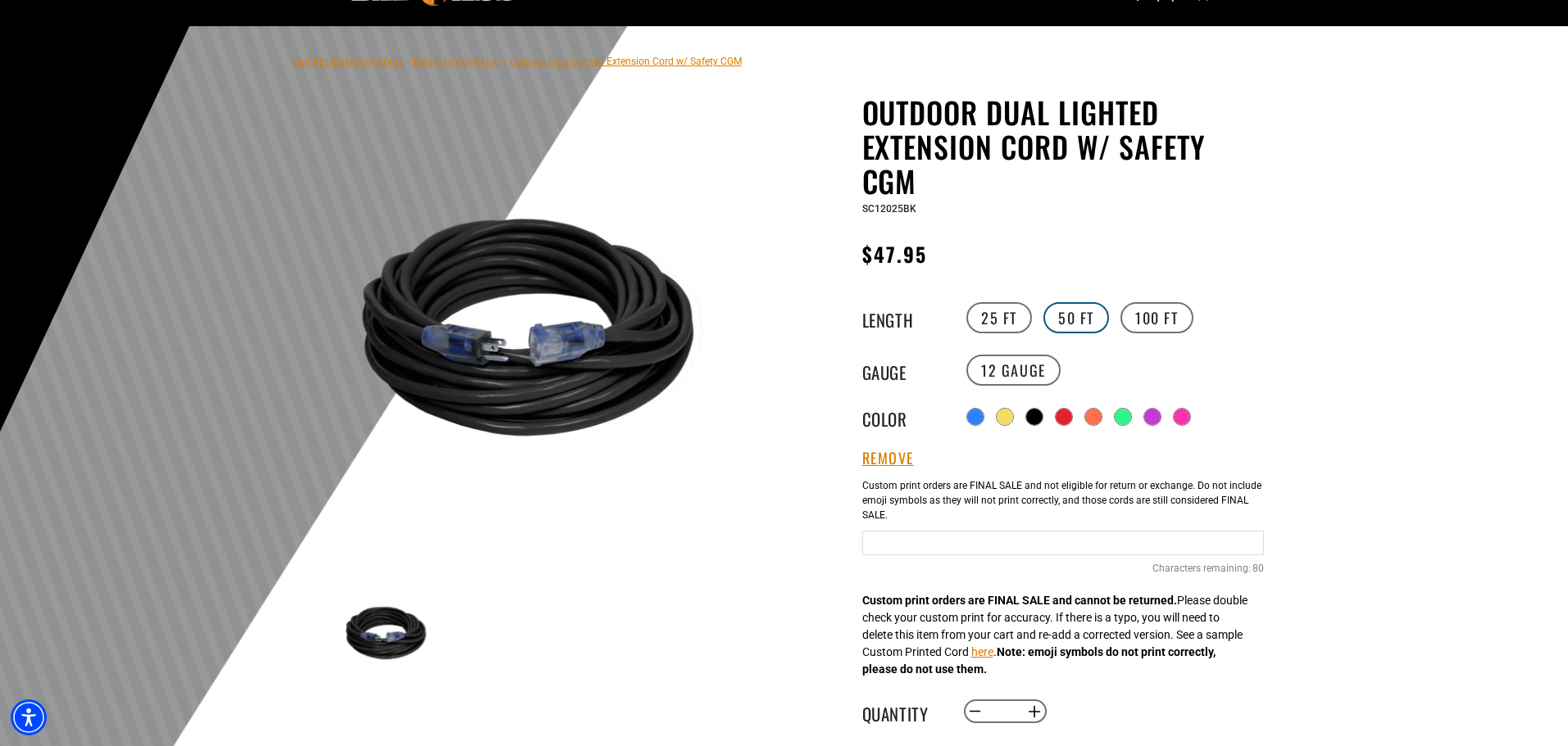
click at [1056, 323] on label "50 FT" at bounding box center [1077, 318] width 65 height 31
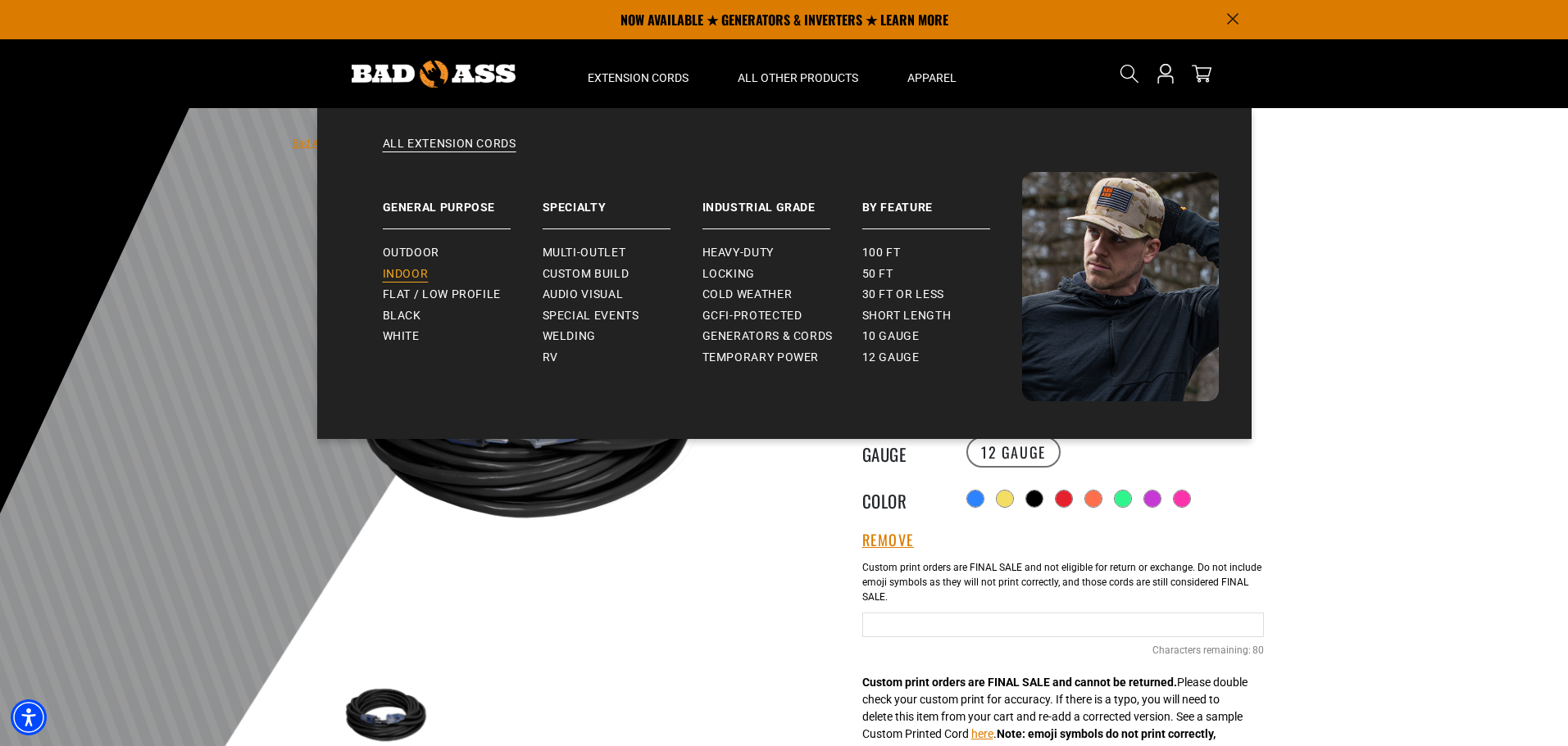
click at [394, 268] on span "Indoor" at bounding box center [406, 274] width 46 height 14
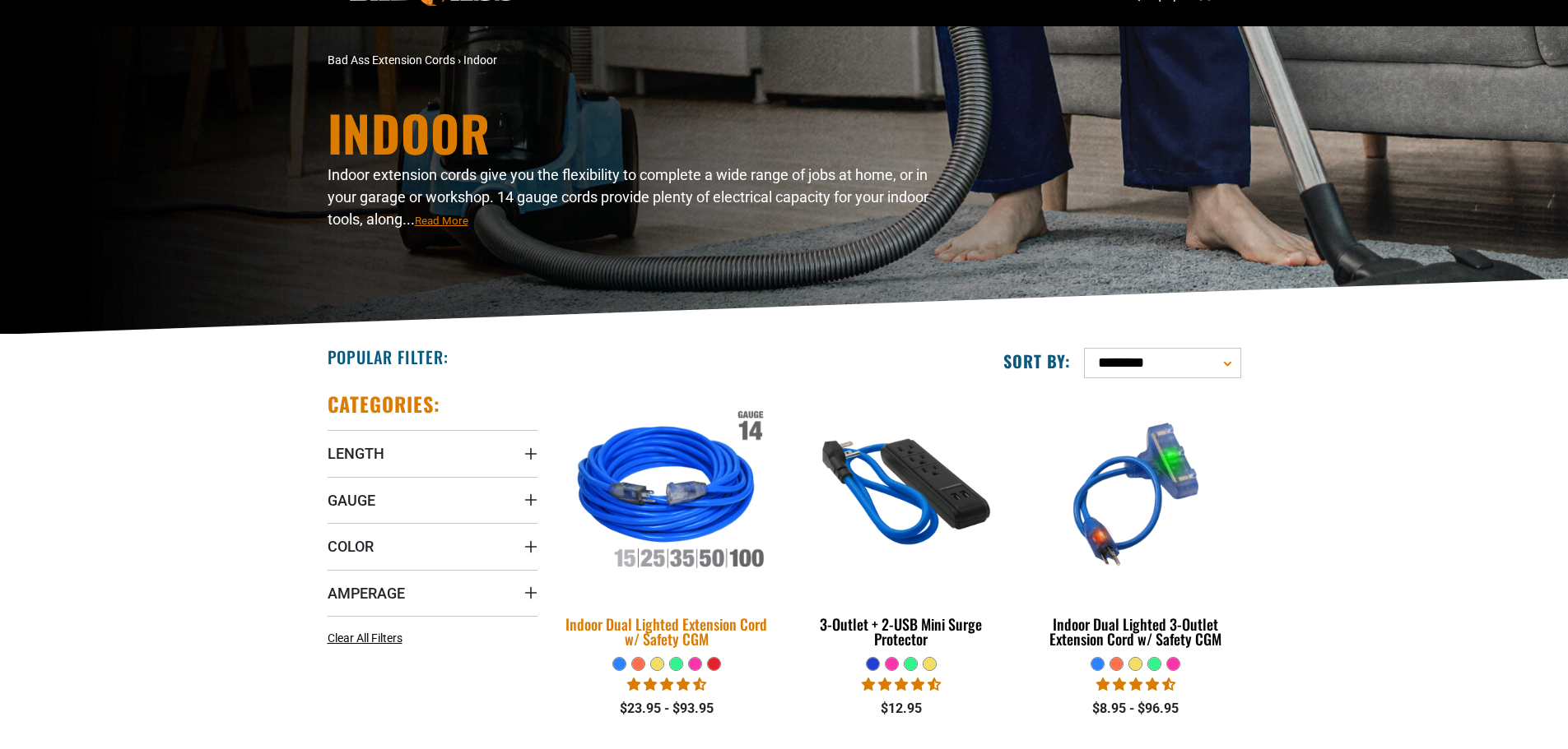
scroll to position [82, 0]
click at [661, 507] on img at bounding box center [666, 495] width 230 height 211
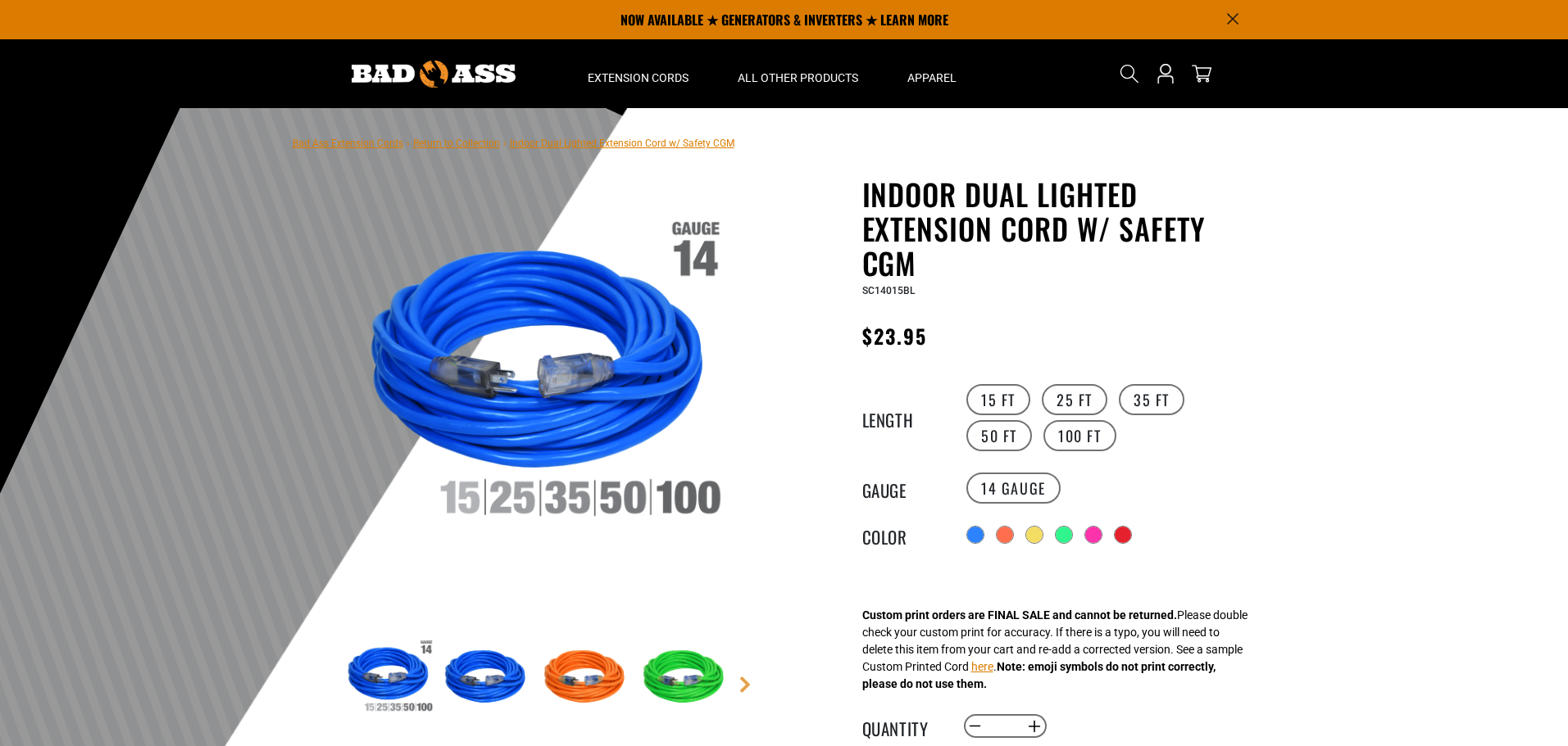
click at [1155, 402] on label "35 FT" at bounding box center [1152, 399] width 65 height 31
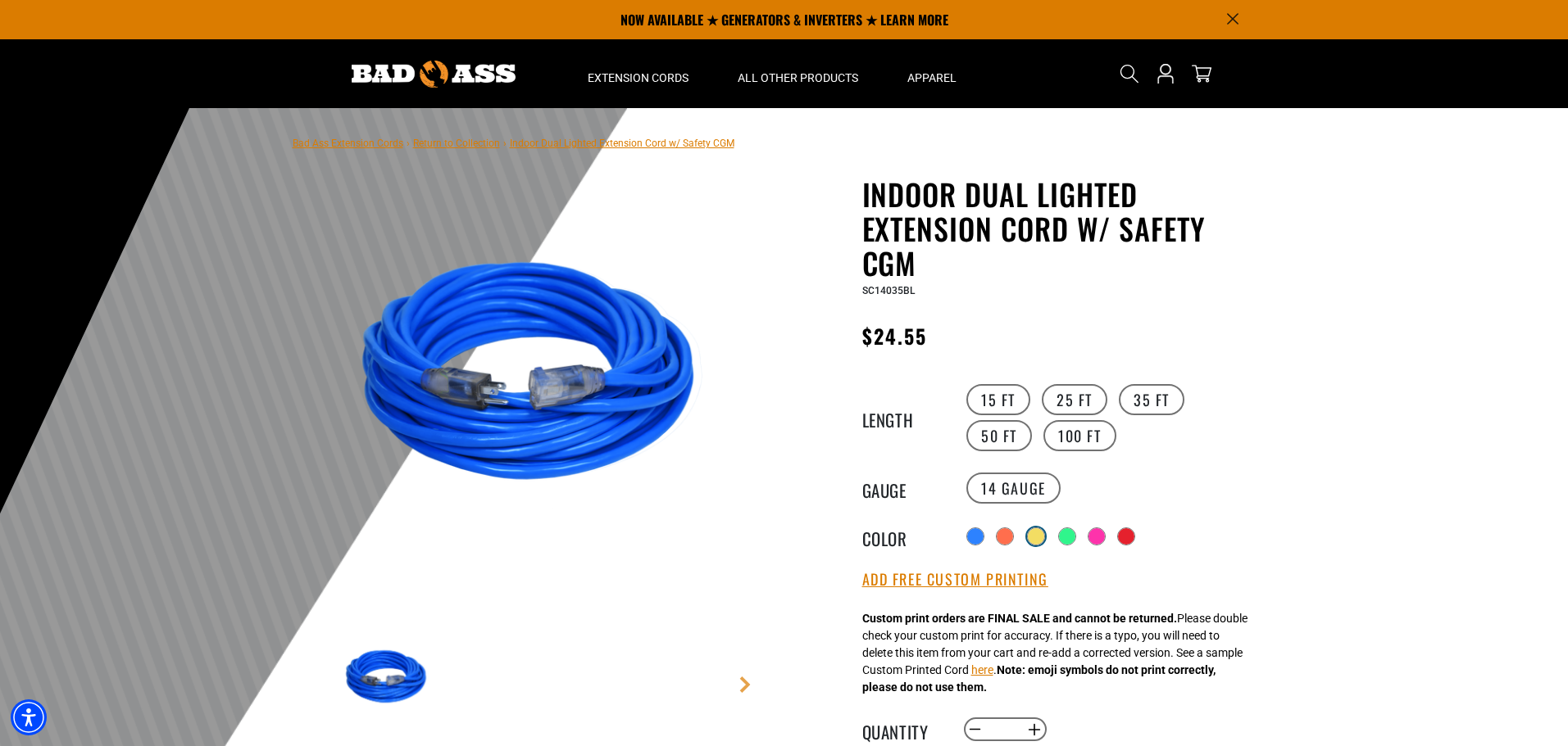
click at [1040, 531] on div at bounding box center [1035, 536] width 16 height 16
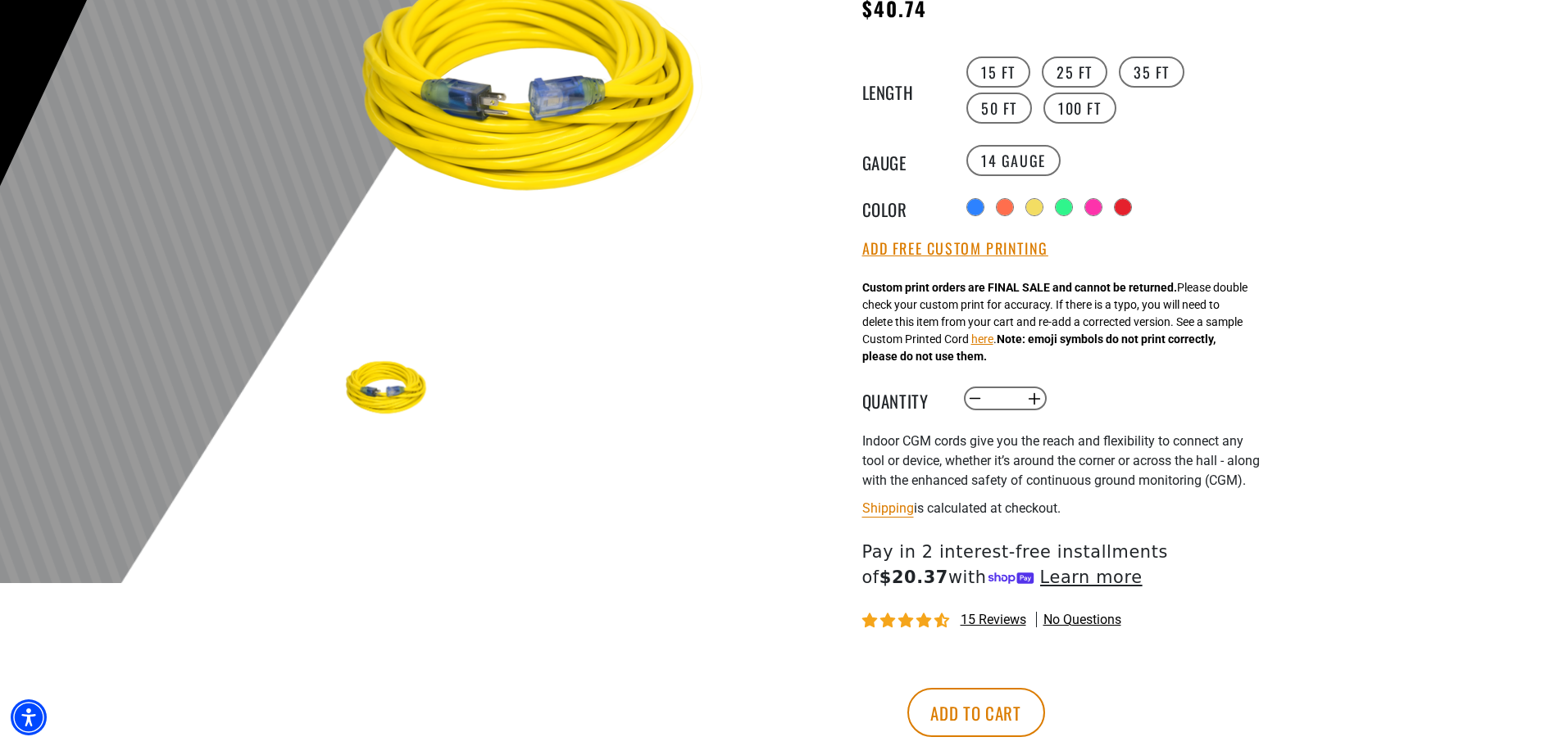
scroll to position [245, 0]
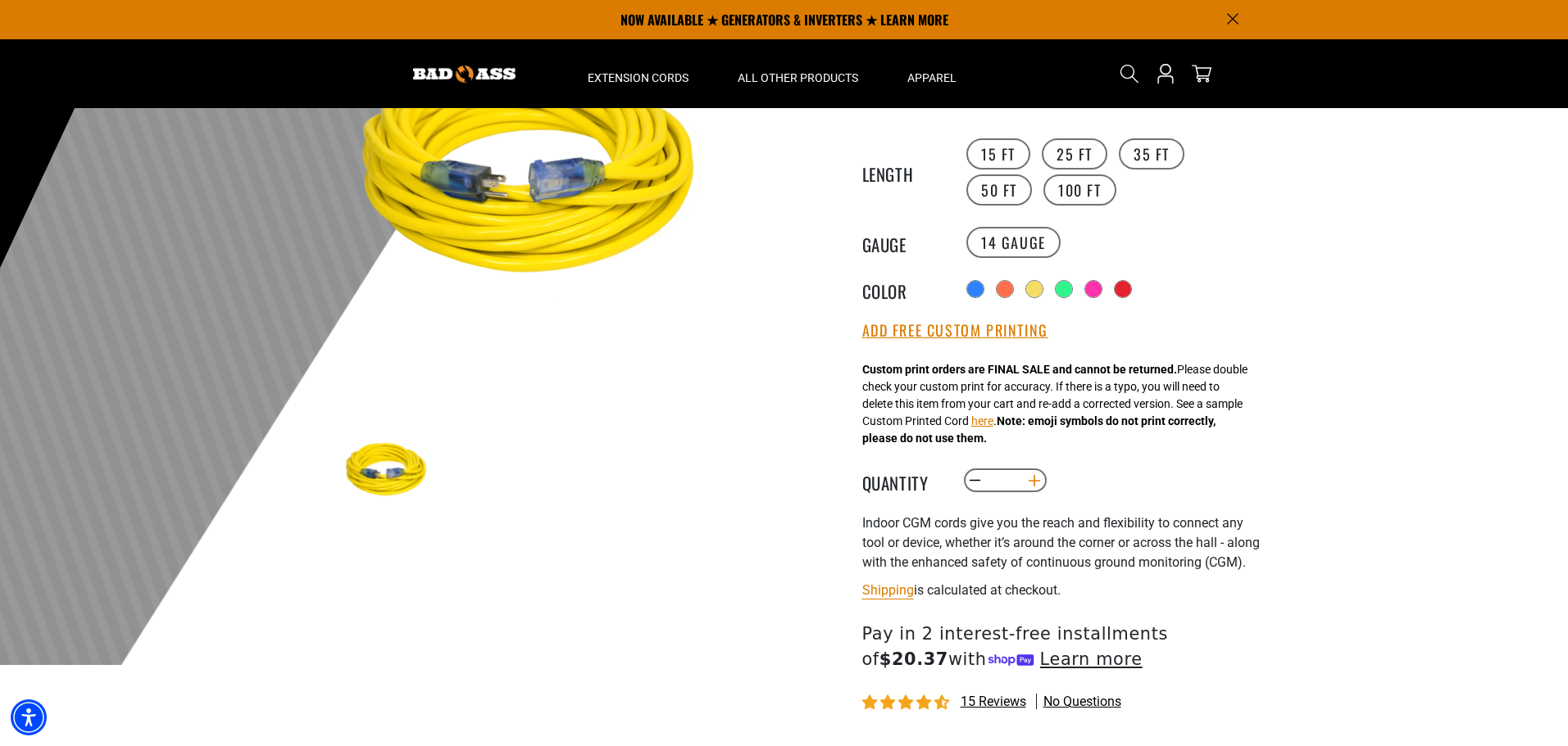
click at [1032, 476] on button "Increase quantity for Indoor Dual Lighted Extension Cord w/ Safety CGM" at bounding box center [1034, 480] width 25 height 28
type input "*"
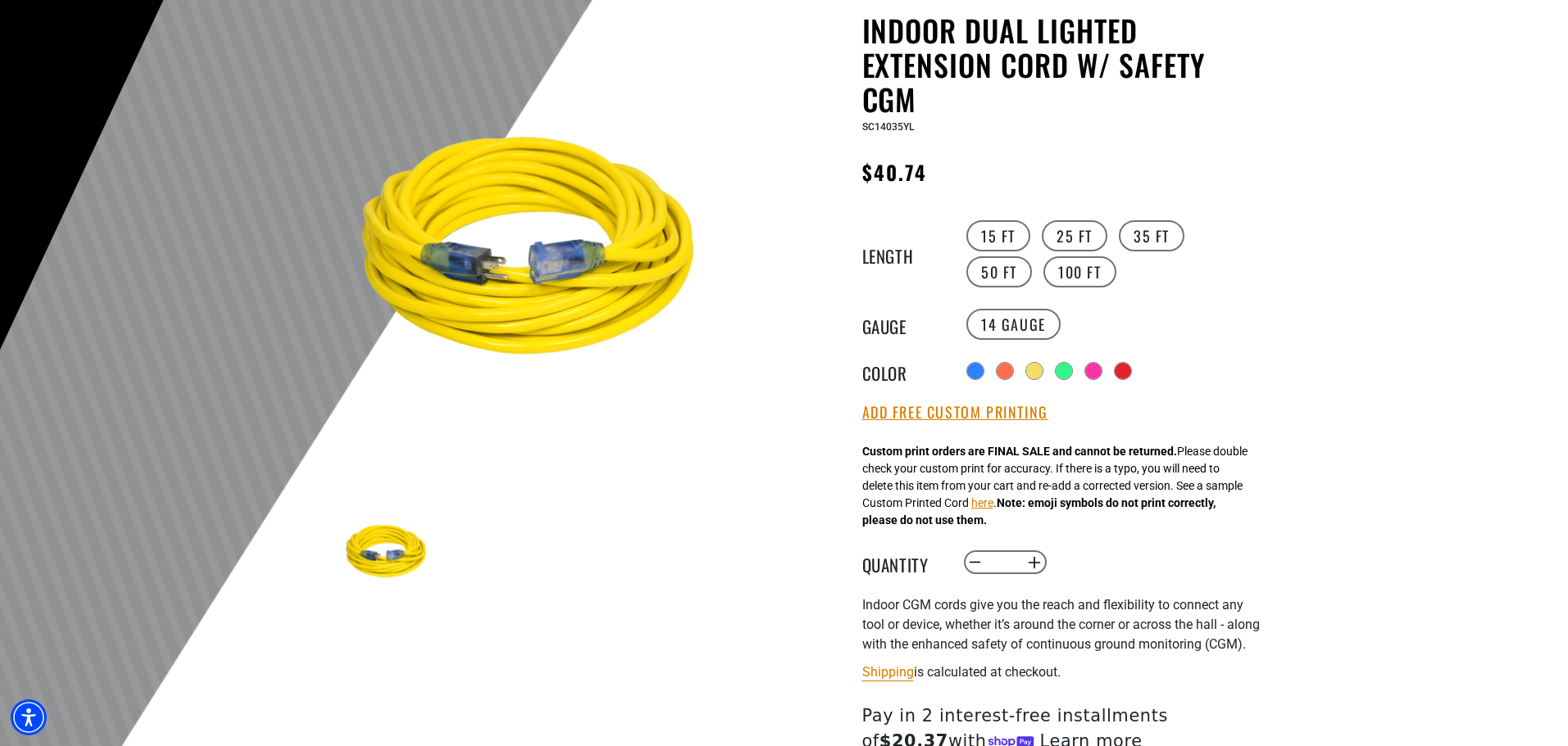
scroll to position [0, 0]
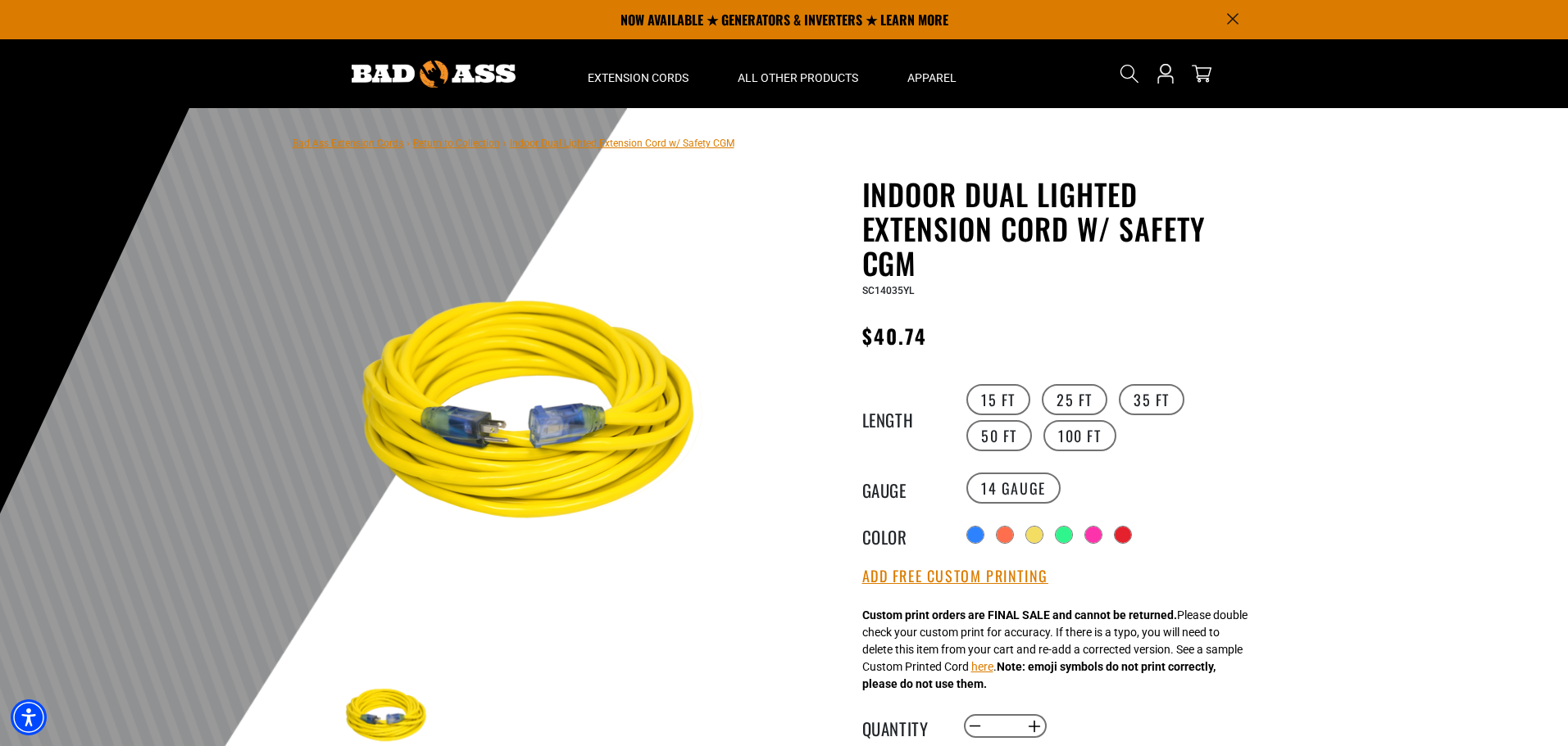
click at [382, 75] on img at bounding box center [433, 74] width 164 height 27
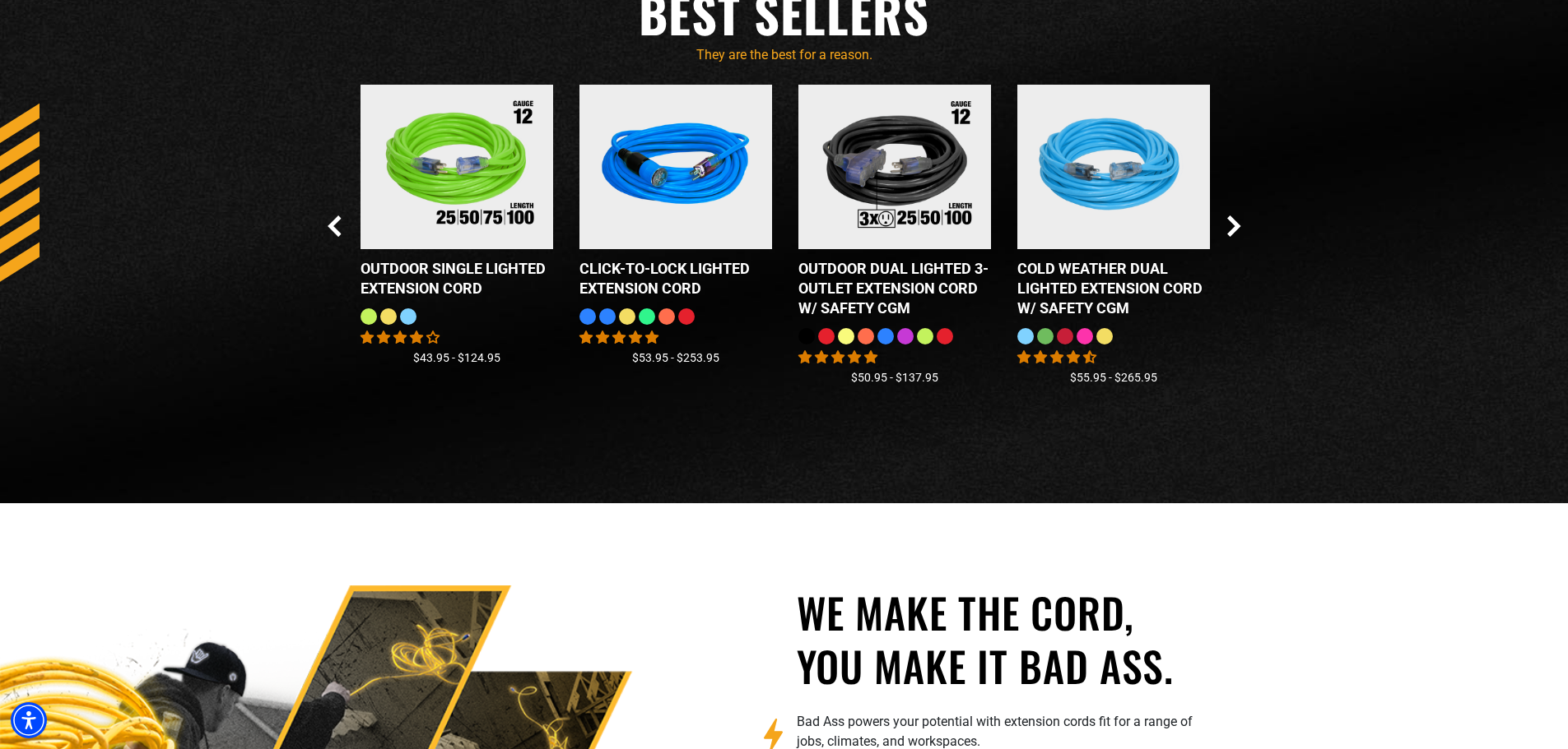
scroll to position [1579, 0]
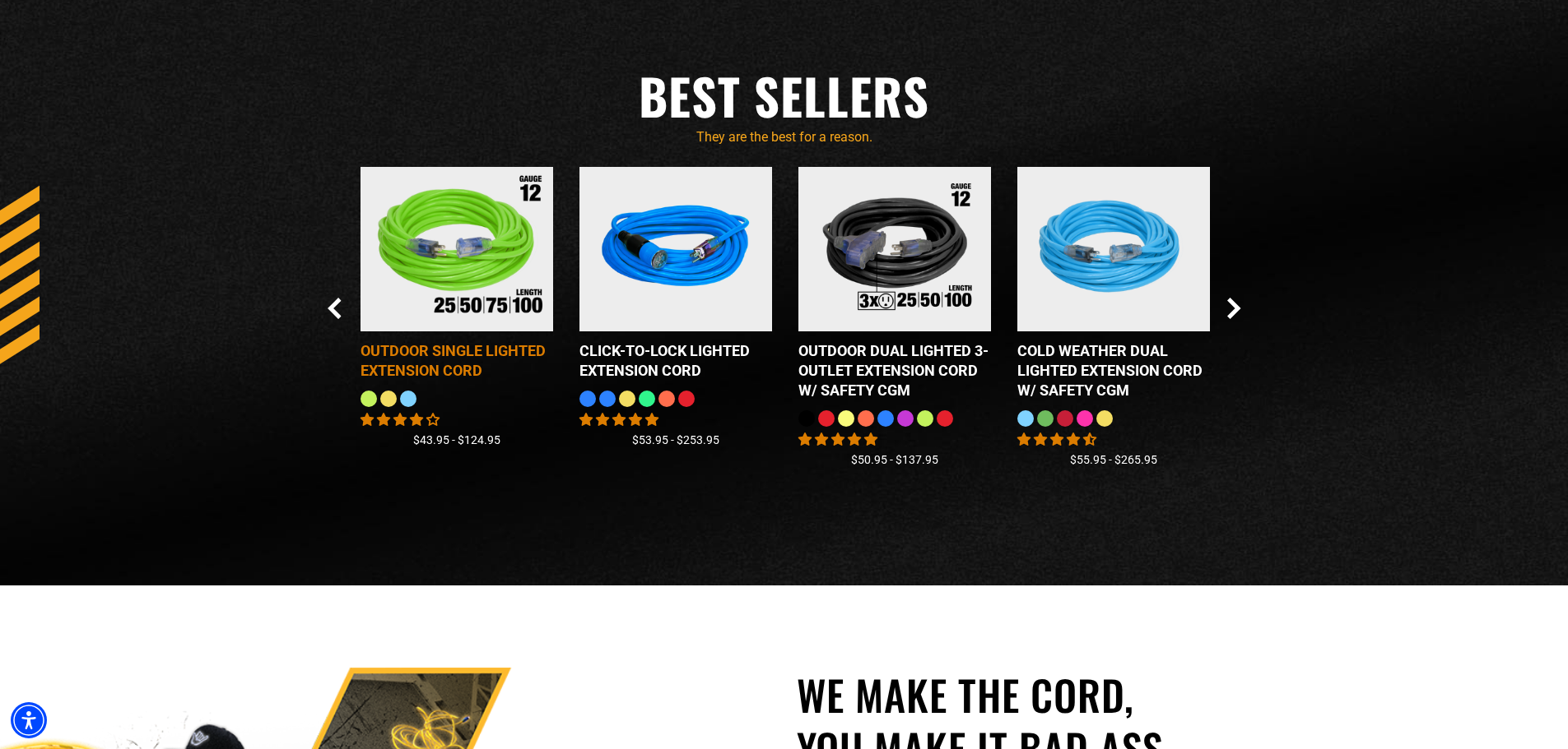
click at [467, 208] on img at bounding box center [456, 249] width 206 height 186
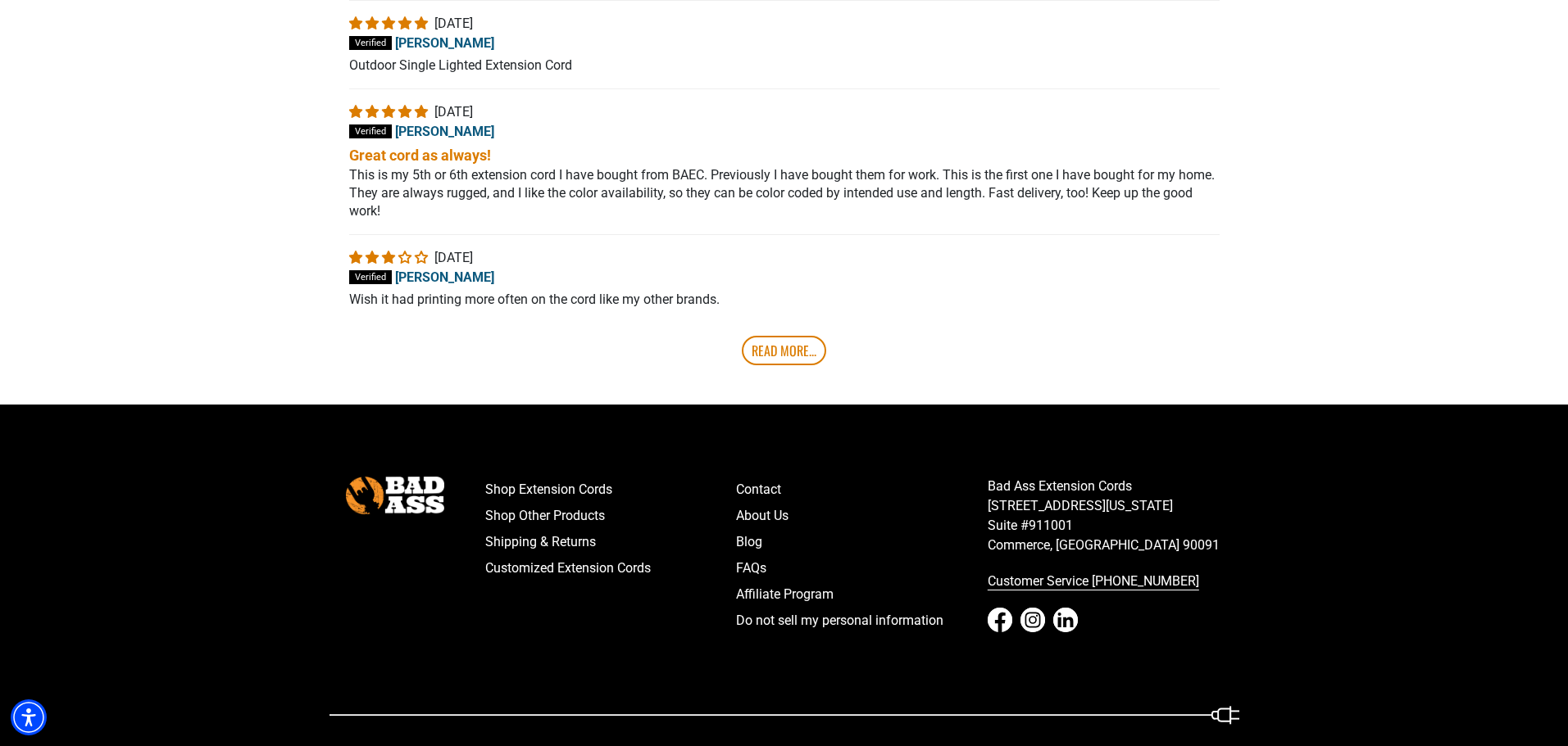
scroll to position [3115, 0]
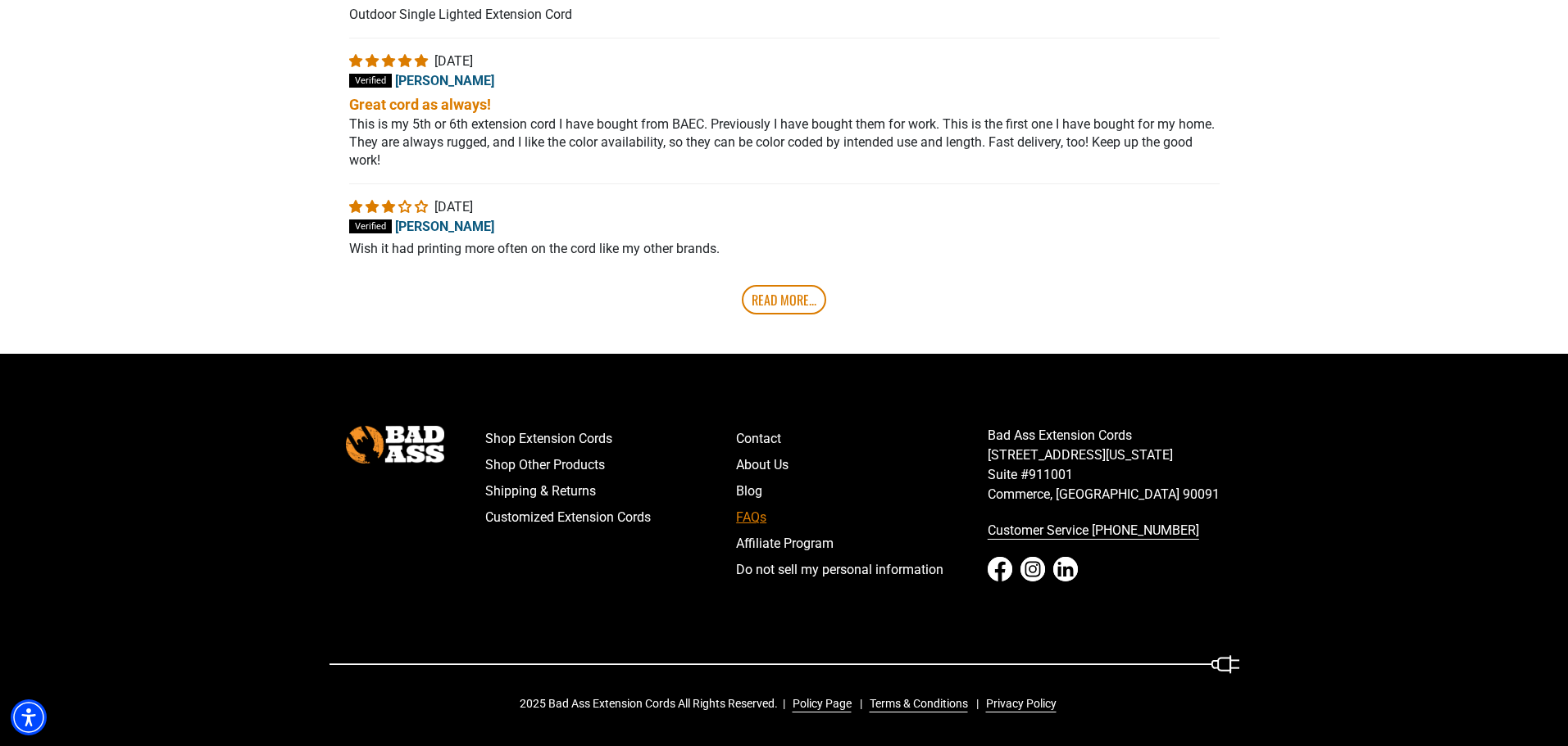
click at [752, 518] on link "FAQs" at bounding box center [861, 517] width 251 height 26
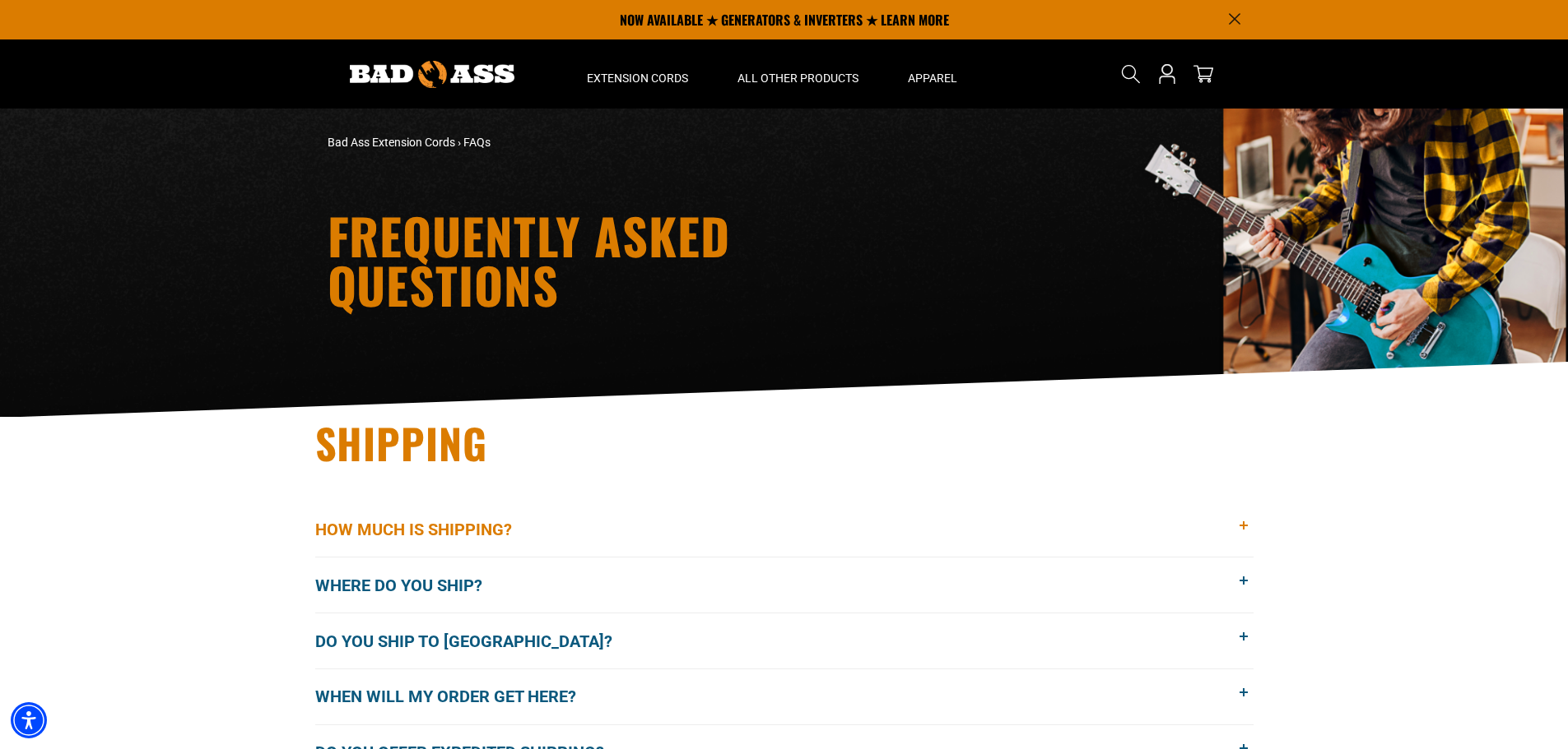
click at [1244, 520] on span at bounding box center [1244, 526] width 18 height 18
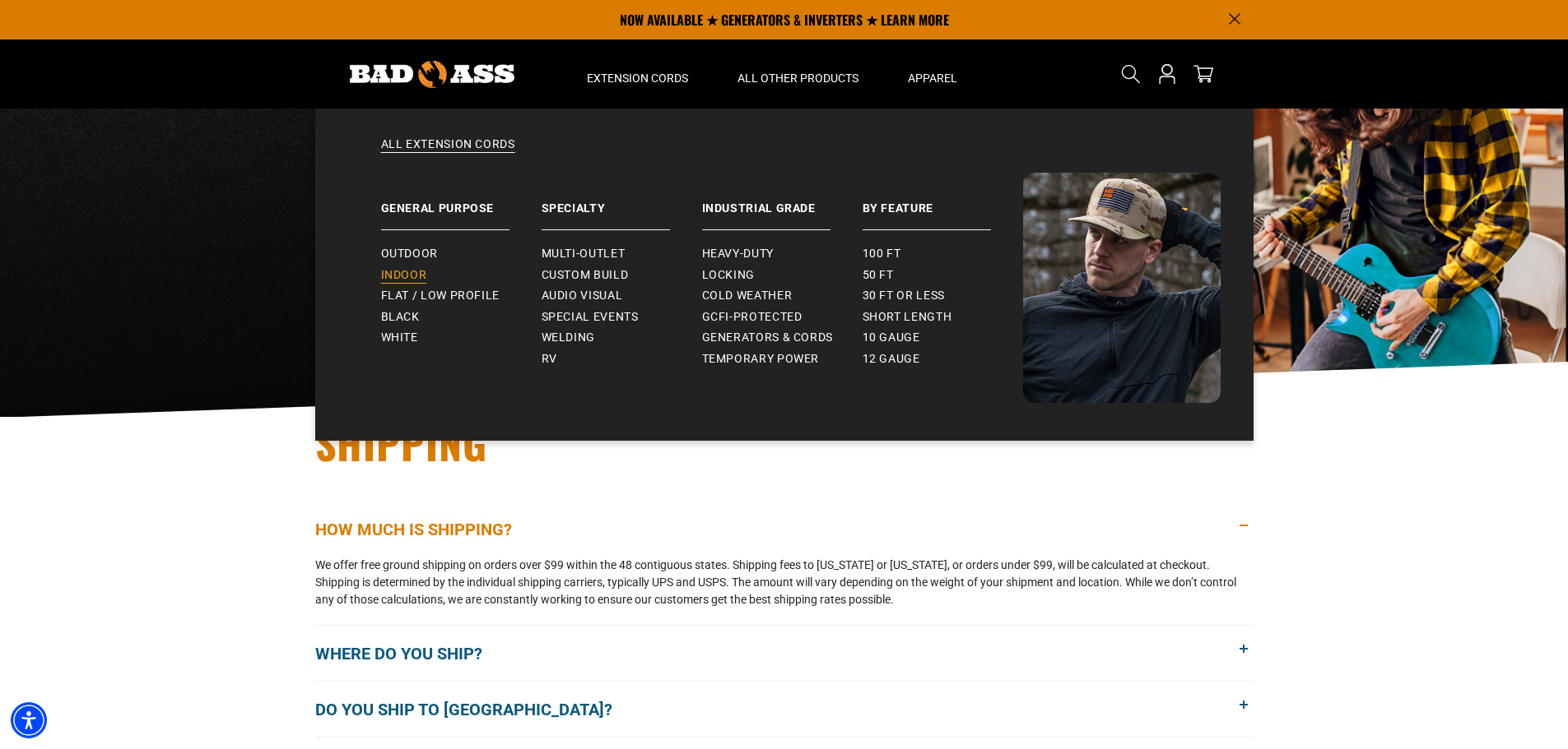
click at [401, 273] on span "Indoor" at bounding box center [404, 275] width 46 height 14
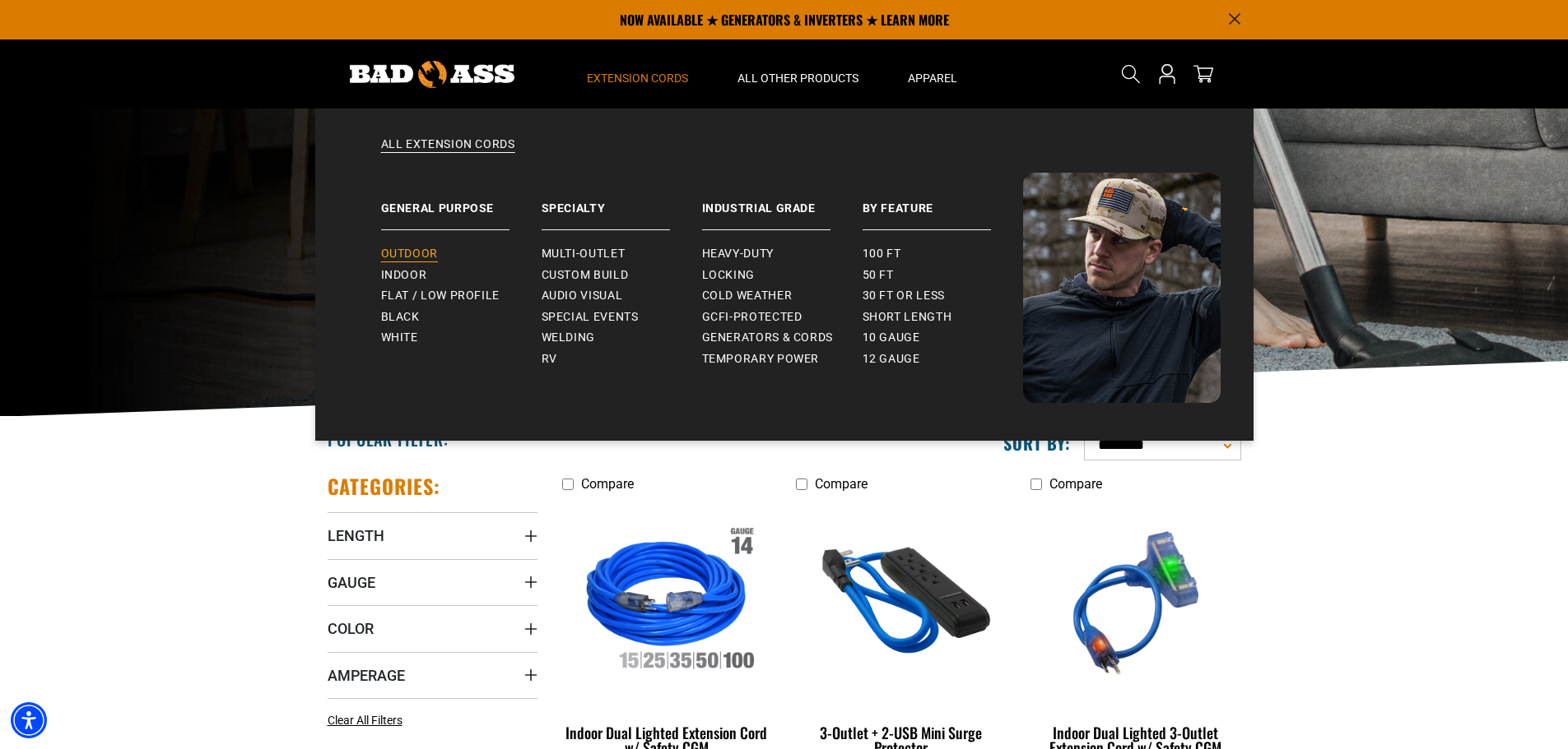
click at [415, 248] on span "Outdoor" at bounding box center [409, 253] width 57 height 14
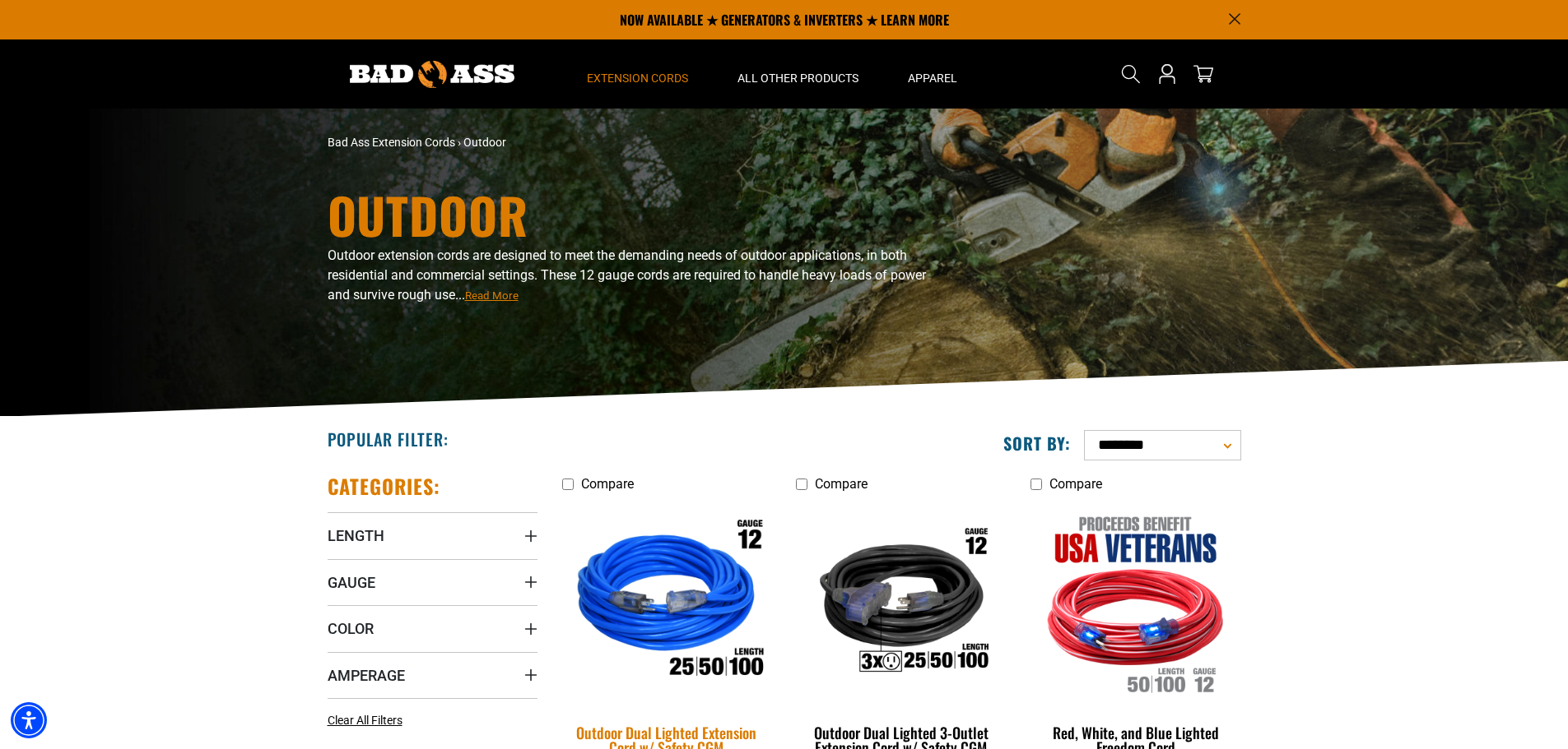
scroll to position [82, 0]
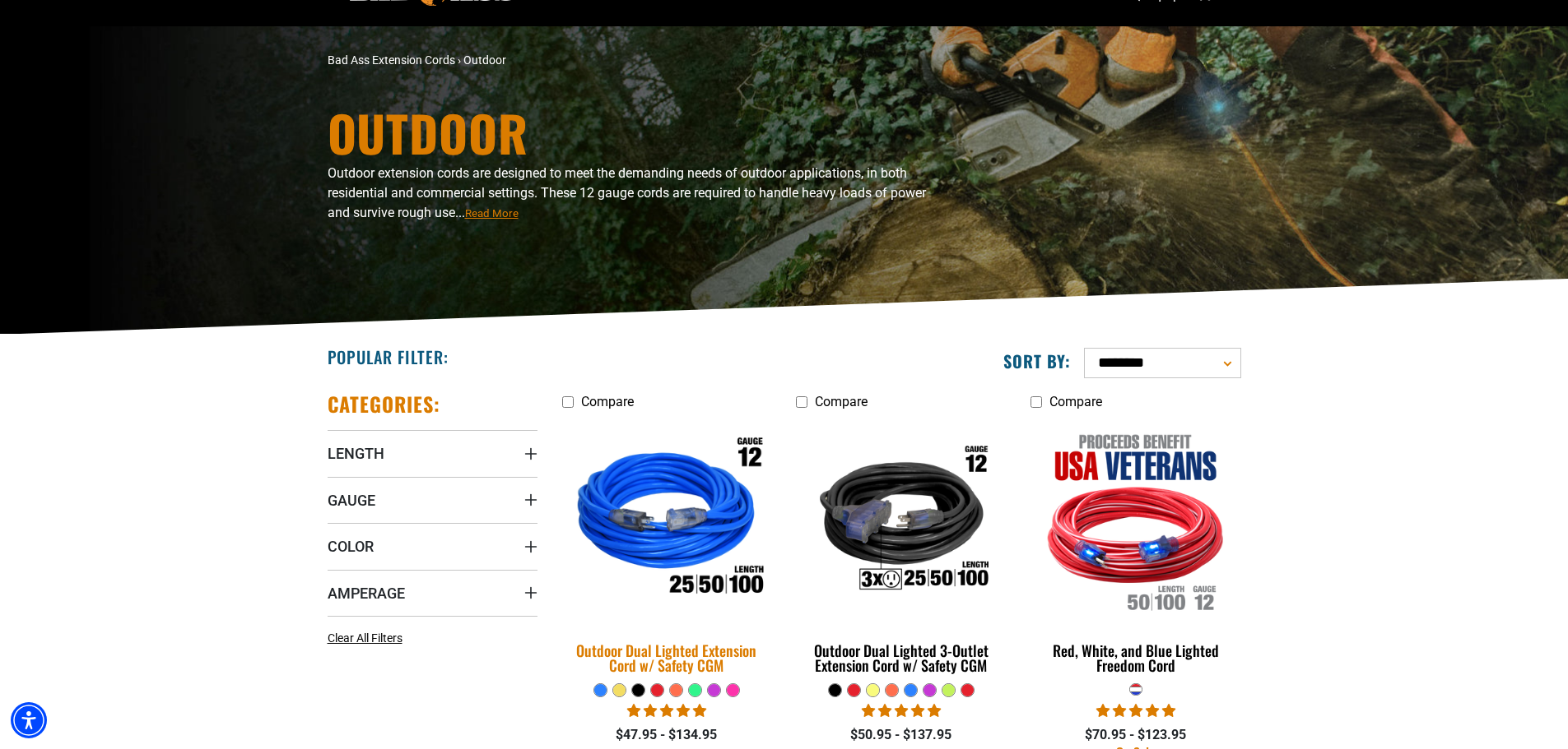
click at [709, 521] on img at bounding box center [666, 521] width 230 height 211
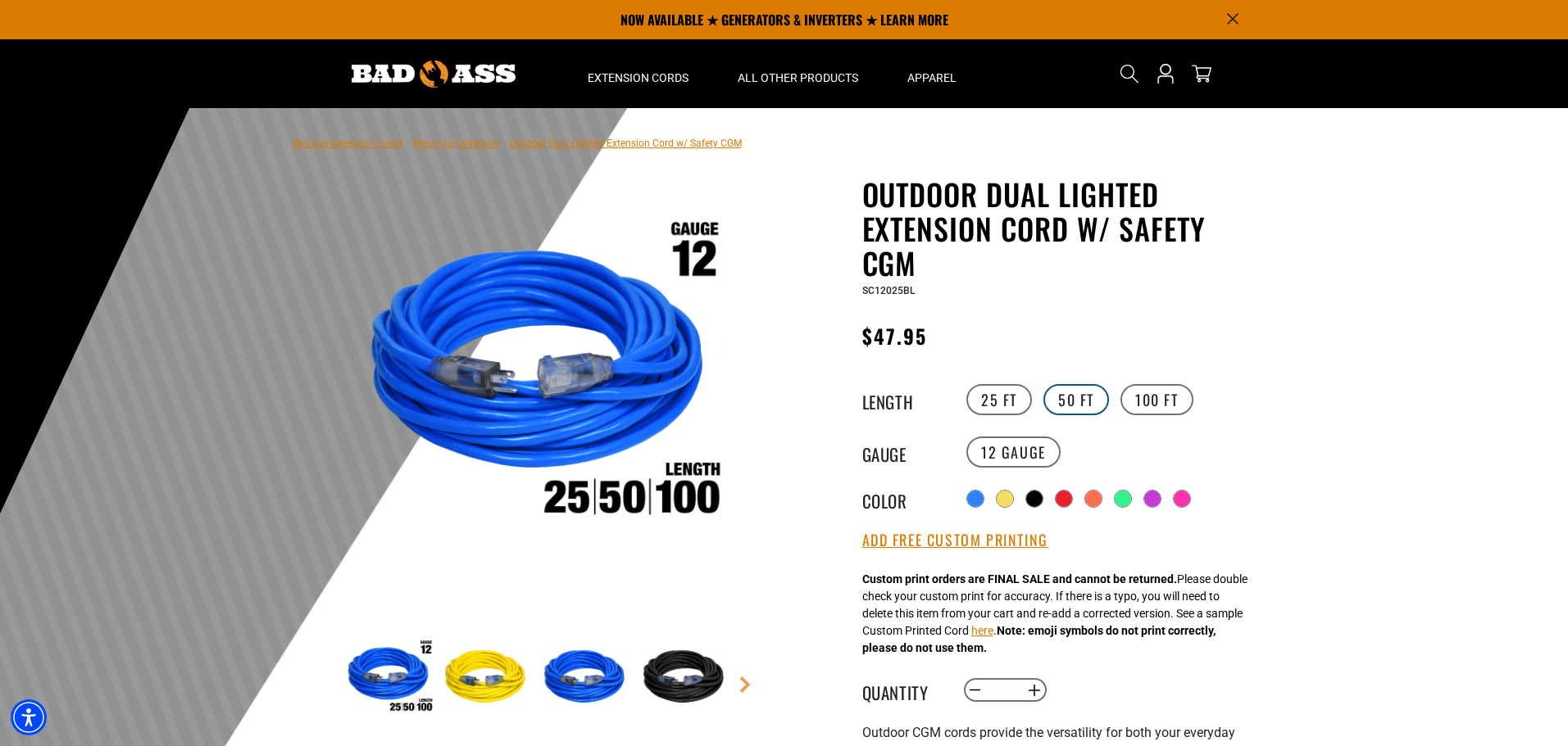
click at [1085, 399] on label "50 FT" at bounding box center [1077, 399] width 65 height 31
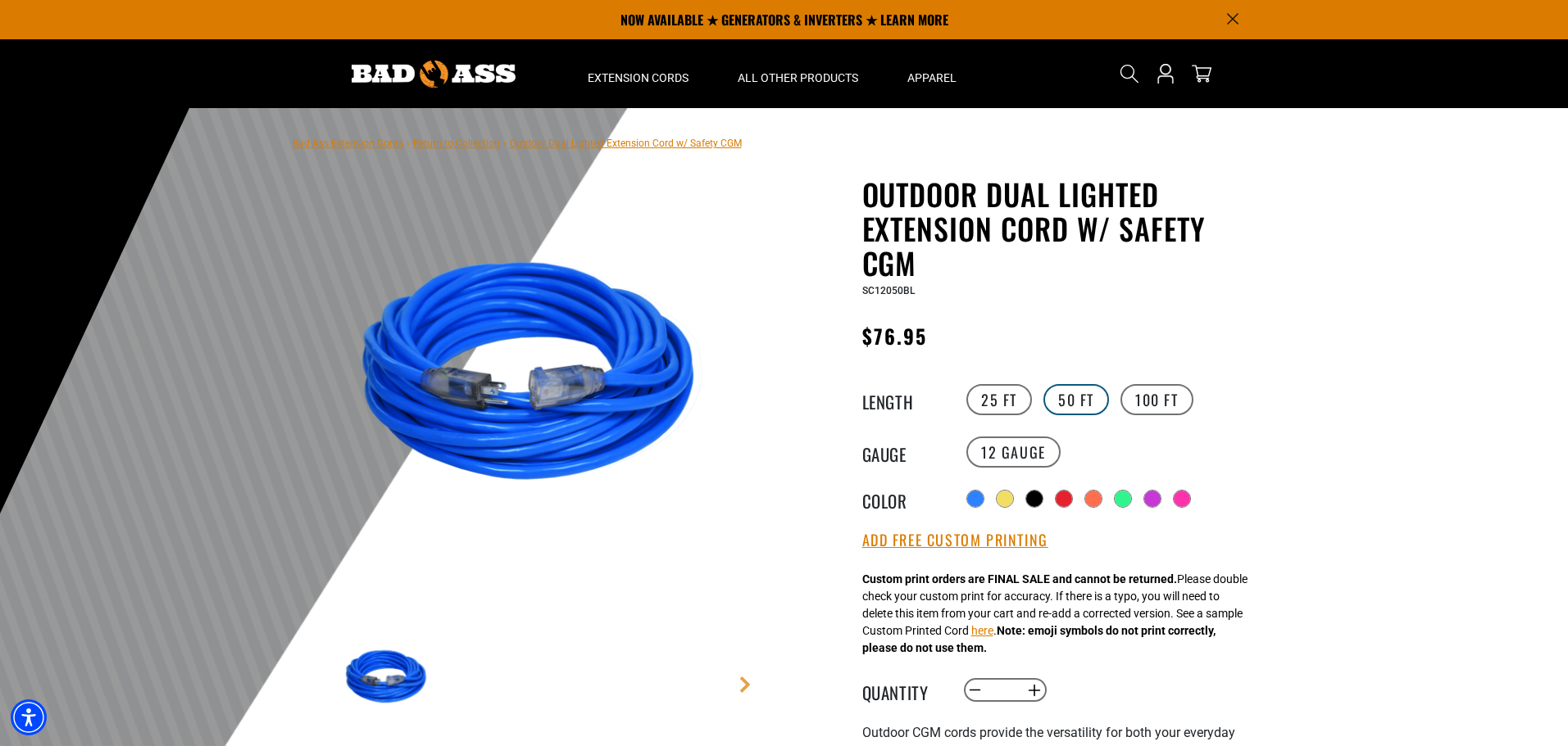
scroll to position [82, 0]
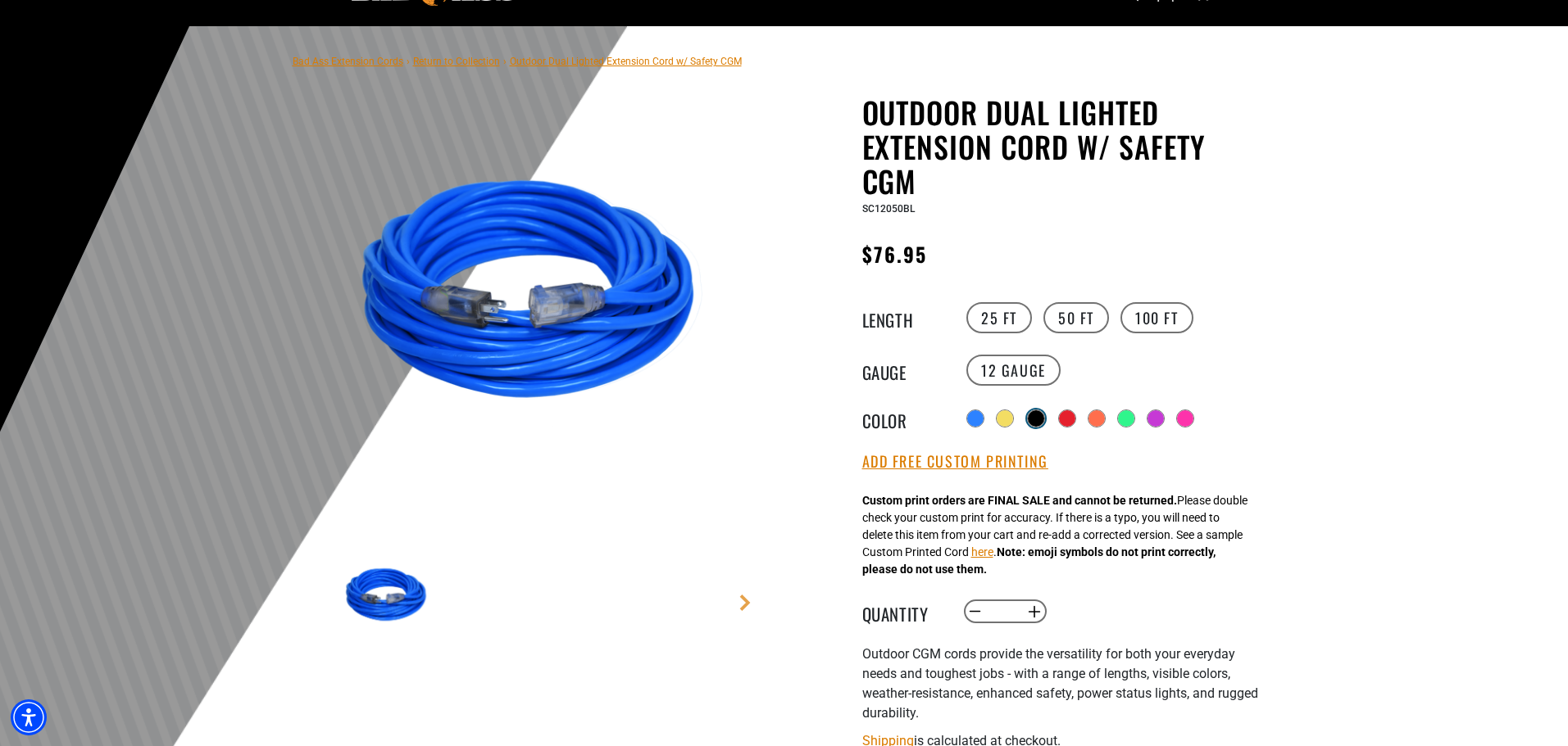
click at [1039, 415] on div at bounding box center [1035, 418] width 16 height 16
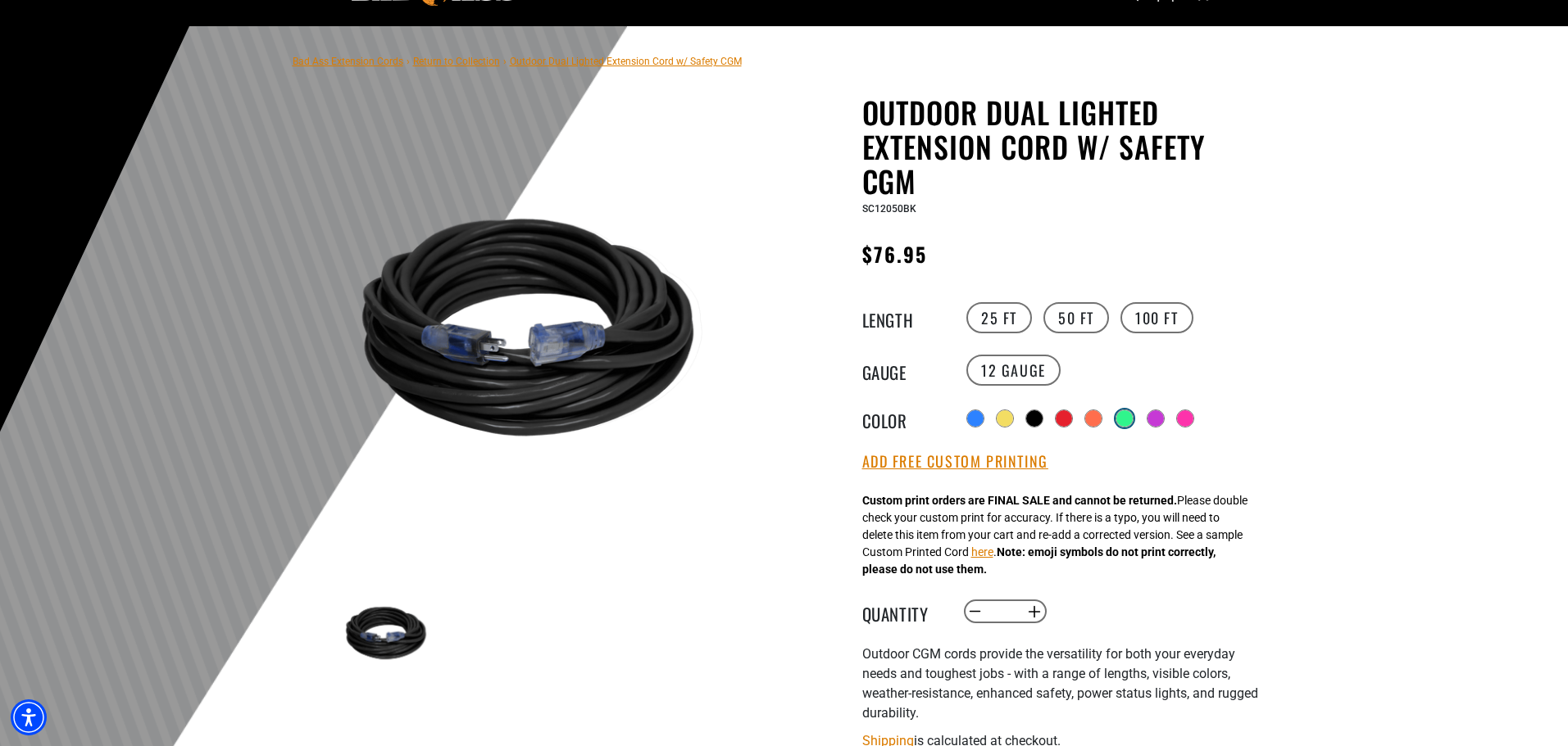
click at [1127, 414] on div at bounding box center [1124, 418] width 16 height 16
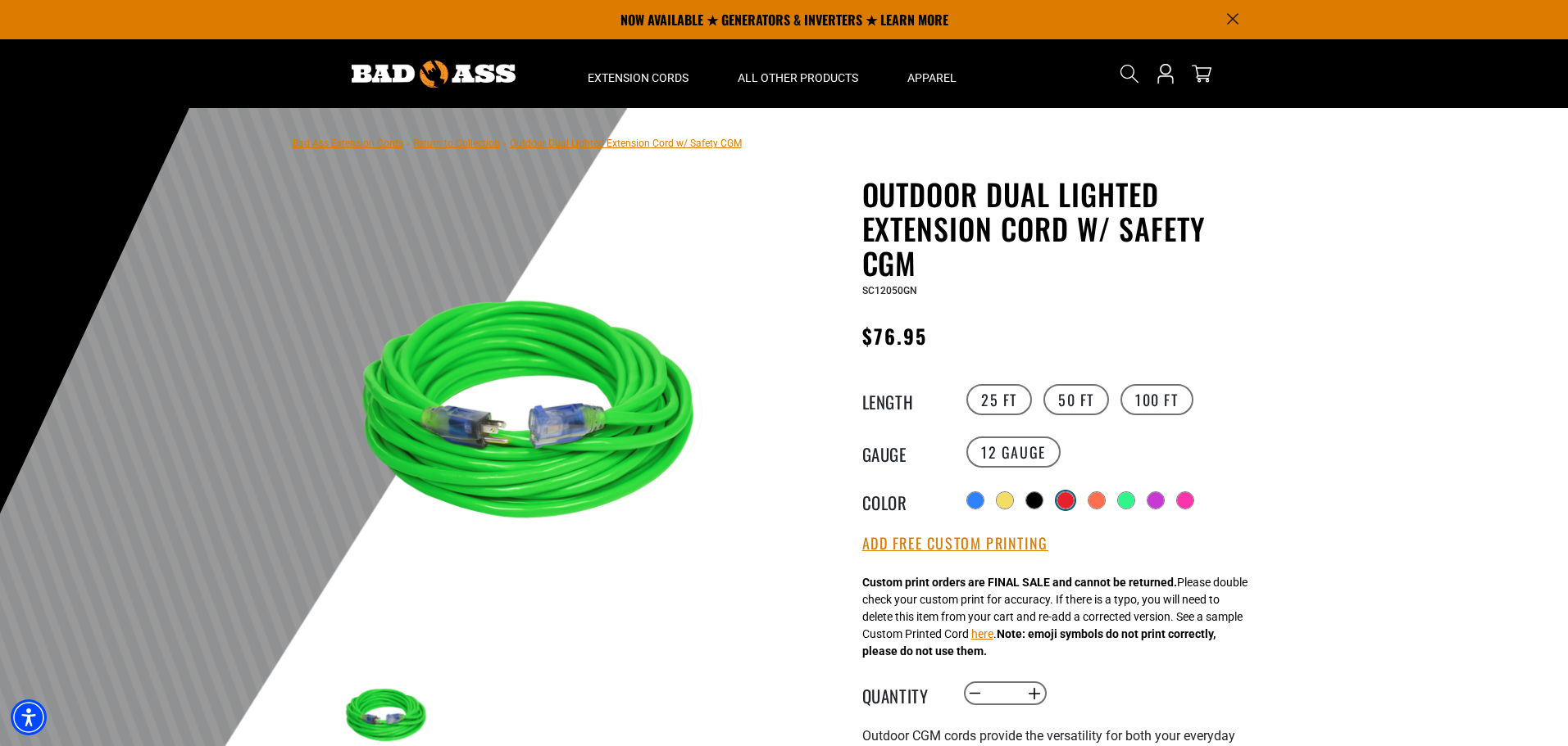
click at [1066, 499] on div at bounding box center [1065, 501] width 16 height 16
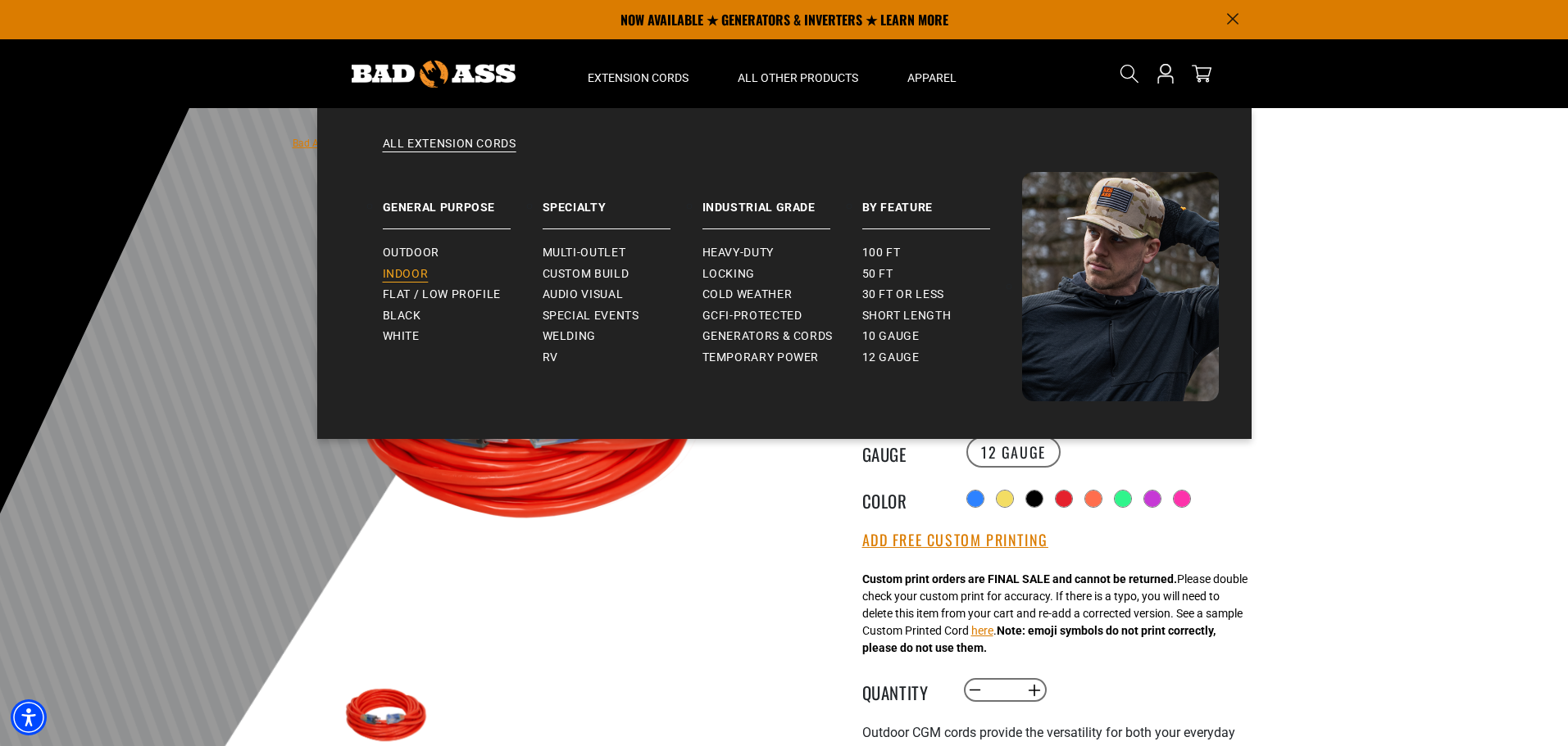
click at [413, 268] on span "Indoor" at bounding box center [406, 274] width 46 height 14
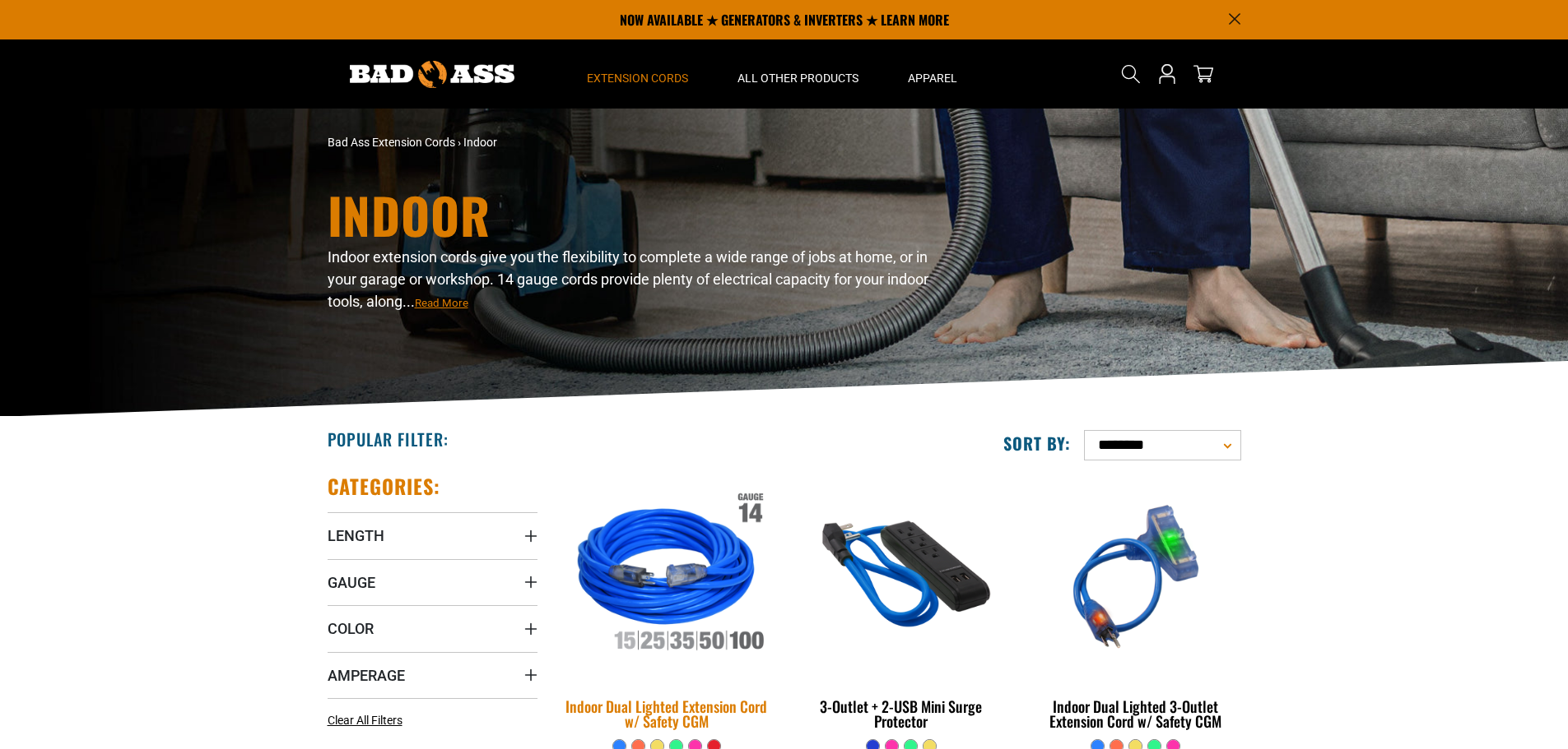
click at [683, 538] on img at bounding box center [666, 577] width 230 height 211
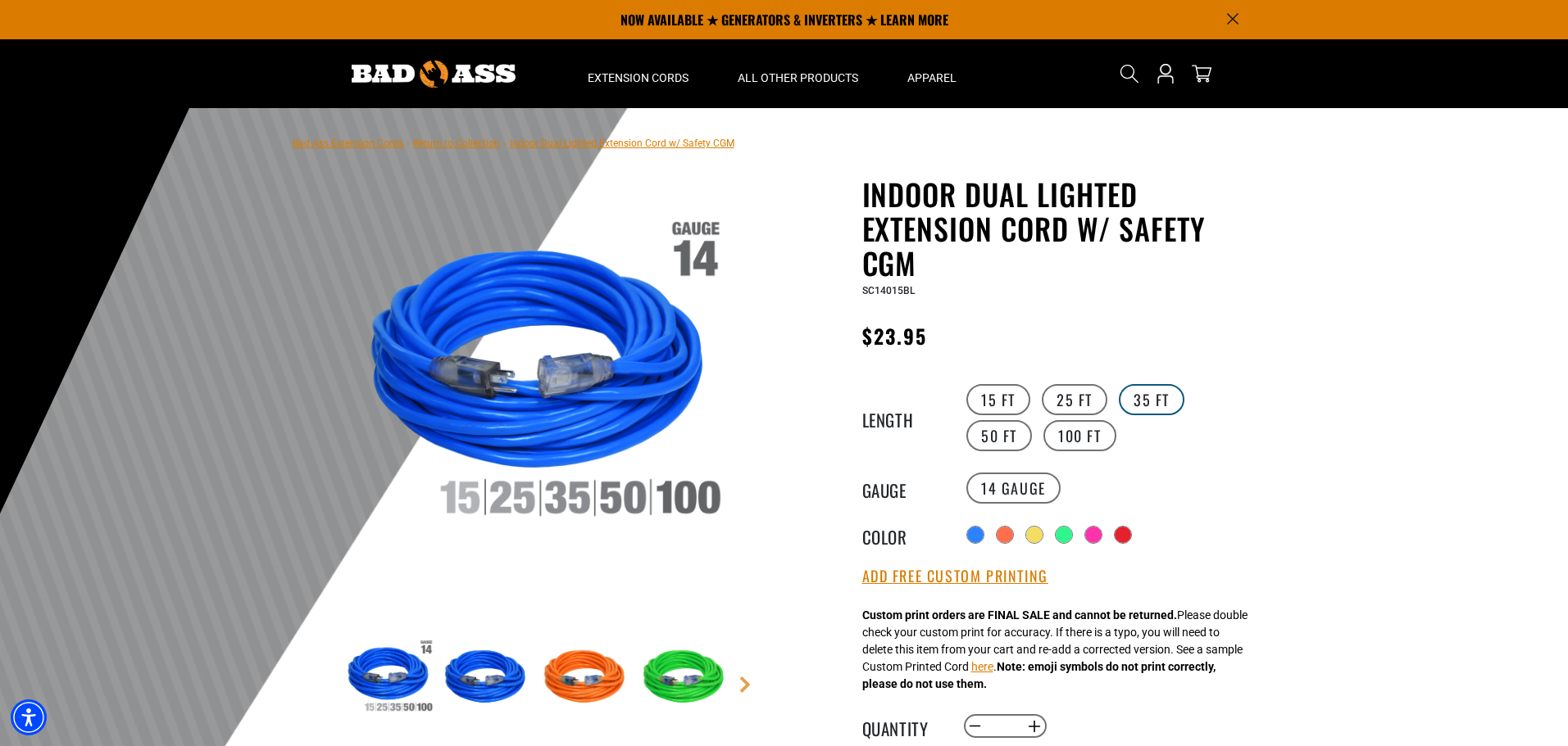
click at [1144, 401] on label "35 FT" at bounding box center [1152, 399] width 65 height 31
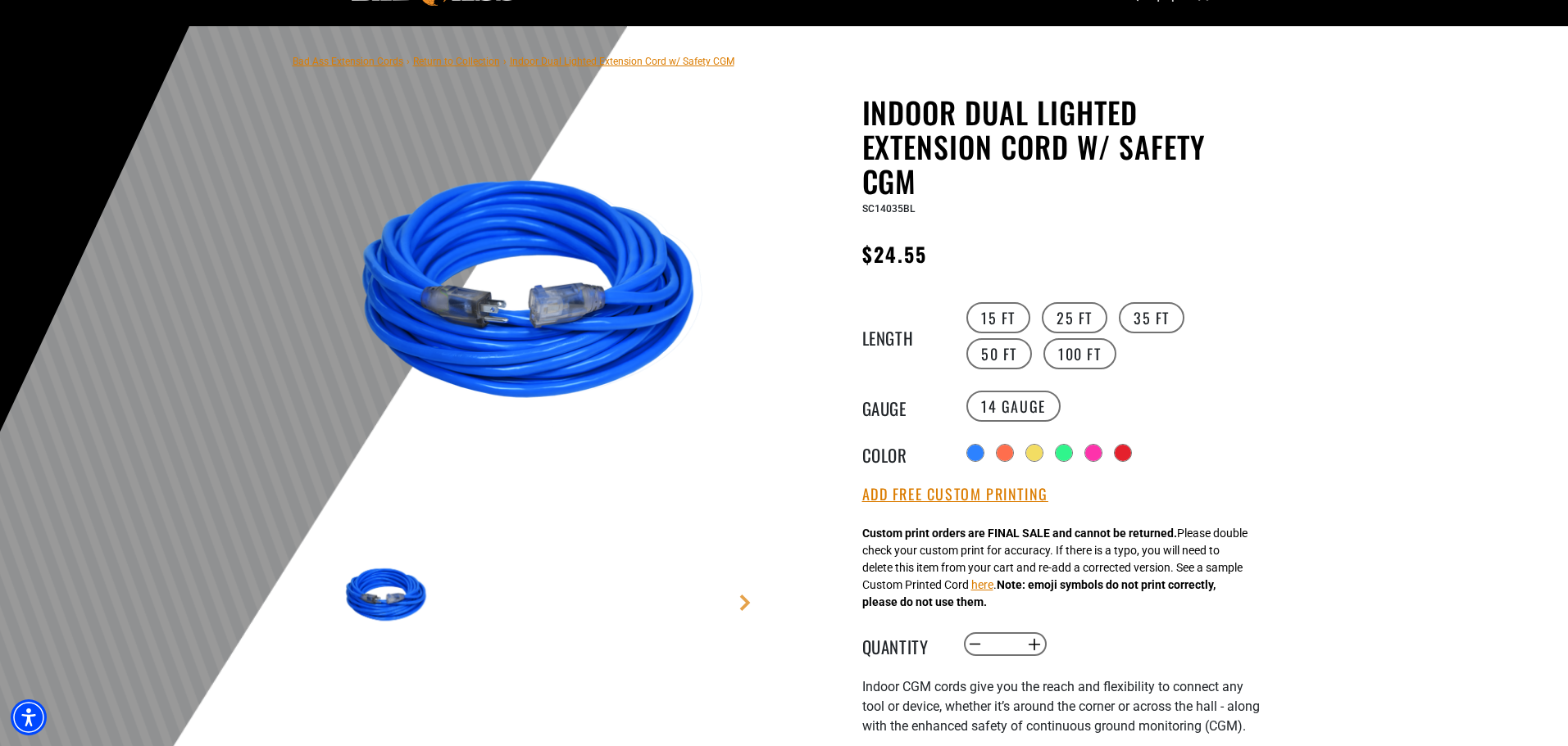
scroll to position [327, 0]
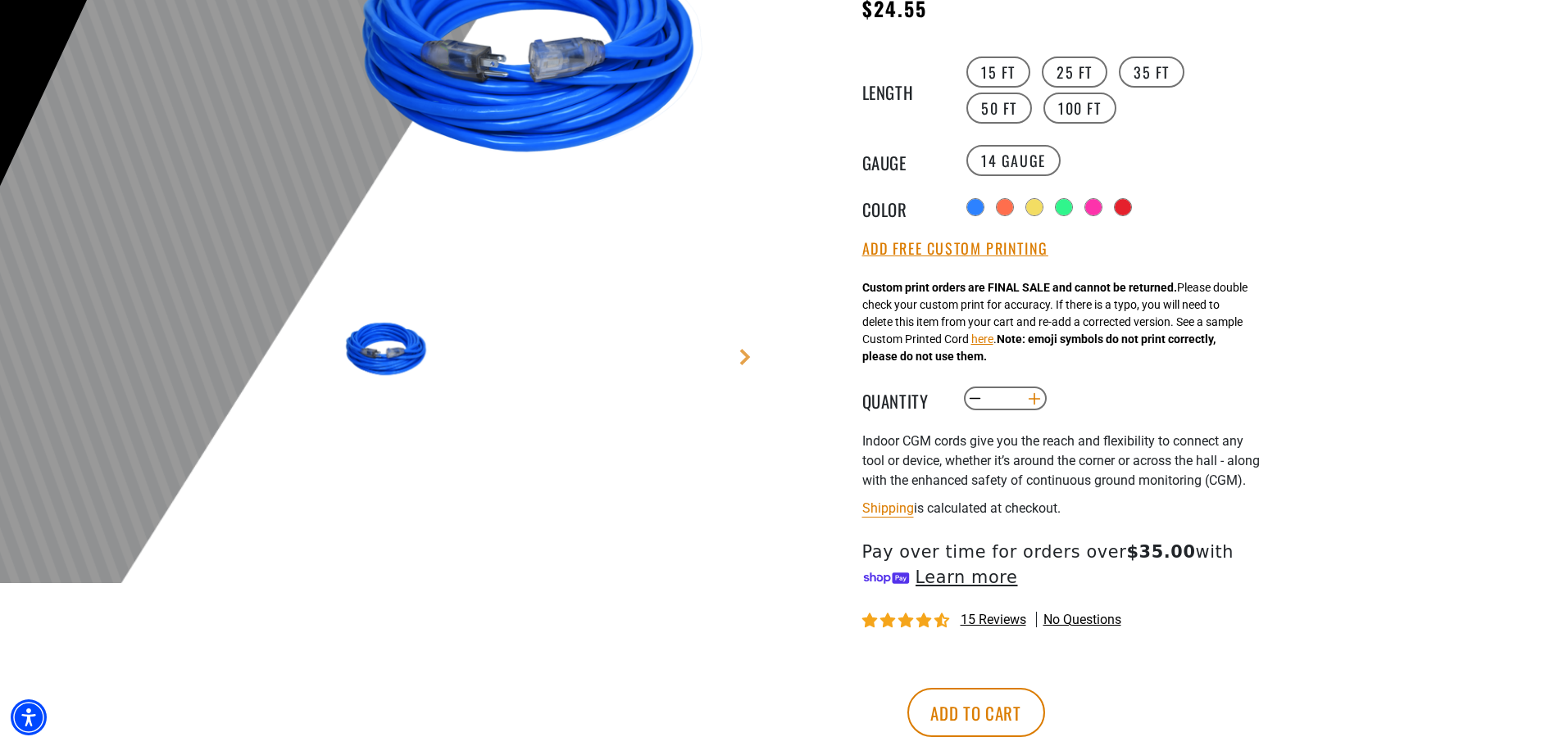
click at [1032, 402] on button "Increase quantity for Indoor Dual Lighted Extension Cord w/ Safety CGM" at bounding box center [1034, 399] width 25 height 28
click at [979, 401] on button "Decrease quantity for Indoor Dual Lighted Extension Cord w/ Safety CGM" at bounding box center [975, 399] width 25 height 28
type input "*"
click at [983, 244] on button "Add Free Custom Printing" at bounding box center [955, 248] width 186 height 18
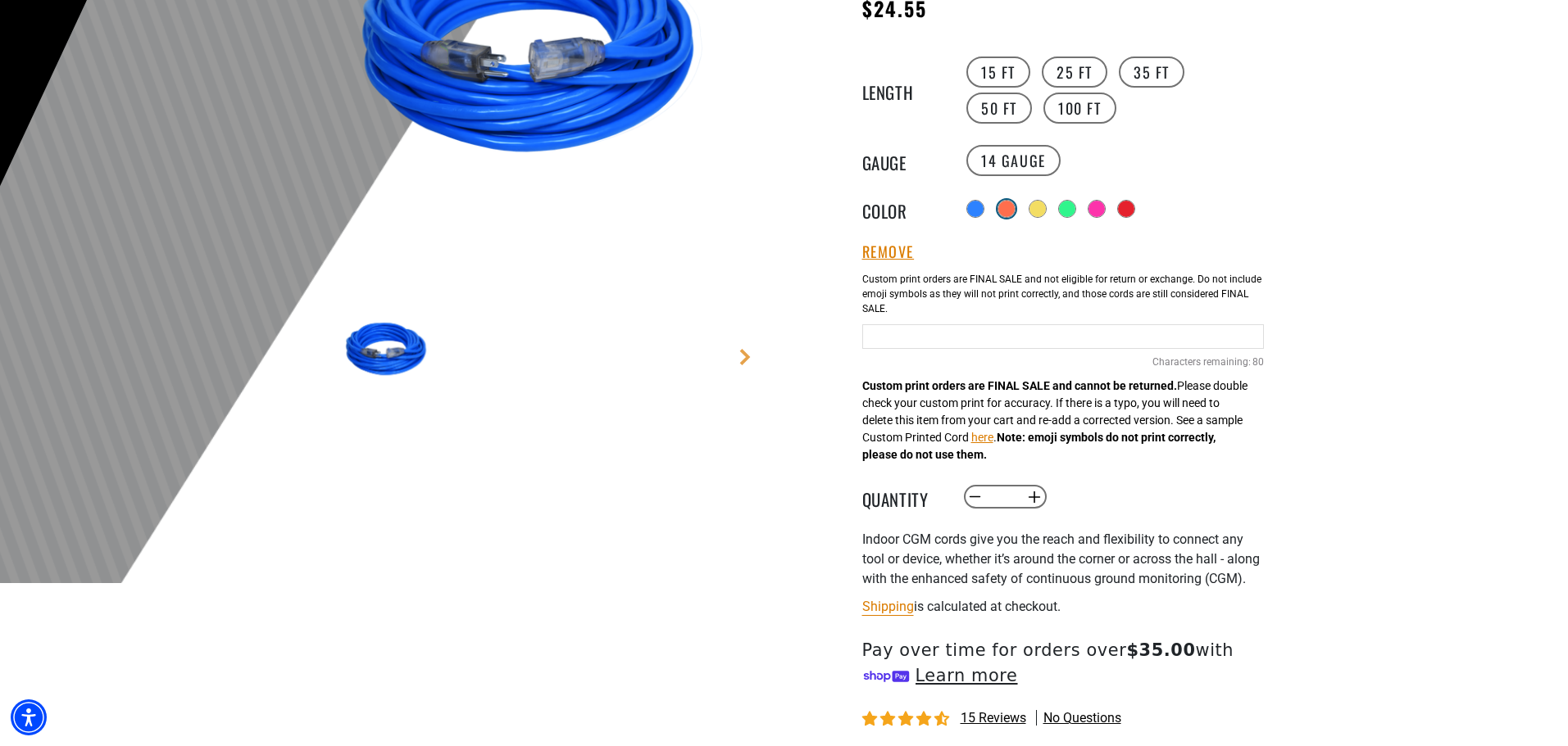
click at [1006, 205] on div at bounding box center [1006, 209] width 16 height 16
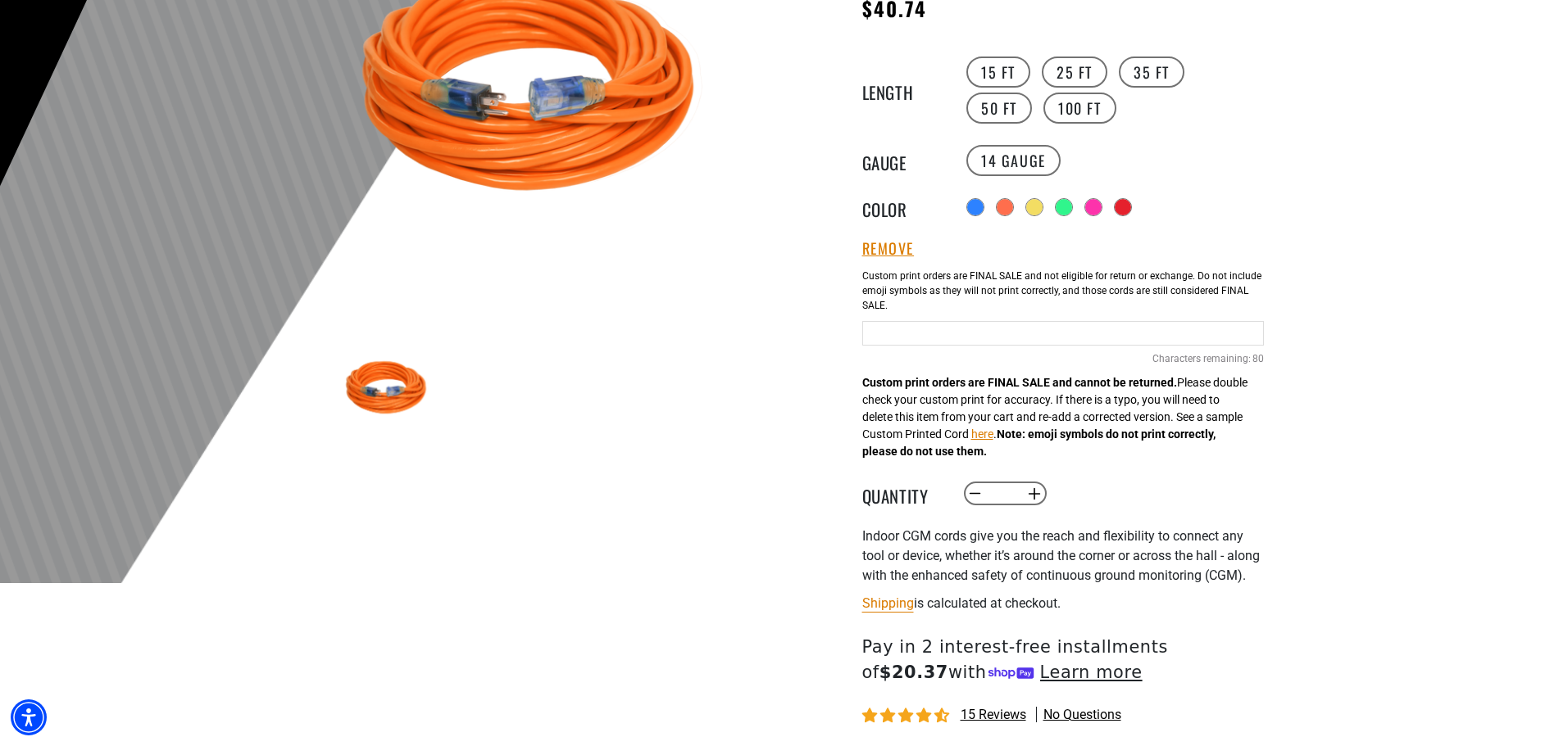
click at [971, 331] on input "Orange Cables" at bounding box center [1063, 334] width 402 height 25
drag, startPoint x: 1108, startPoint y: 334, endPoint x: 861, endPoint y: 339, distance: 247.1
click at [861, 339] on div "Indoor Dual Lighted Extension Cord w/ Safety CGM Indoor Dual Lighted Extension …" at bounding box center [1030, 377] width 467 height 1057
click at [1124, 337] on input "**********" at bounding box center [1063, 334] width 402 height 25
type input "*"
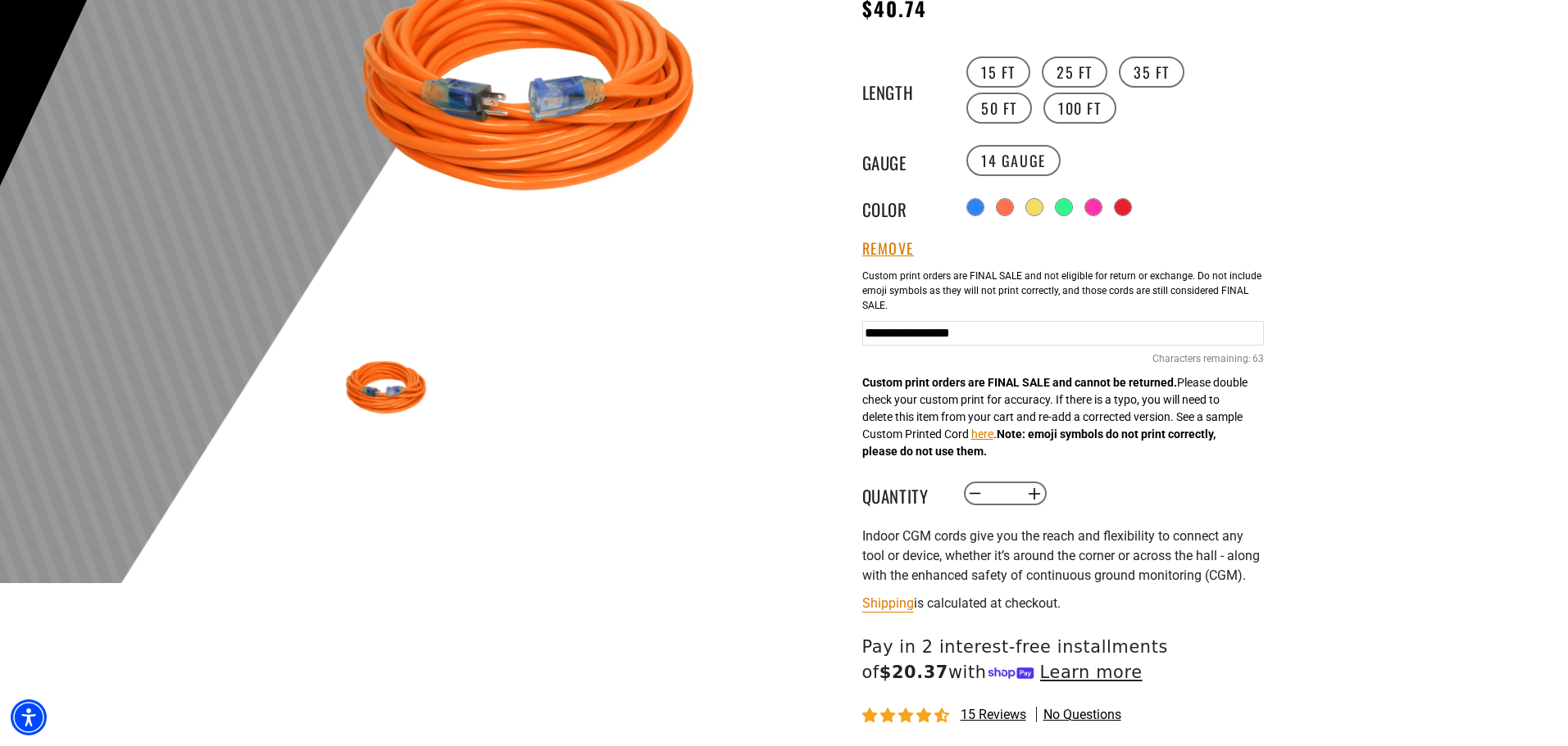
drag, startPoint x: 1111, startPoint y: 340, endPoint x: 866, endPoint y: 340, distance: 245.0
click at [866, 340] on input "**********" at bounding box center [1063, 334] width 402 height 25
type input "**********"
click at [1033, 492] on button "Increase quantity for Indoor Dual Lighted Extension Cord w/ Safety CGM" at bounding box center [1034, 494] width 25 height 28
type input "*"
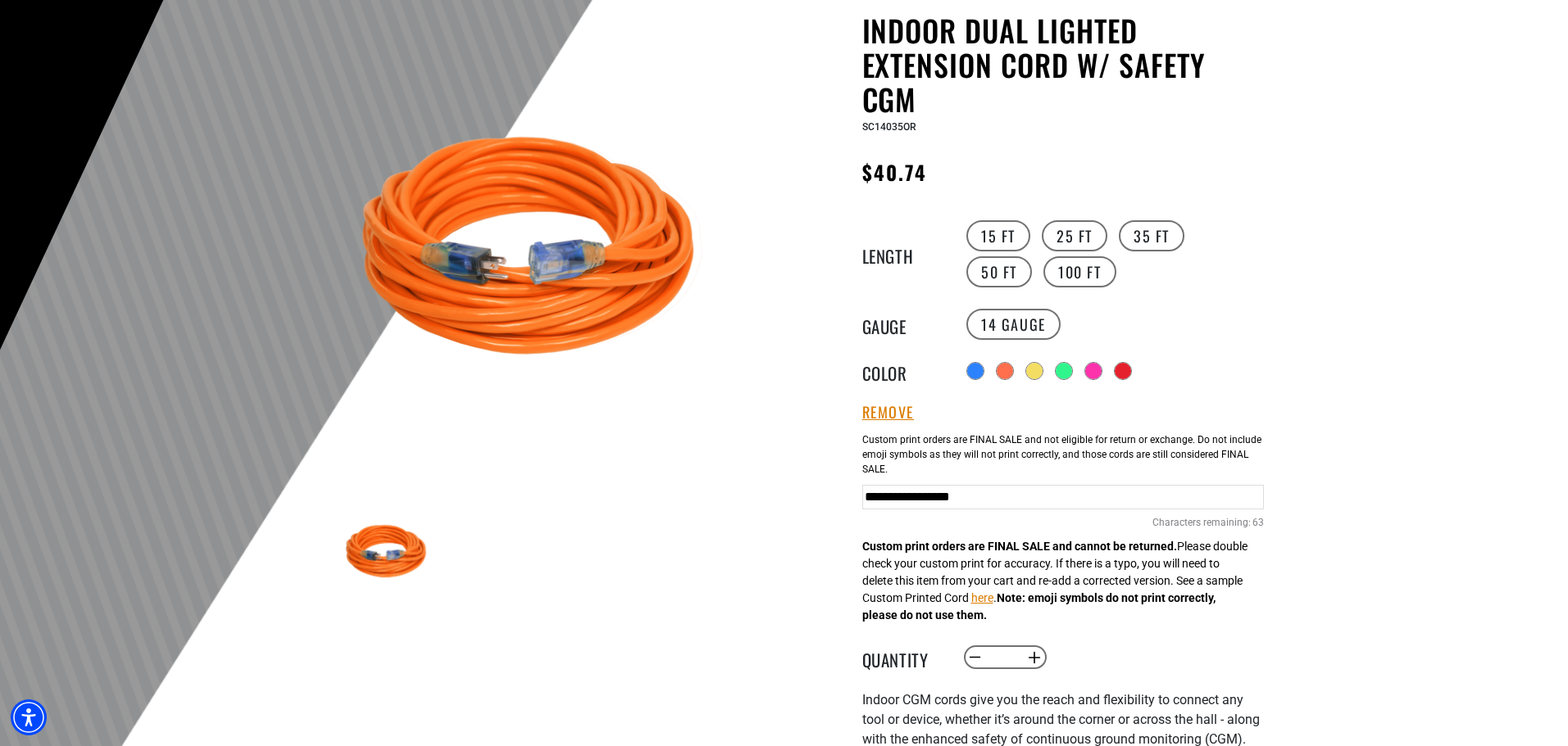
scroll to position [492, 0]
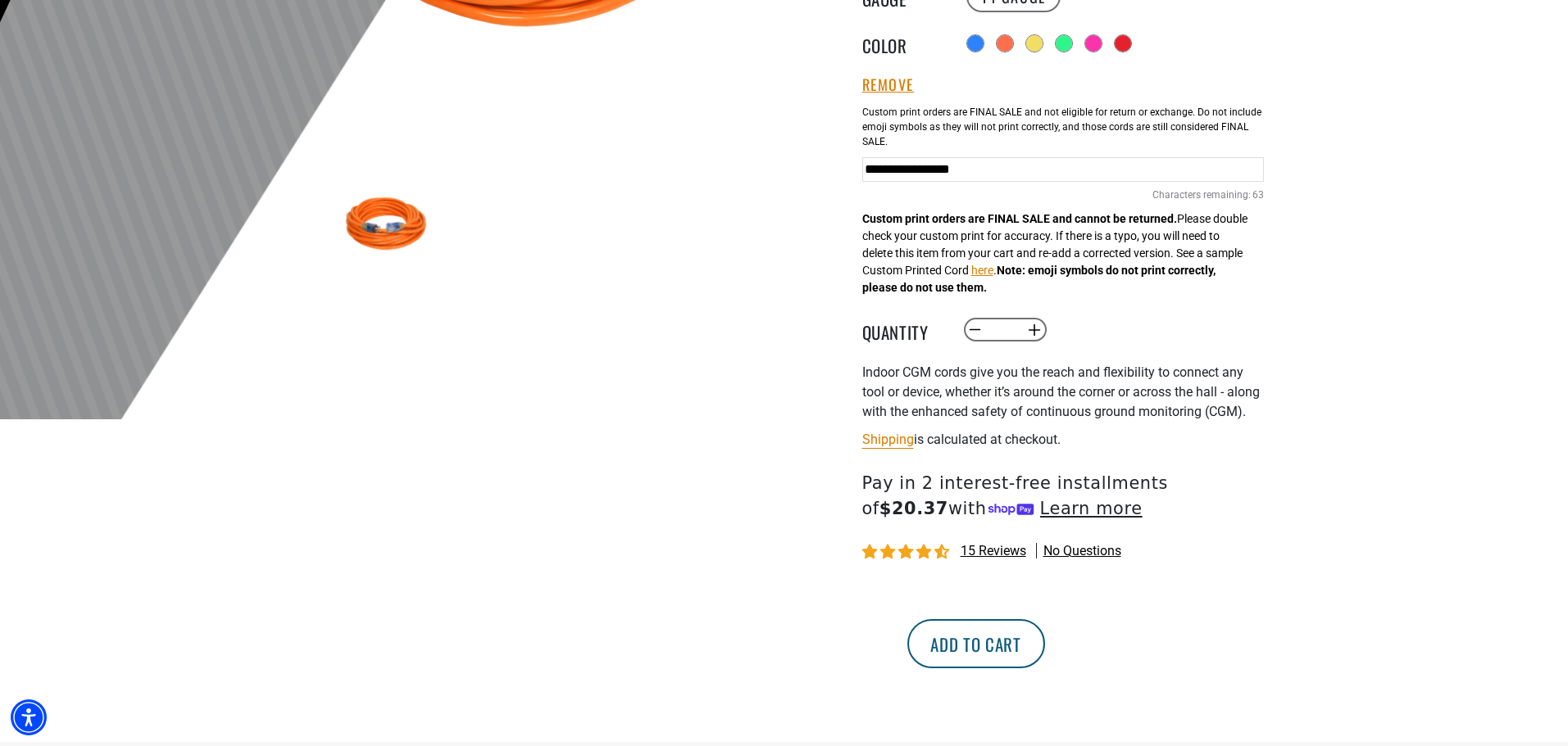
click at [1045, 664] on button "Add to cart" at bounding box center [976, 644] width 138 height 49
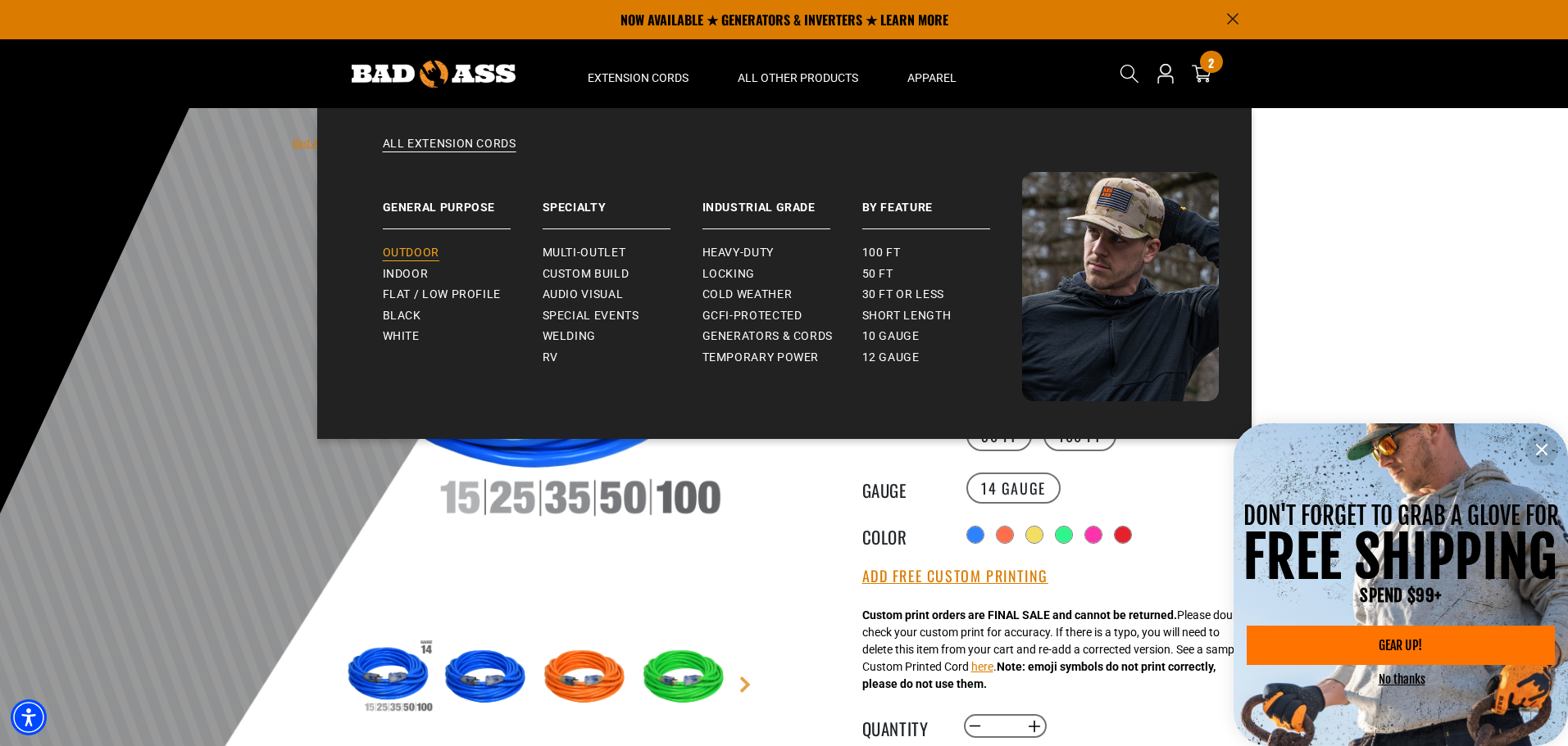
click at [409, 249] on span "Outdoor" at bounding box center [411, 252] width 57 height 14
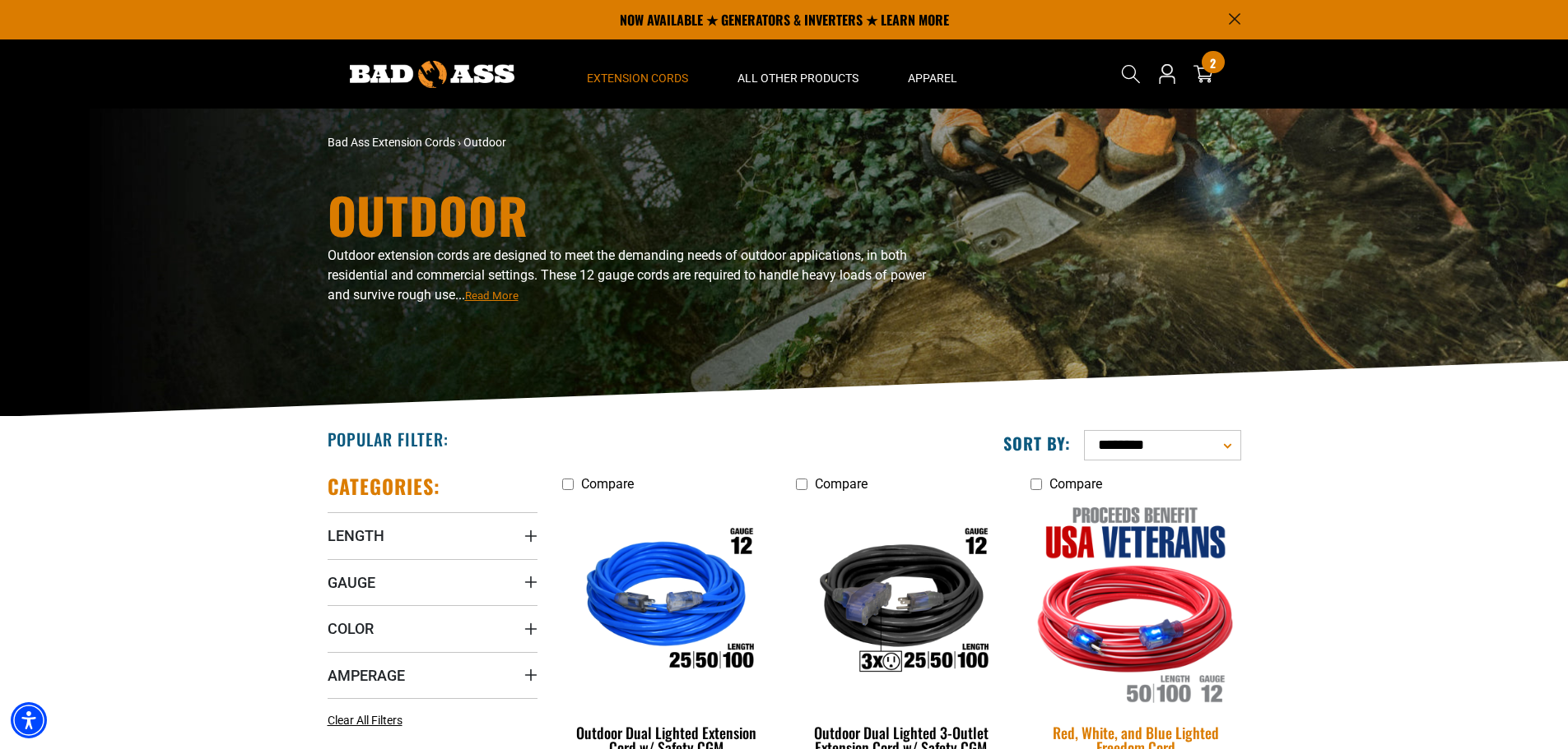
scroll to position [164, 0]
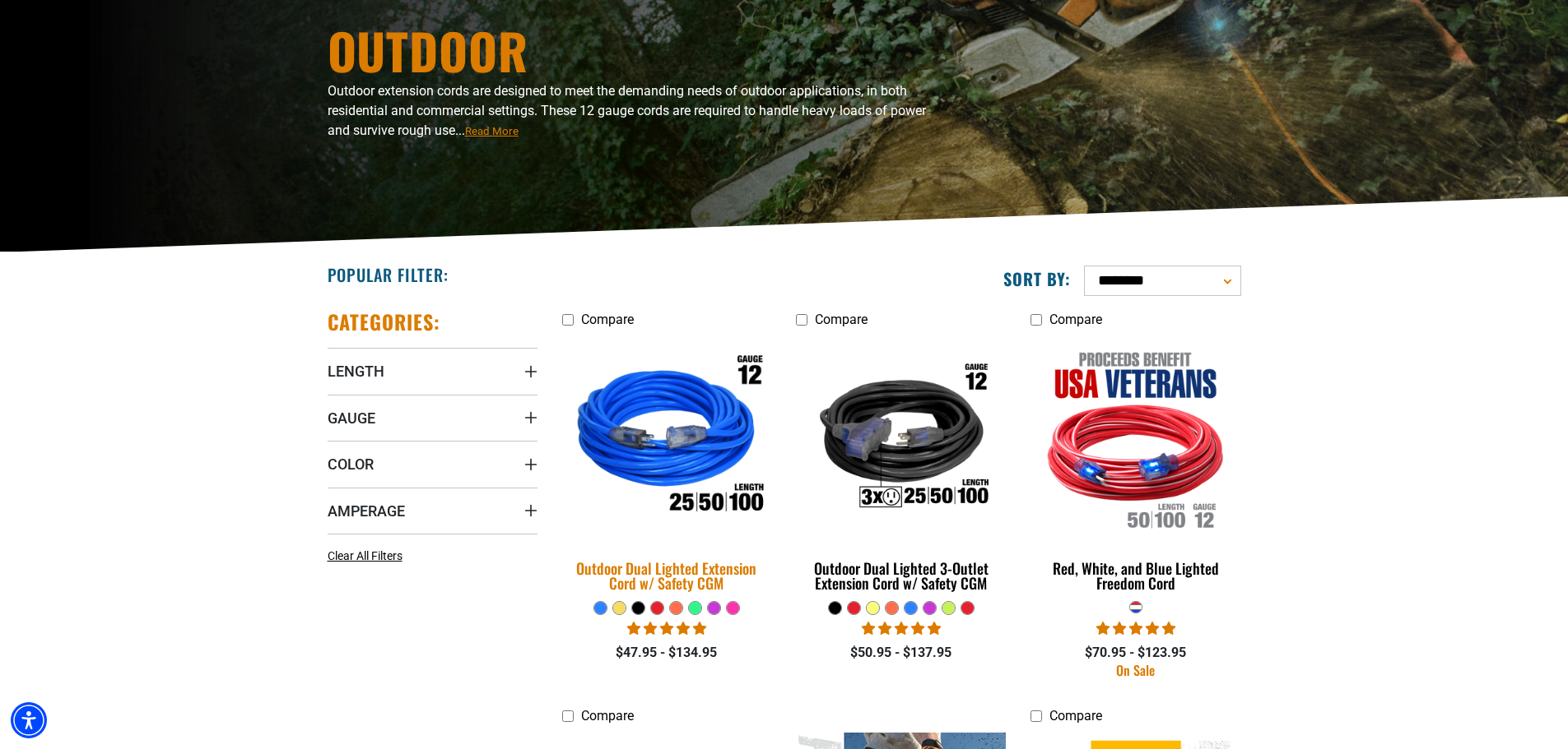
click at [655, 443] on img at bounding box center [666, 439] width 230 height 211
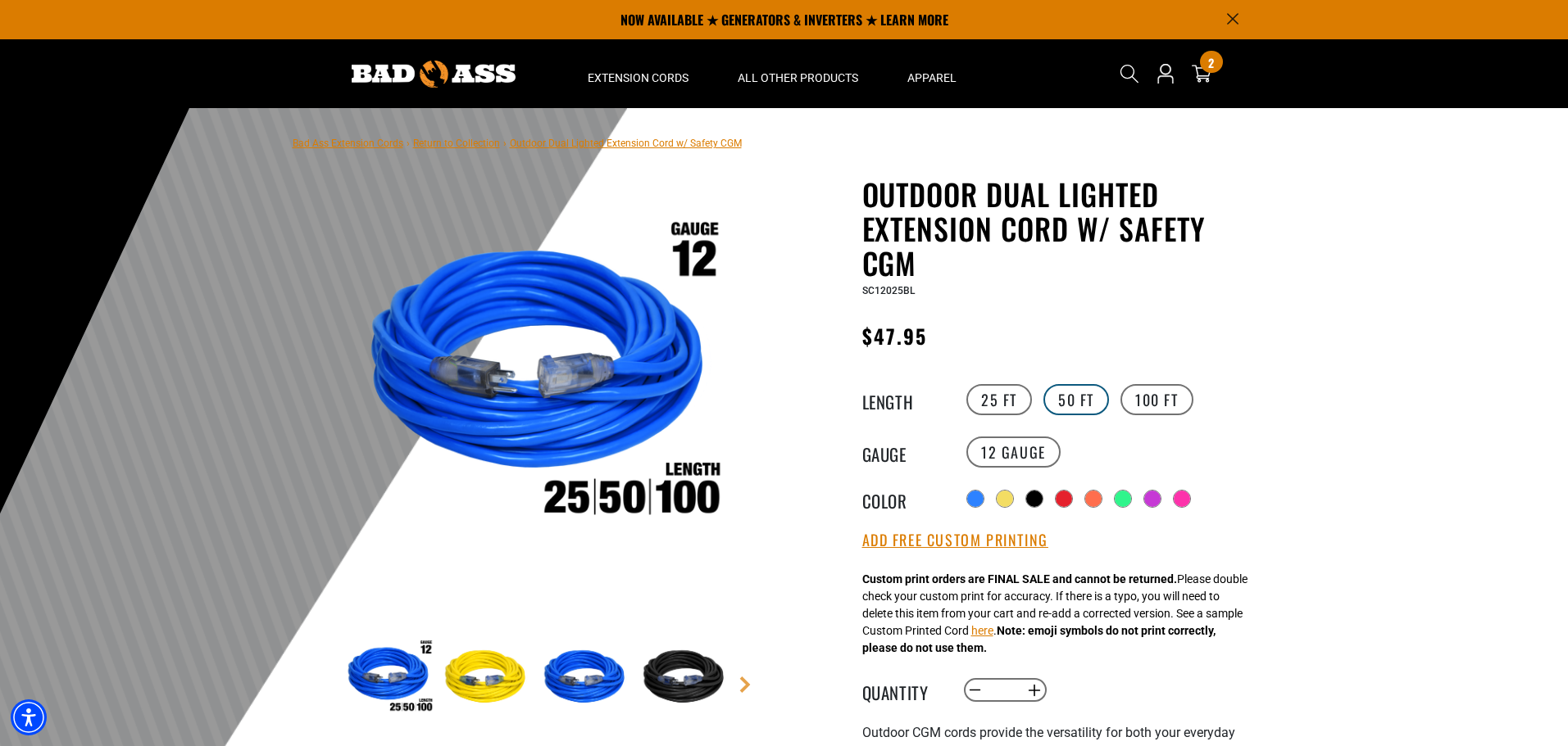
click at [1061, 396] on label "50 FT" at bounding box center [1077, 399] width 65 height 31
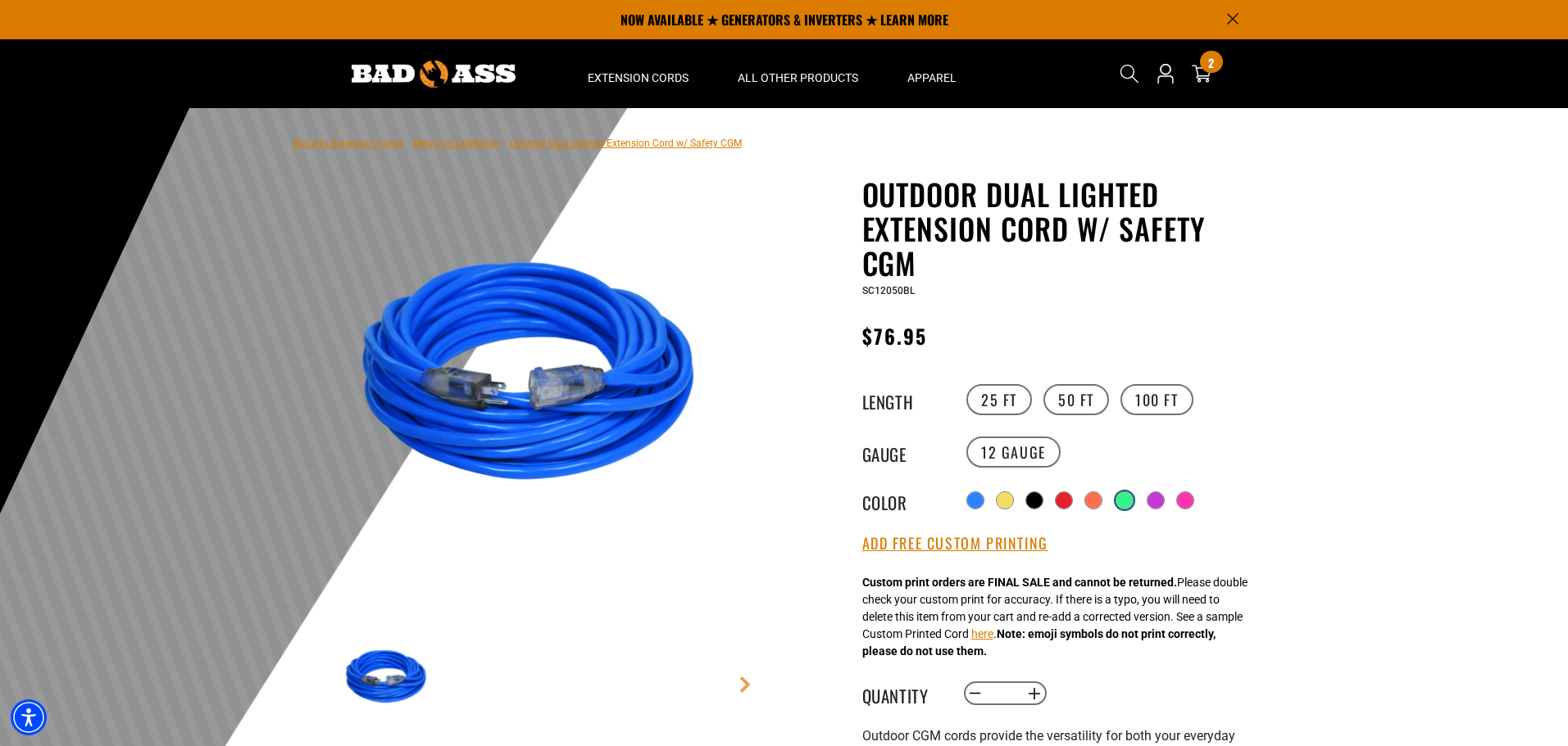
click at [1132, 496] on div at bounding box center [1124, 501] width 16 height 16
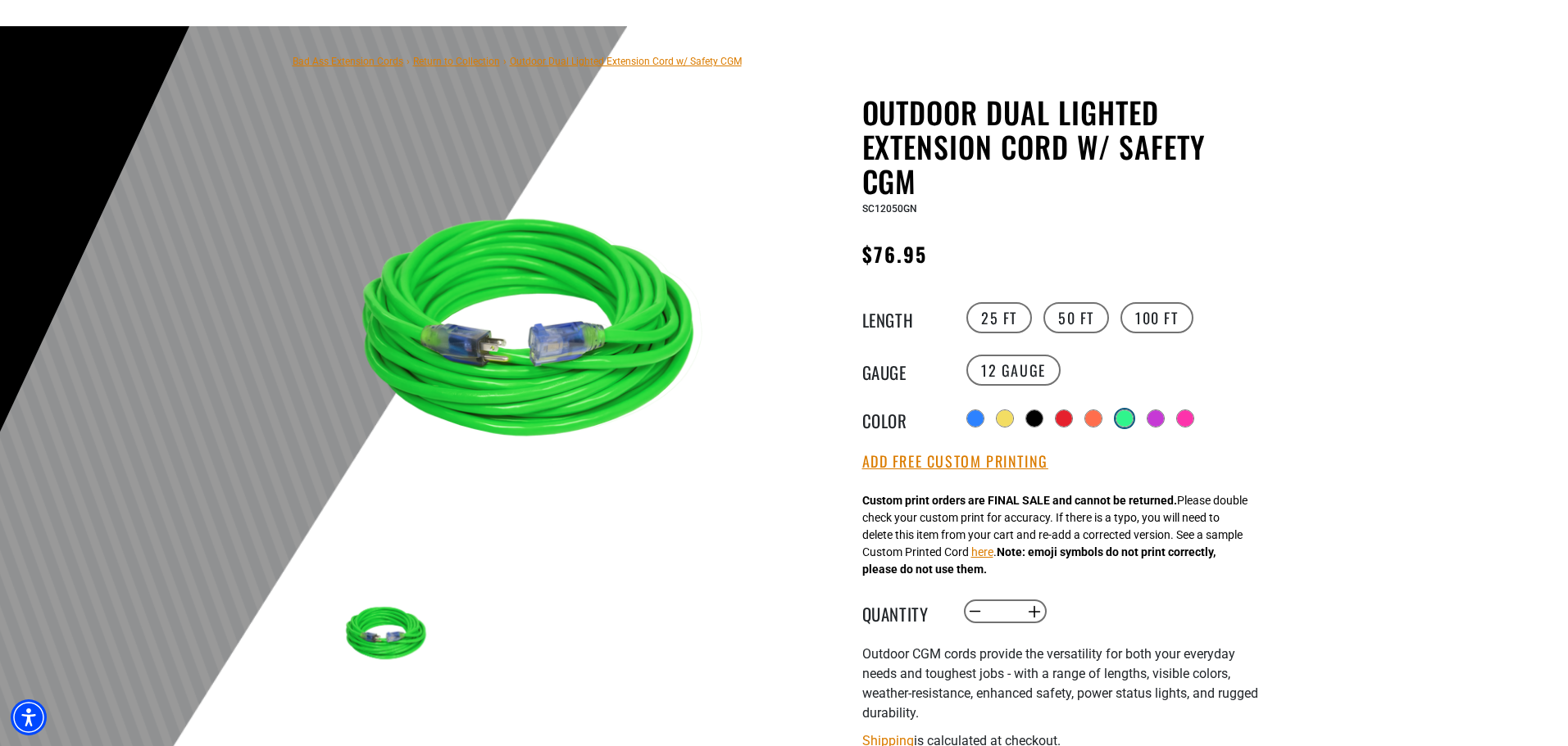
scroll to position [164, 0]
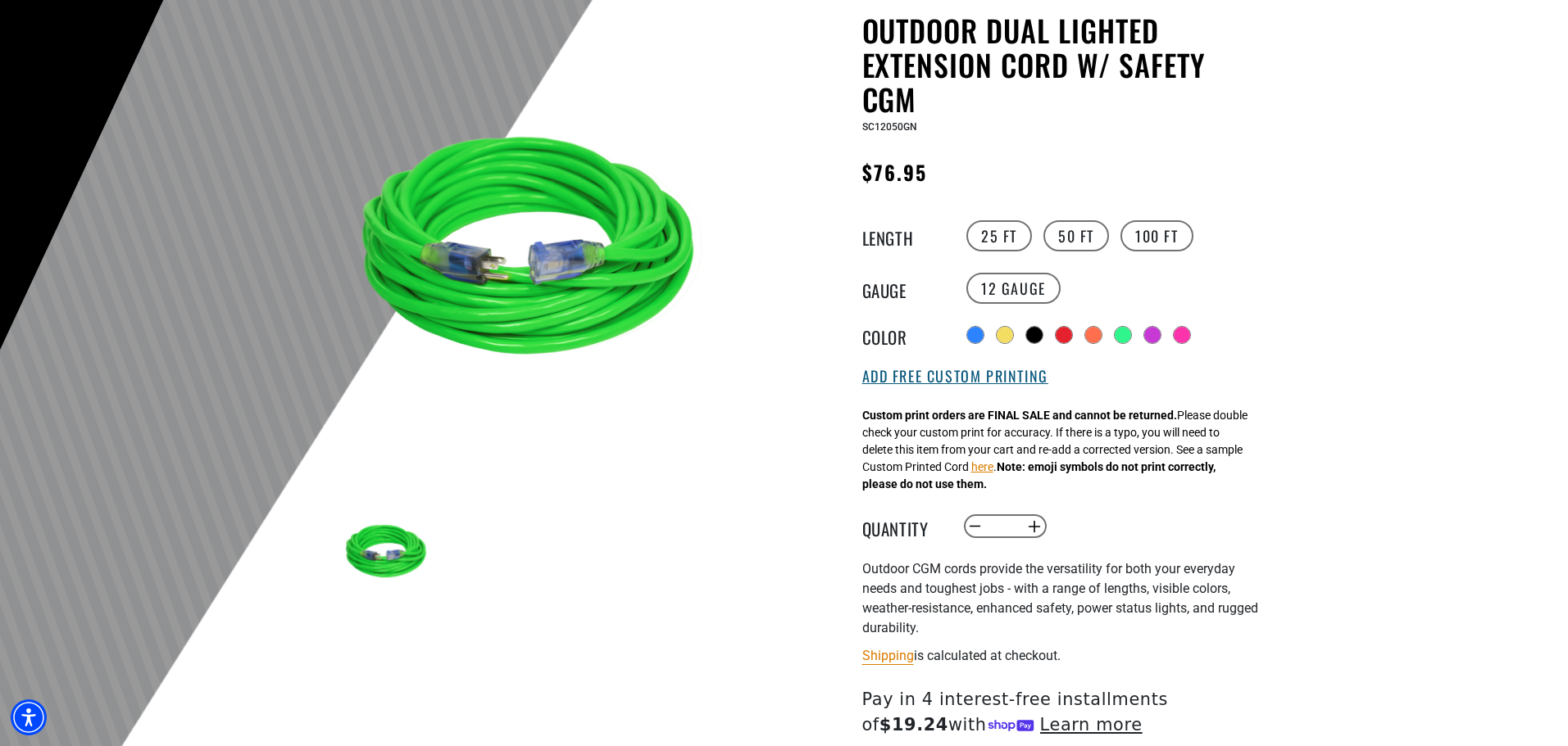
click at [952, 373] on button "Add Free Custom Printing" at bounding box center [955, 376] width 186 height 18
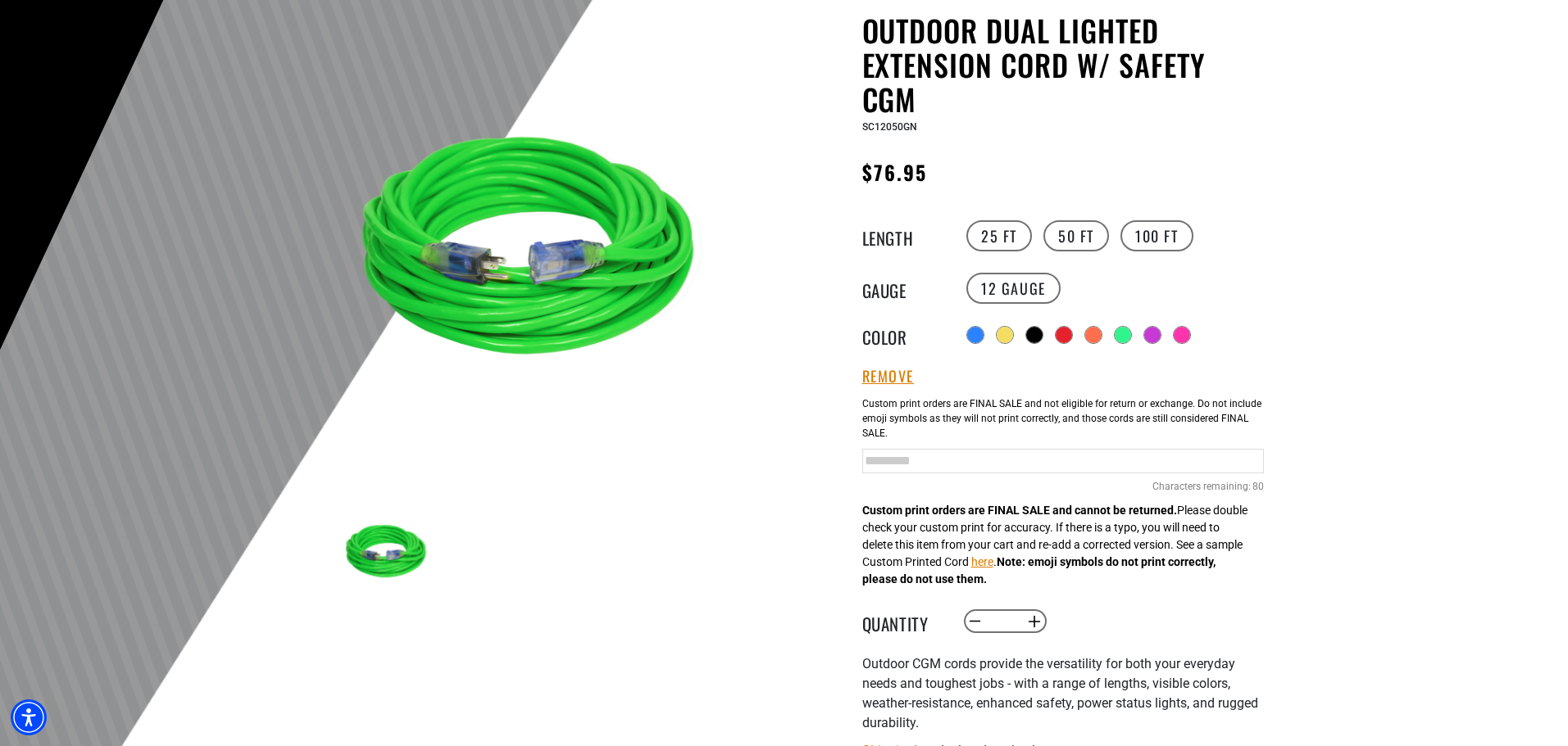
click at [942, 459] on input "text" at bounding box center [1063, 461] width 402 height 25
paste input "**********"
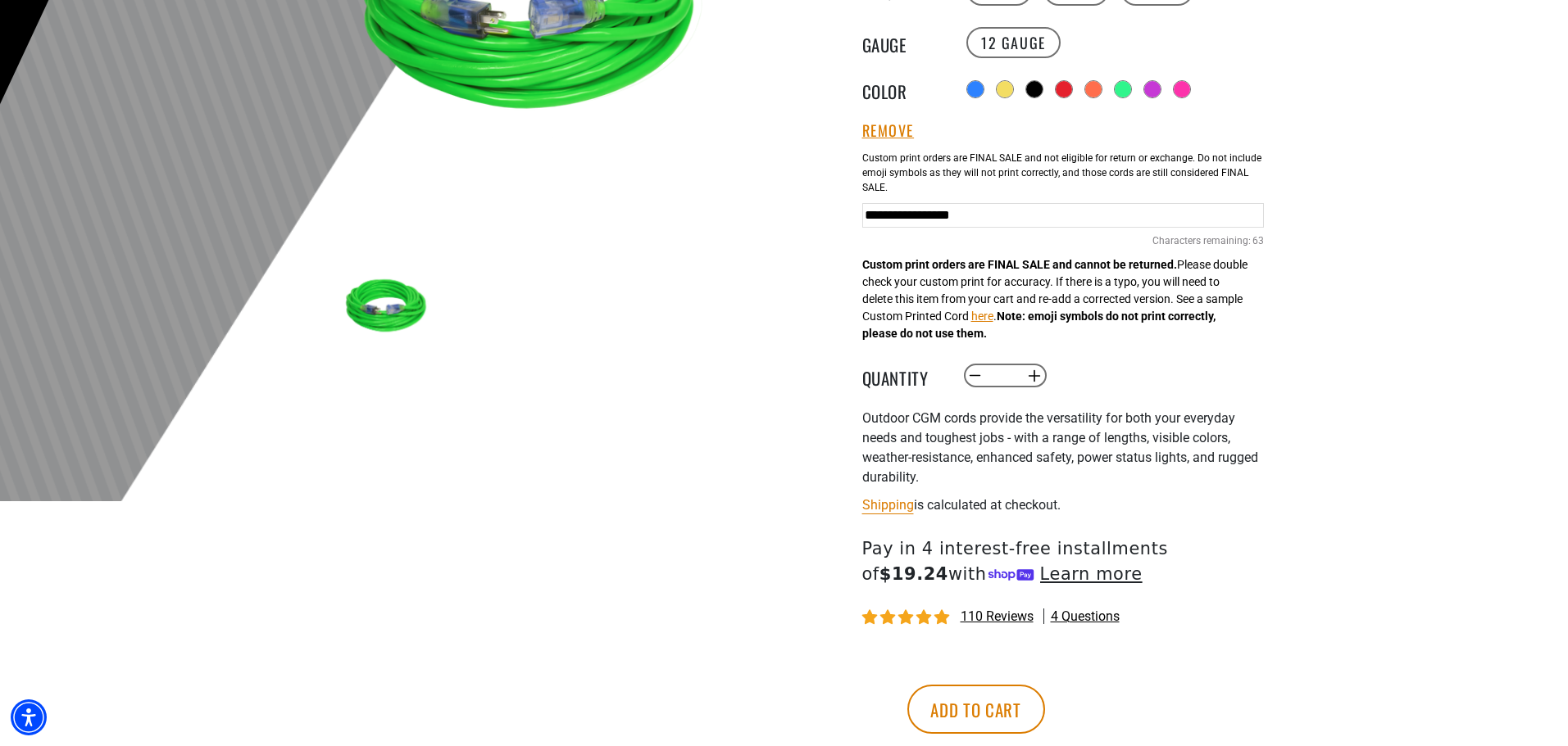
type input "**********"
click at [1045, 706] on button "Add to cart" at bounding box center [976, 709] width 138 height 49
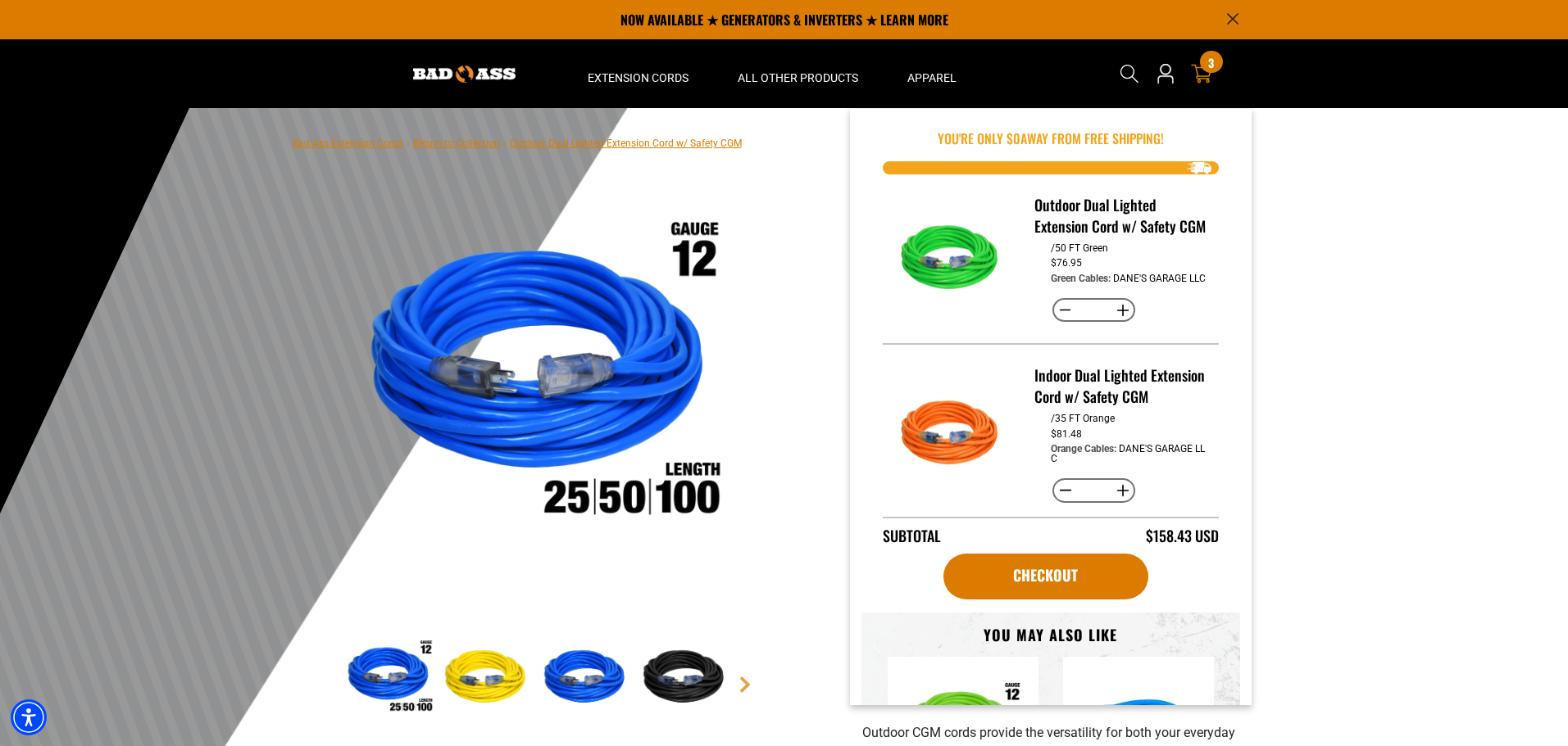
click at [1199, 64] on icon at bounding box center [1202, 74] width 21 height 21
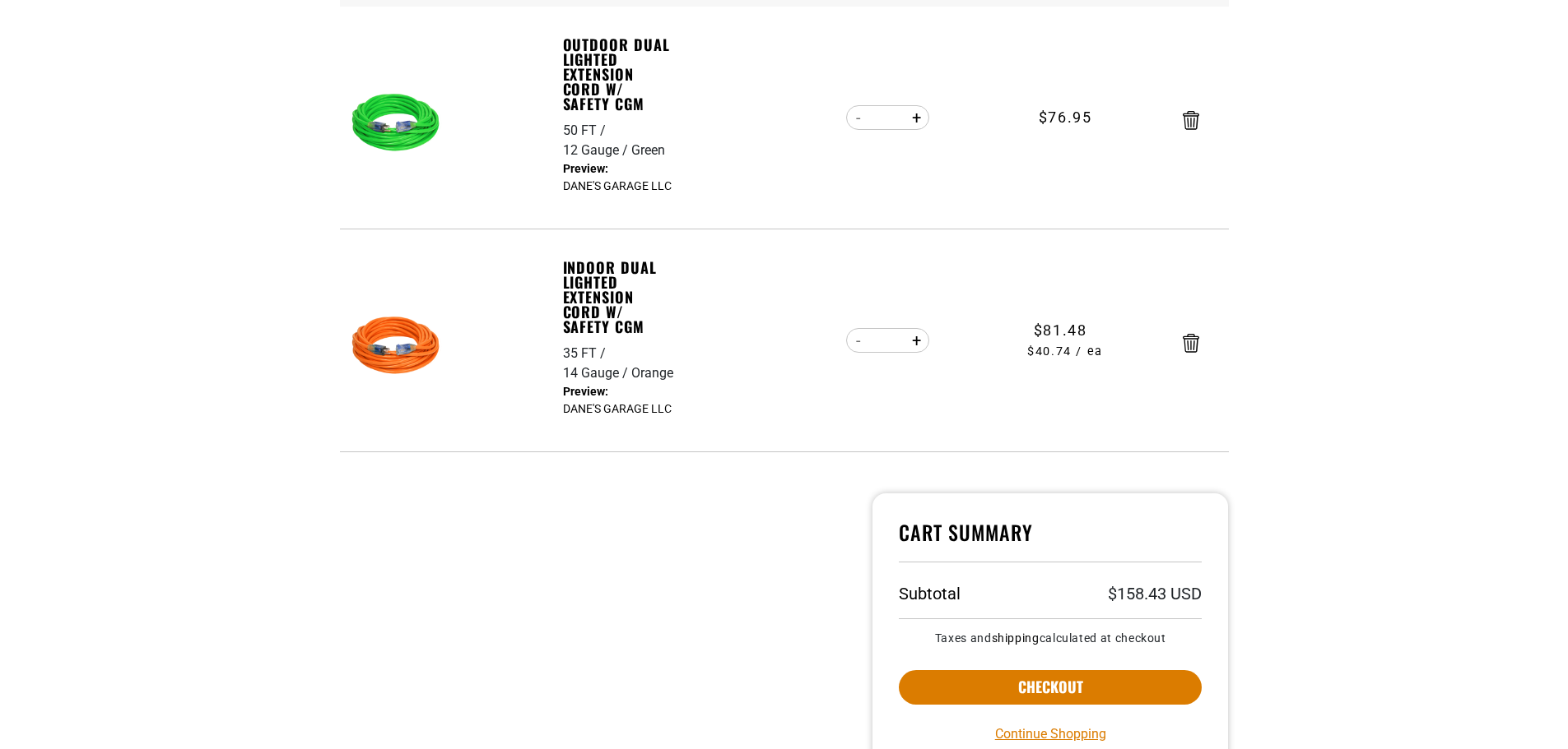
scroll to position [576, 0]
